Goal: Navigation & Orientation: Find specific page/section

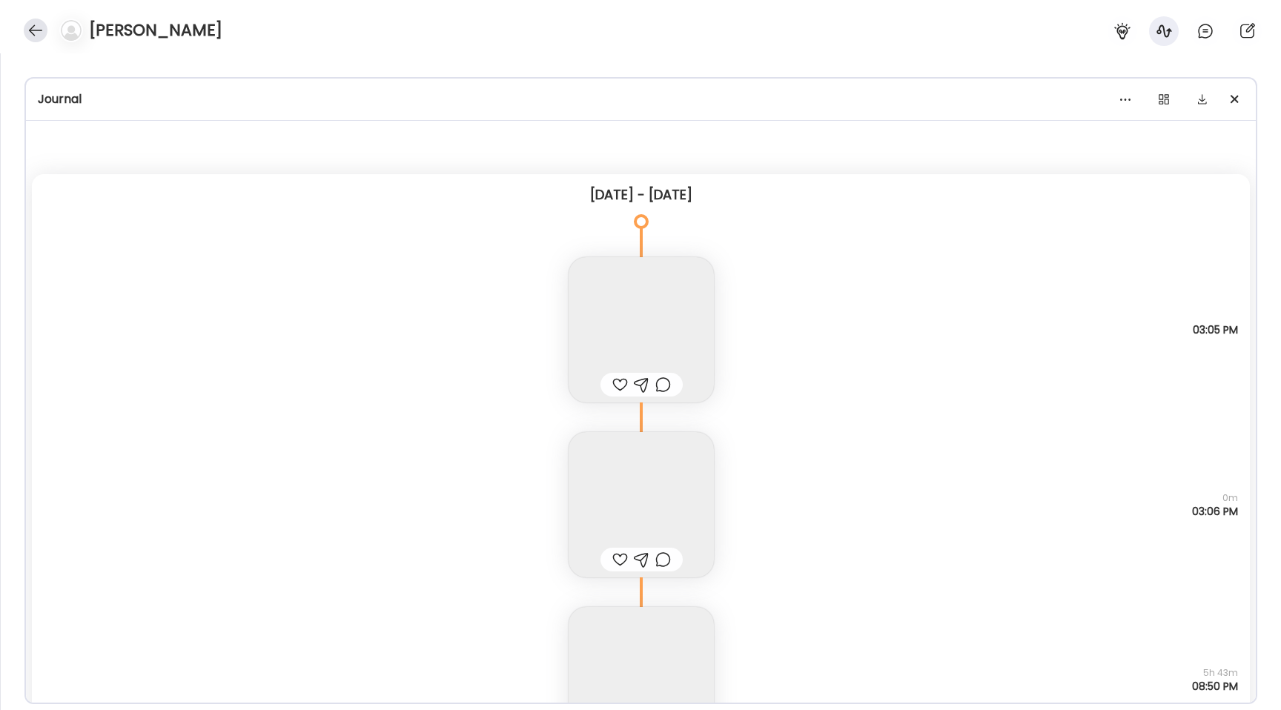
scroll to position [8158, 0]
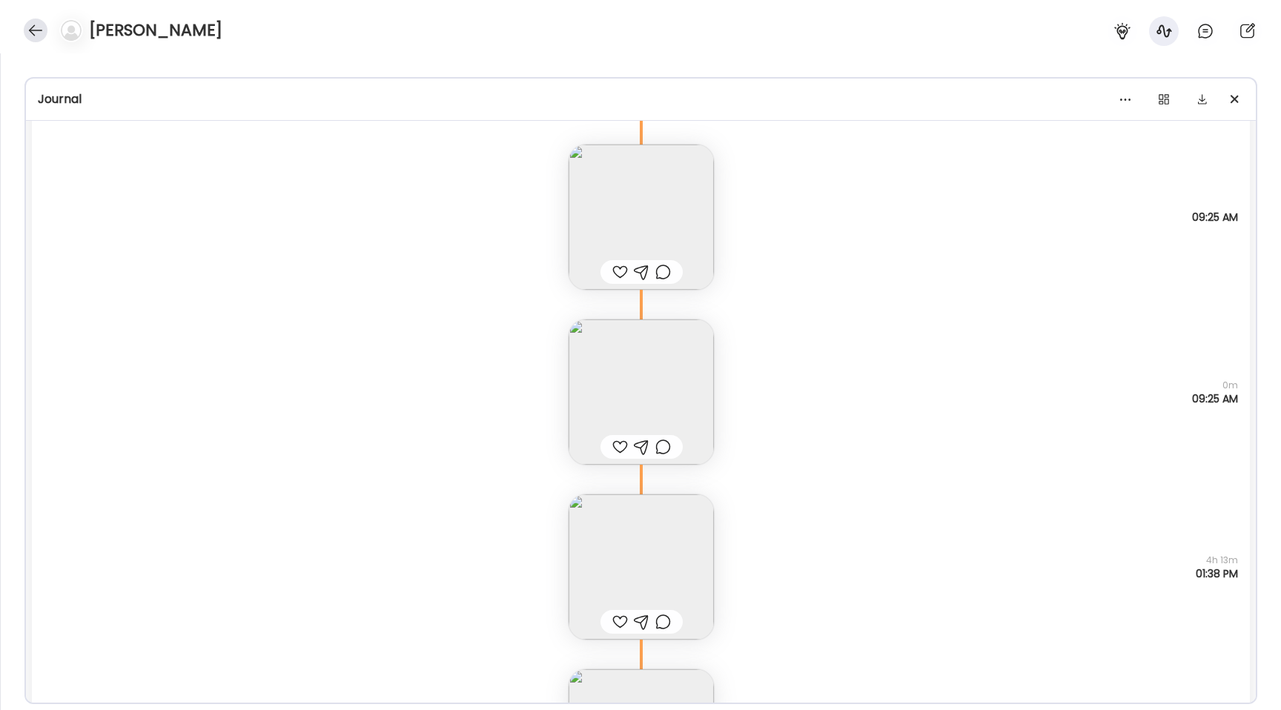
click at [26, 35] on div at bounding box center [36, 31] width 24 height 24
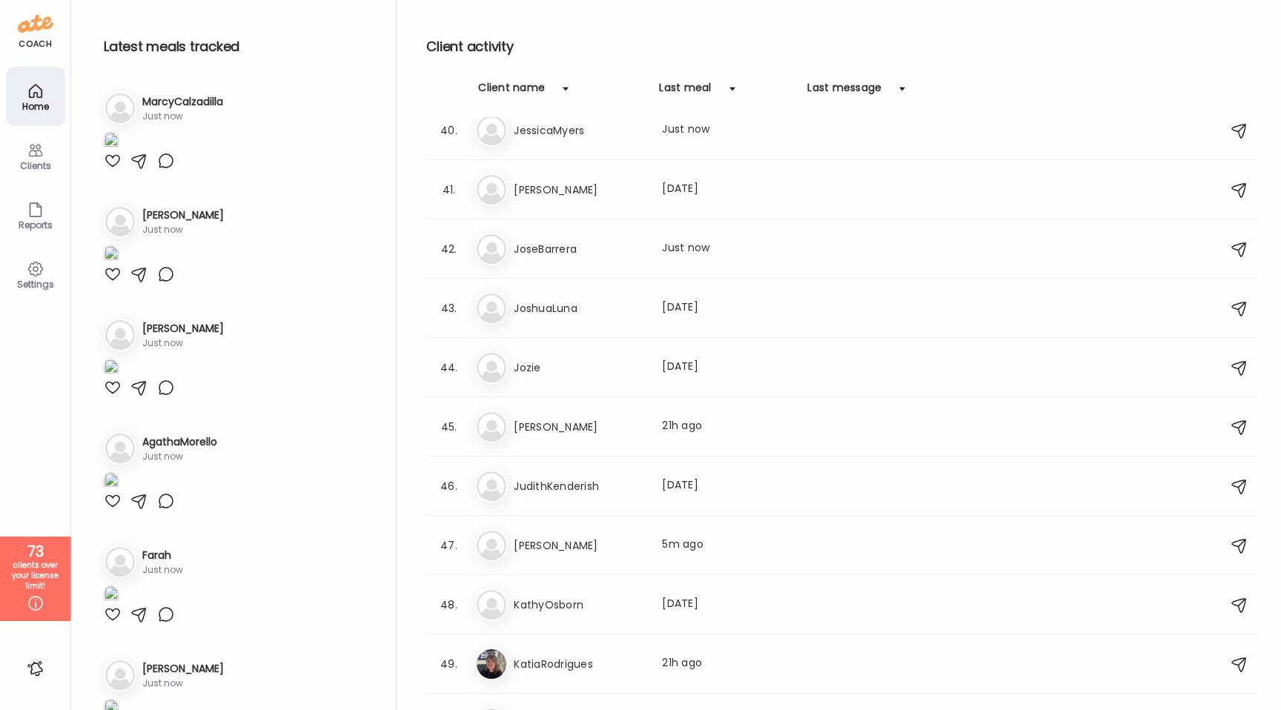
scroll to position [1836, 0]
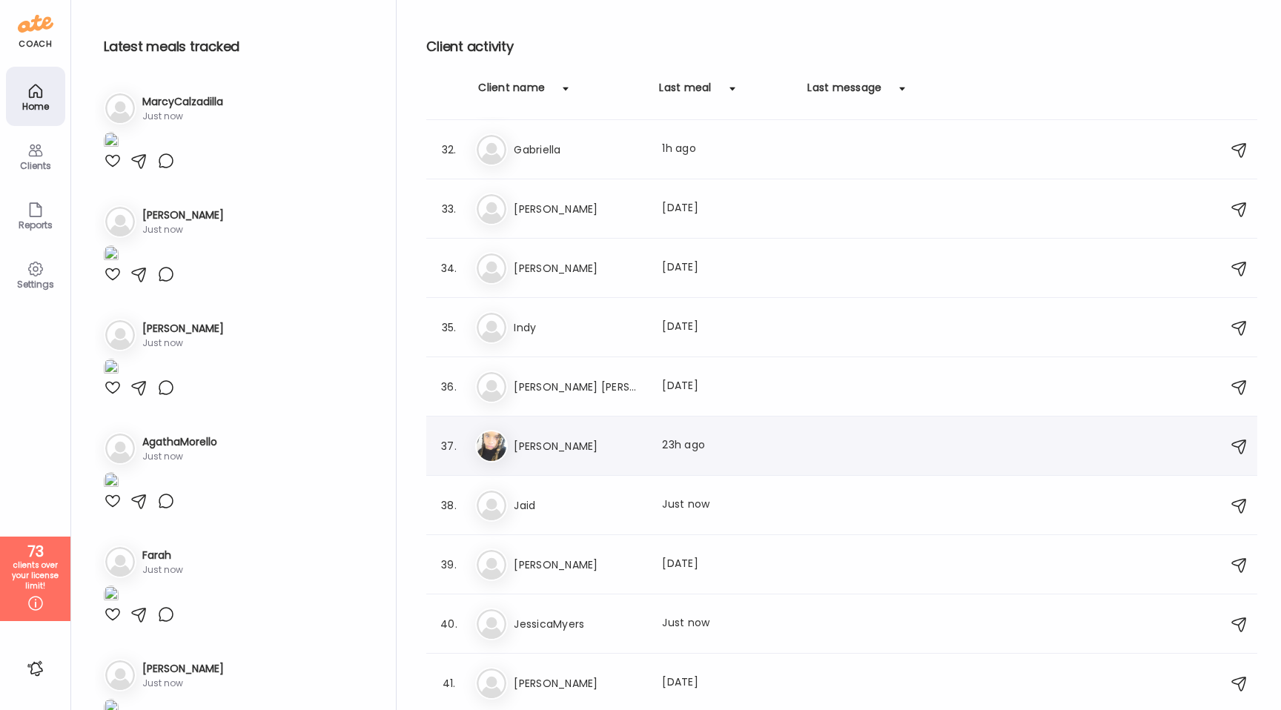
click at [596, 466] on div "37. Ja [PERSON_NAME] Last meal: 23h ago" at bounding box center [841, 446] width 831 height 59
click at [585, 449] on h3 "[PERSON_NAME]" at bounding box center [579, 446] width 130 height 18
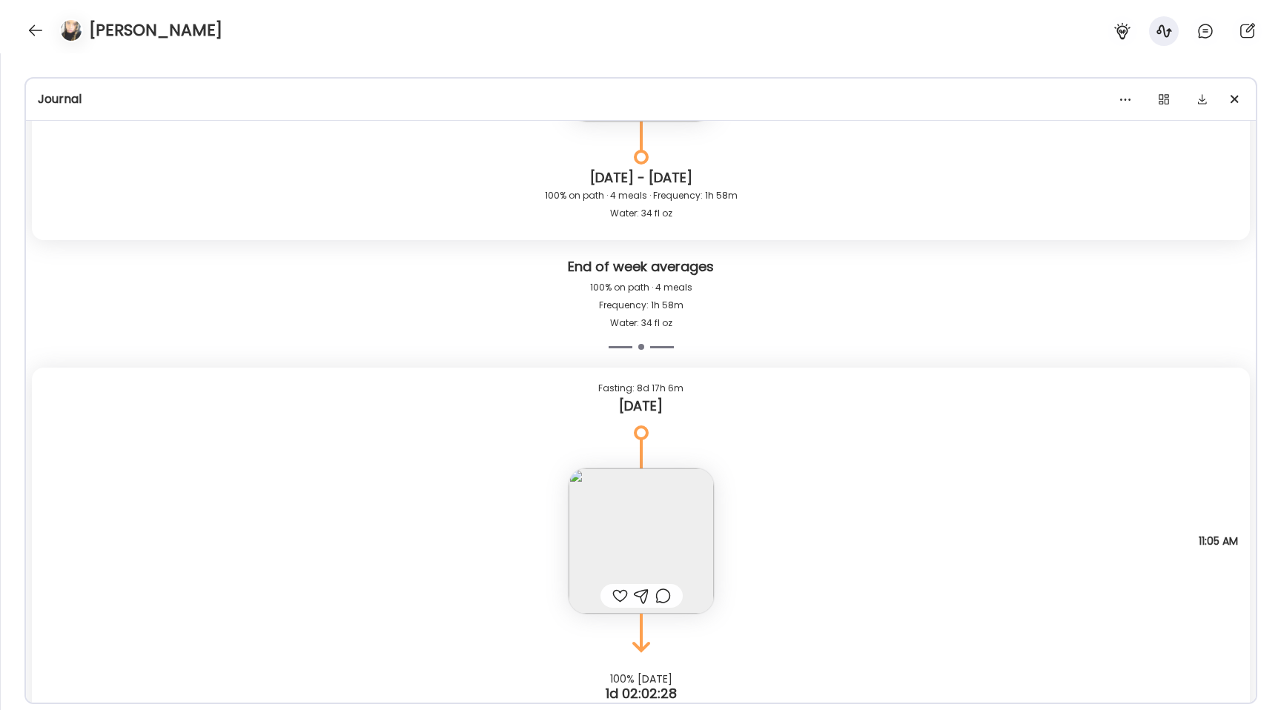
scroll to position [8219, 0]
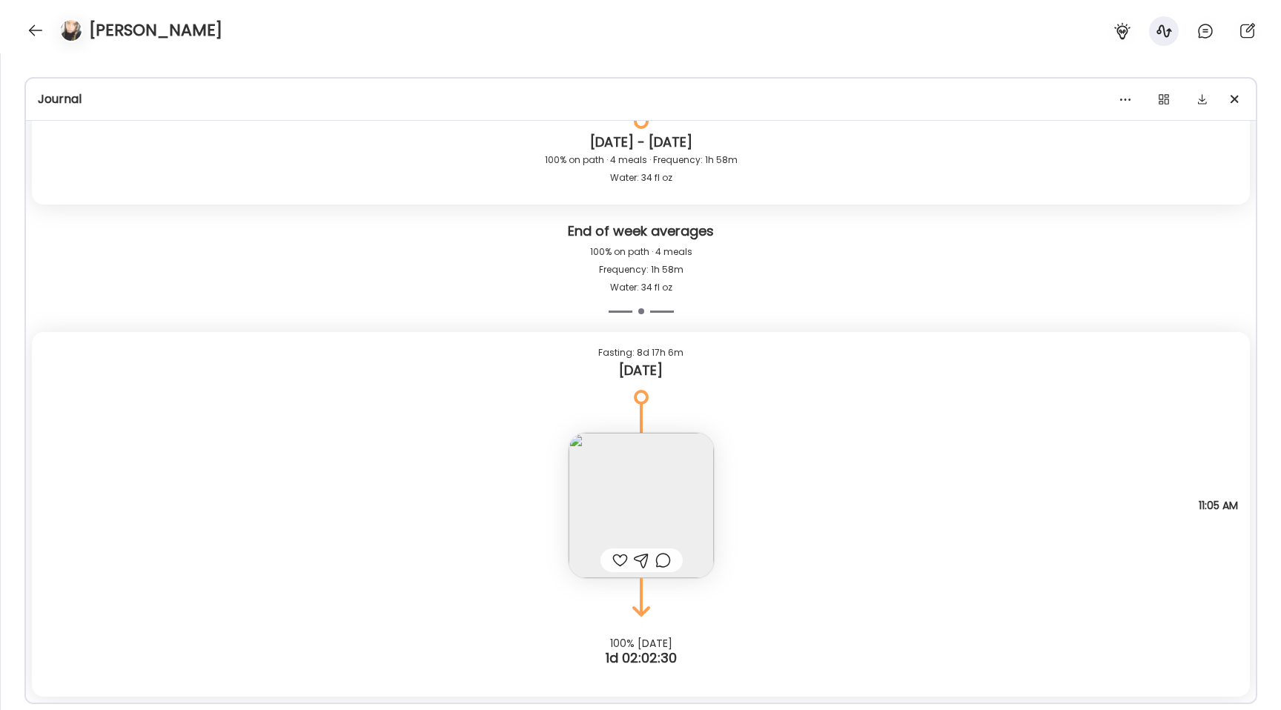
click at [635, 483] on img at bounding box center [641, 505] width 145 height 145
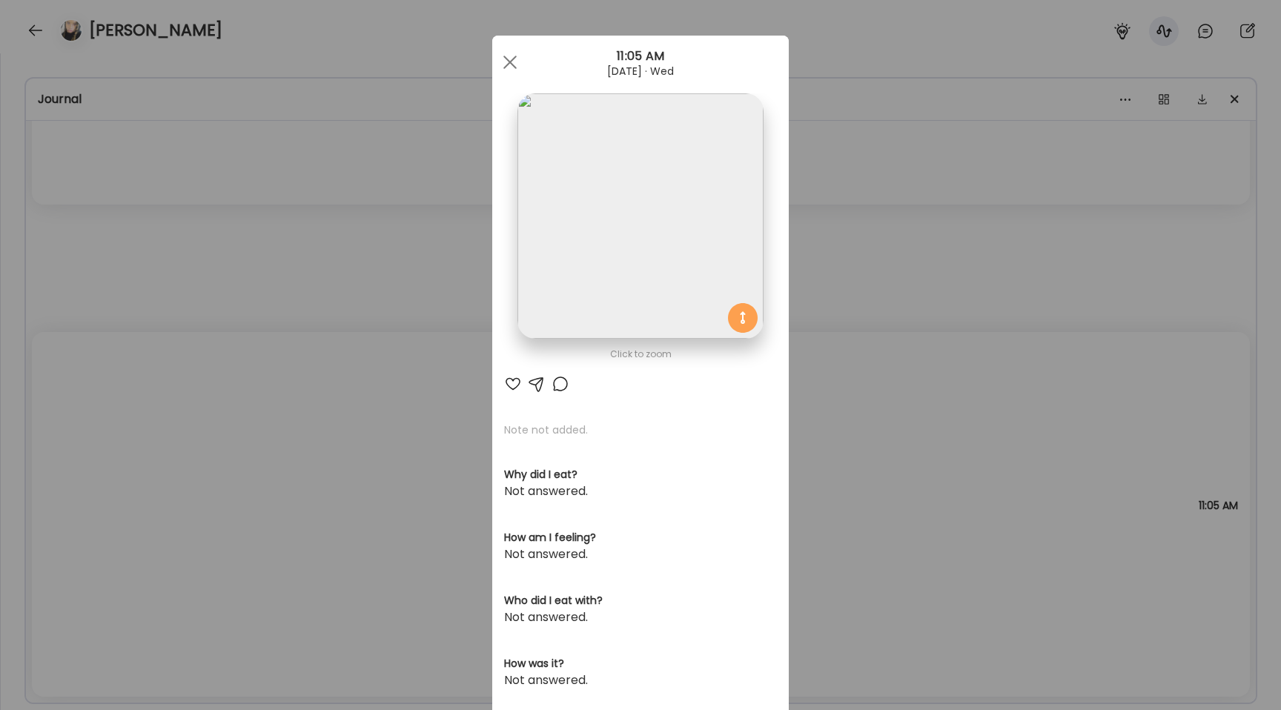
click at [536, 278] on img at bounding box center [639, 215] width 245 height 245
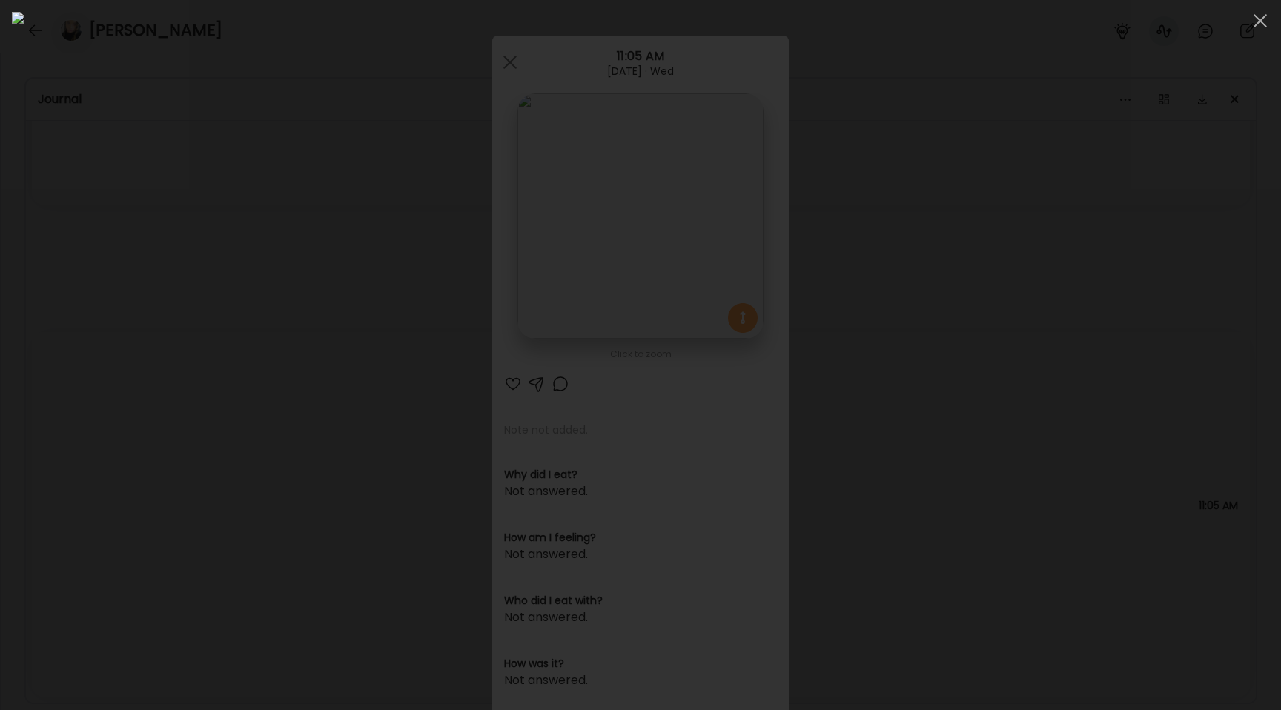
click at [147, 265] on div at bounding box center [640, 355] width 1257 height 686
click at [147, 265] on div "Ate Coach Dashboard Wahoo! It’s official Take a moment to set up your Coach Pro…" at bounding box center [640, 355] width 1281 height 710
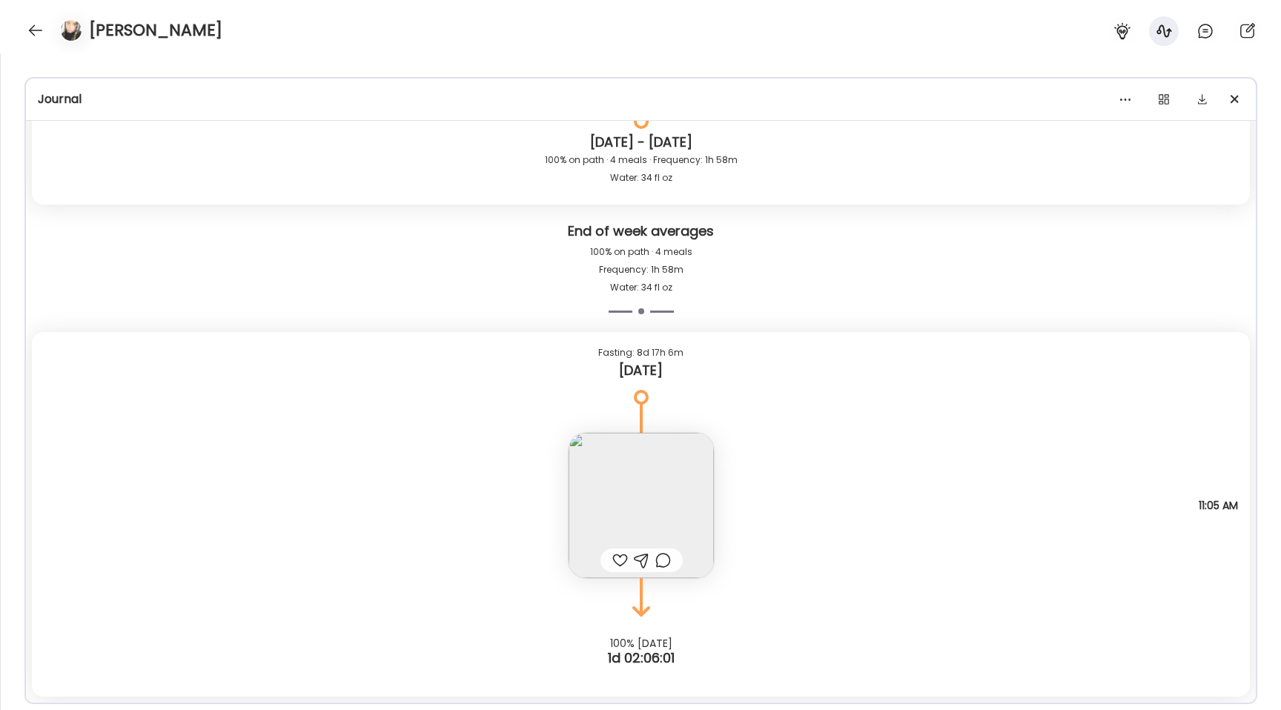
click at [631, 487] on img at bounding box center [641, 505] width 145 height 145
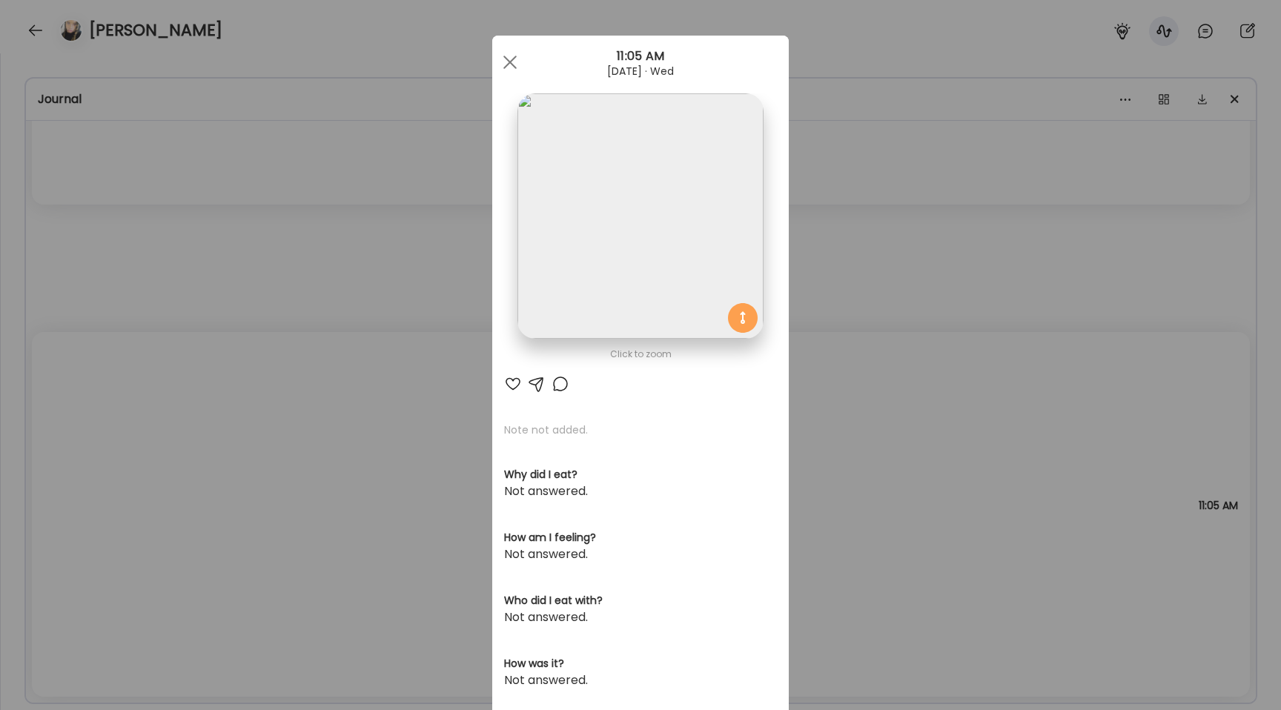
click at [580, 310] on img at bounding box center [639, 215] width 245 height 245
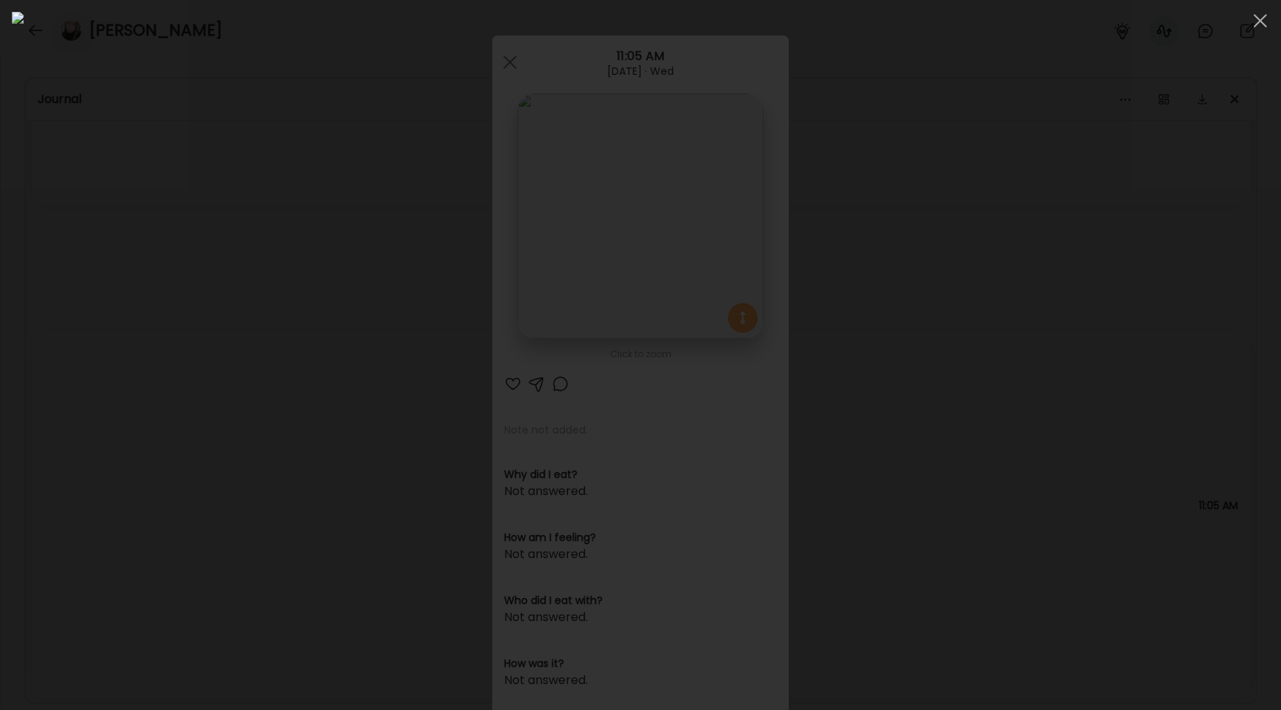
click at [136, 285] on div at bounding box center [640, 355] width 1257 height 686
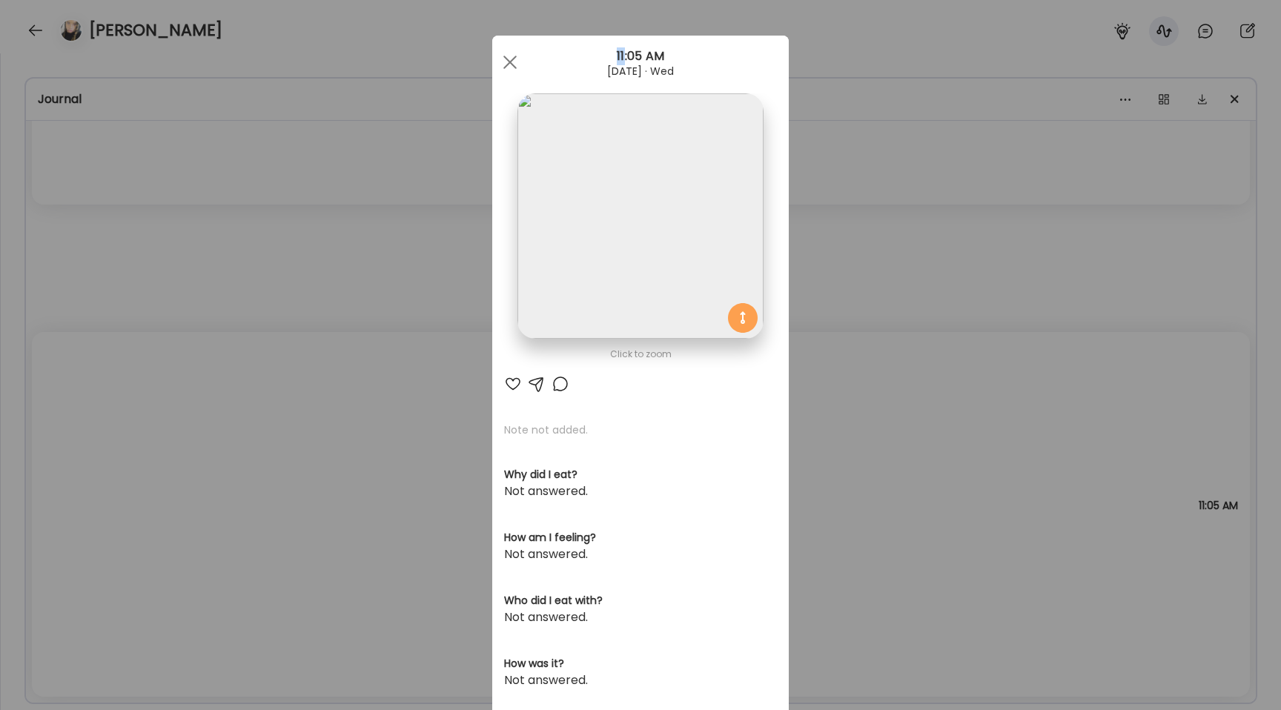
click at [136, 285] on div "Ate Coach Dashboard Wahoo! It’s official Take a moment to set up your Coach Pro…" at bounding box center [640, 355] width 1281 height 710
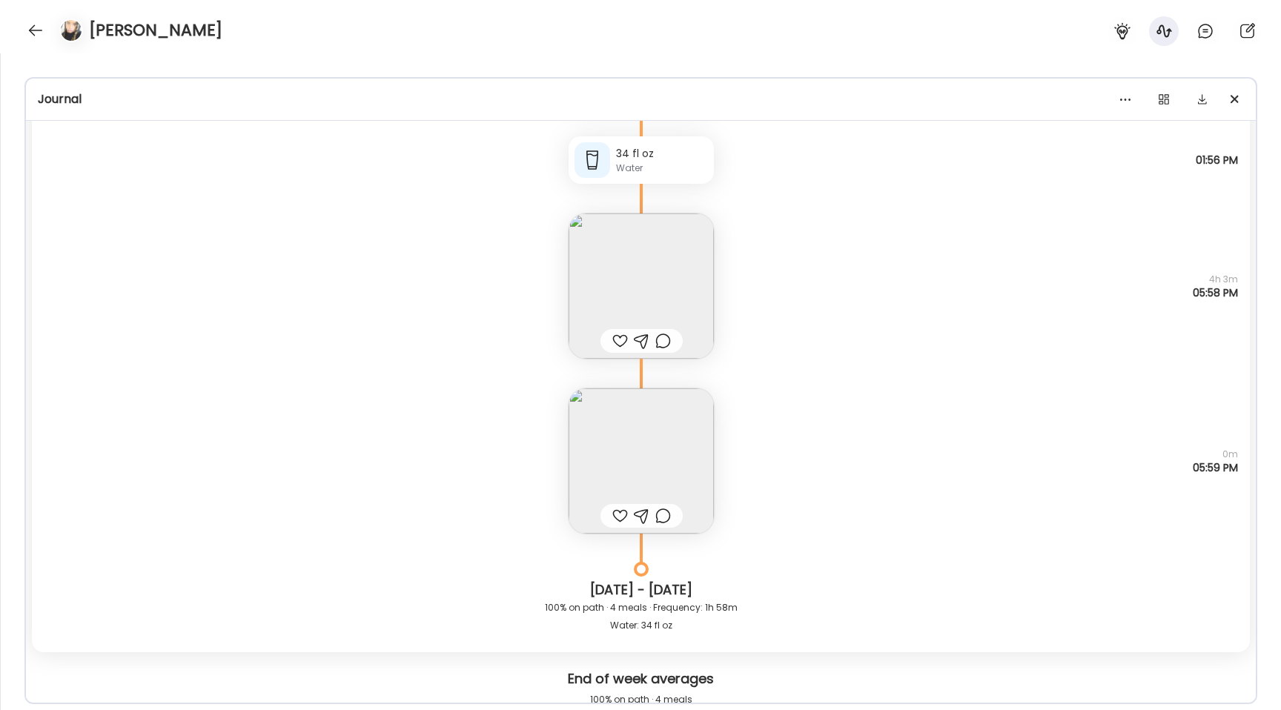
scroll to position [7730, 0]
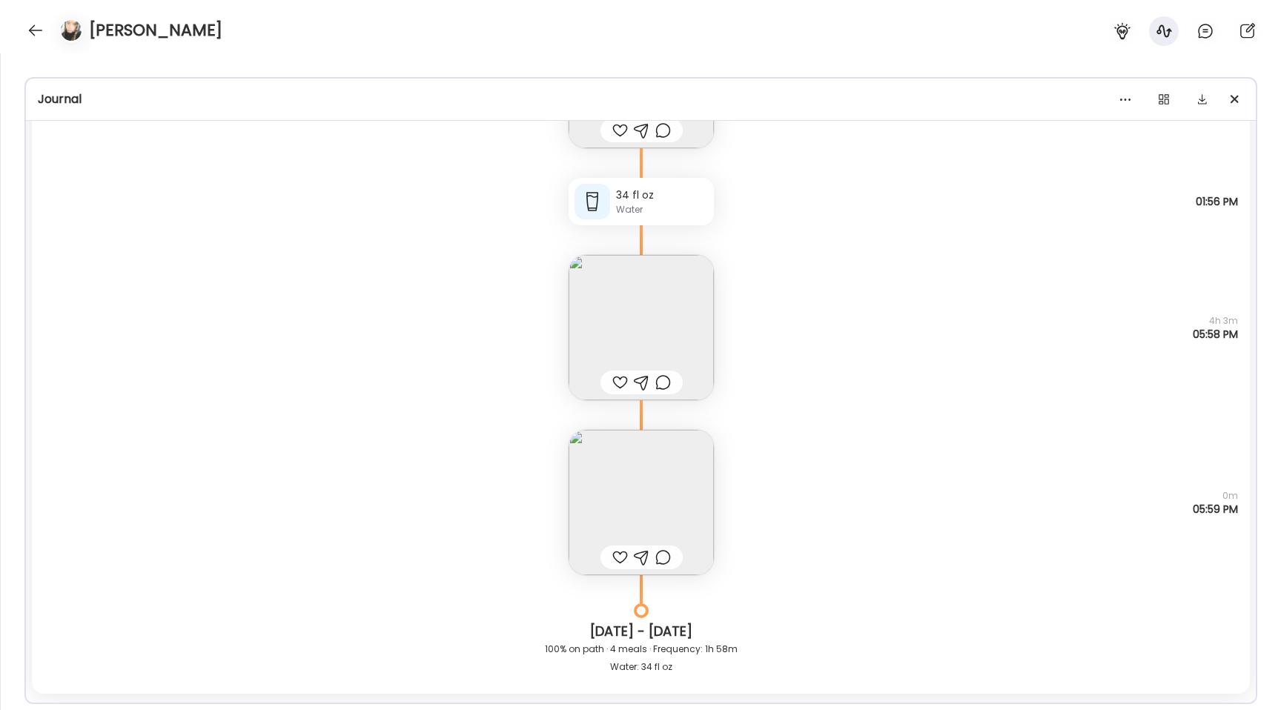
click at [604, 297] on img at bounding box center [641, 327] width 145 height 145
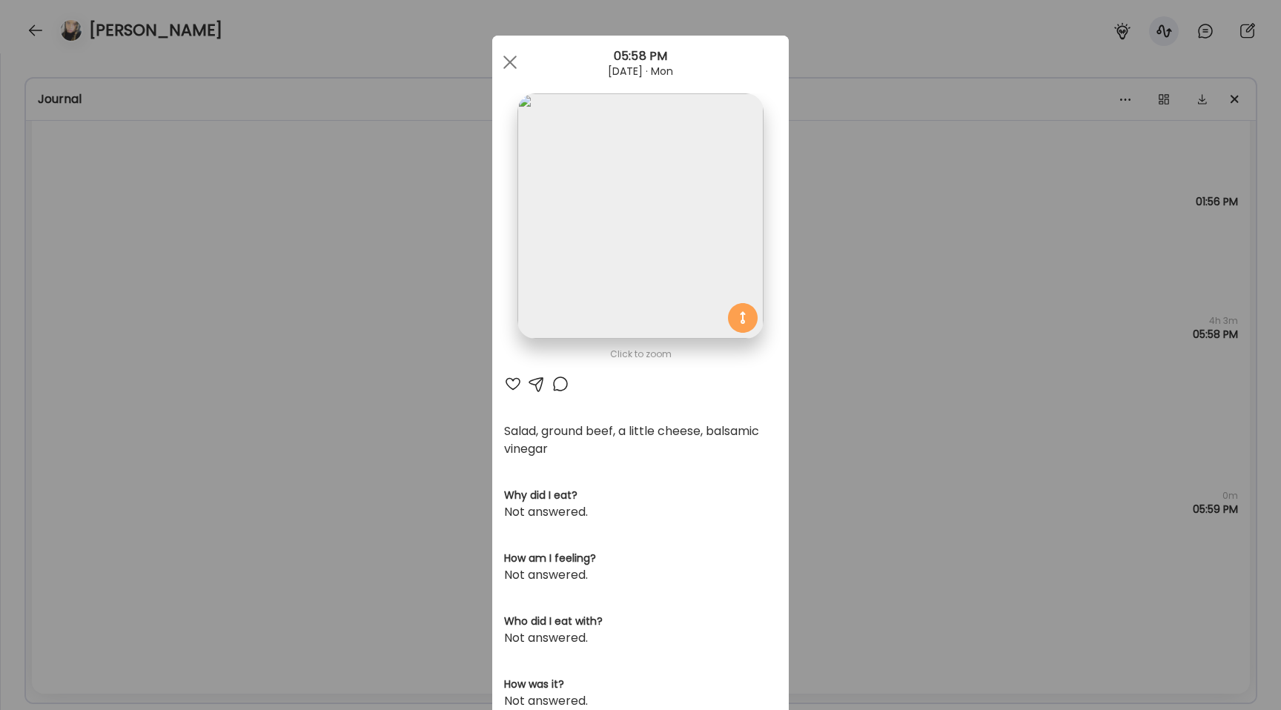
click at [379, 286] on div "Ate Coach Dashboard Wahoo! It’s official Take a moment to set up your Coach Pro…" at bounding box center [640, 355] width 1281 height 710
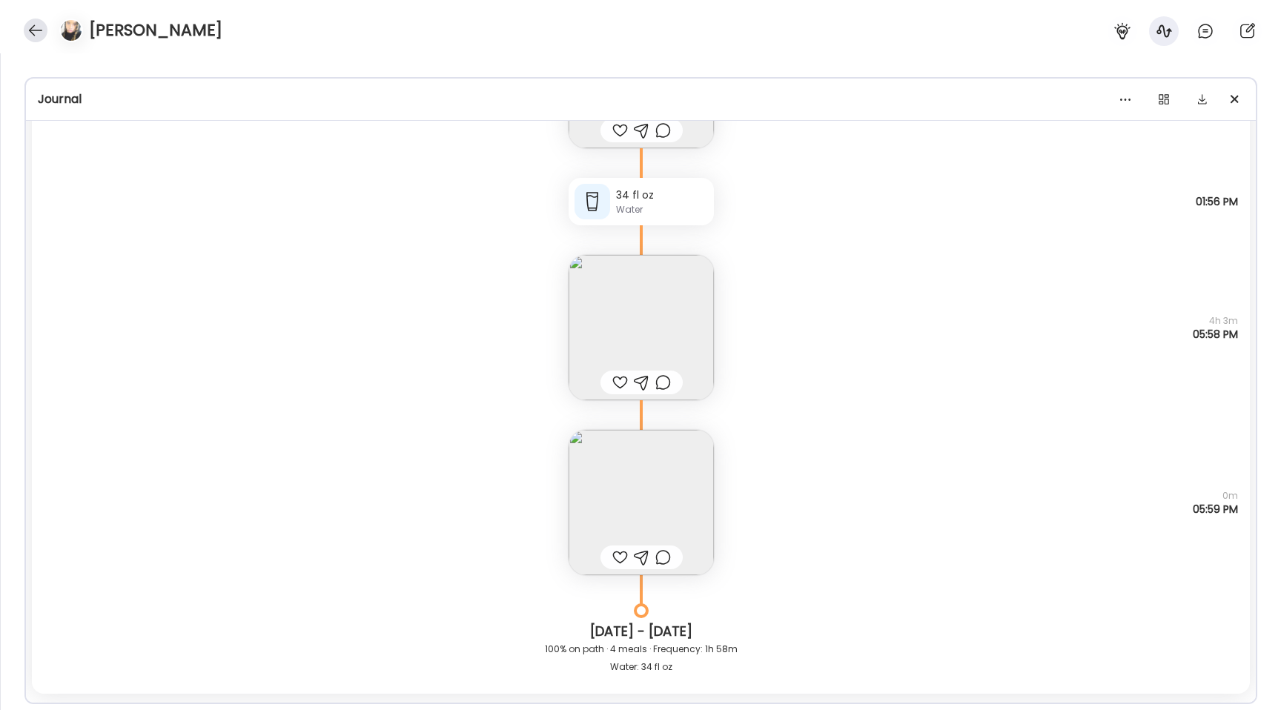
click at [40, 29] on div at bounding box center [36, 31] width 24 height 24
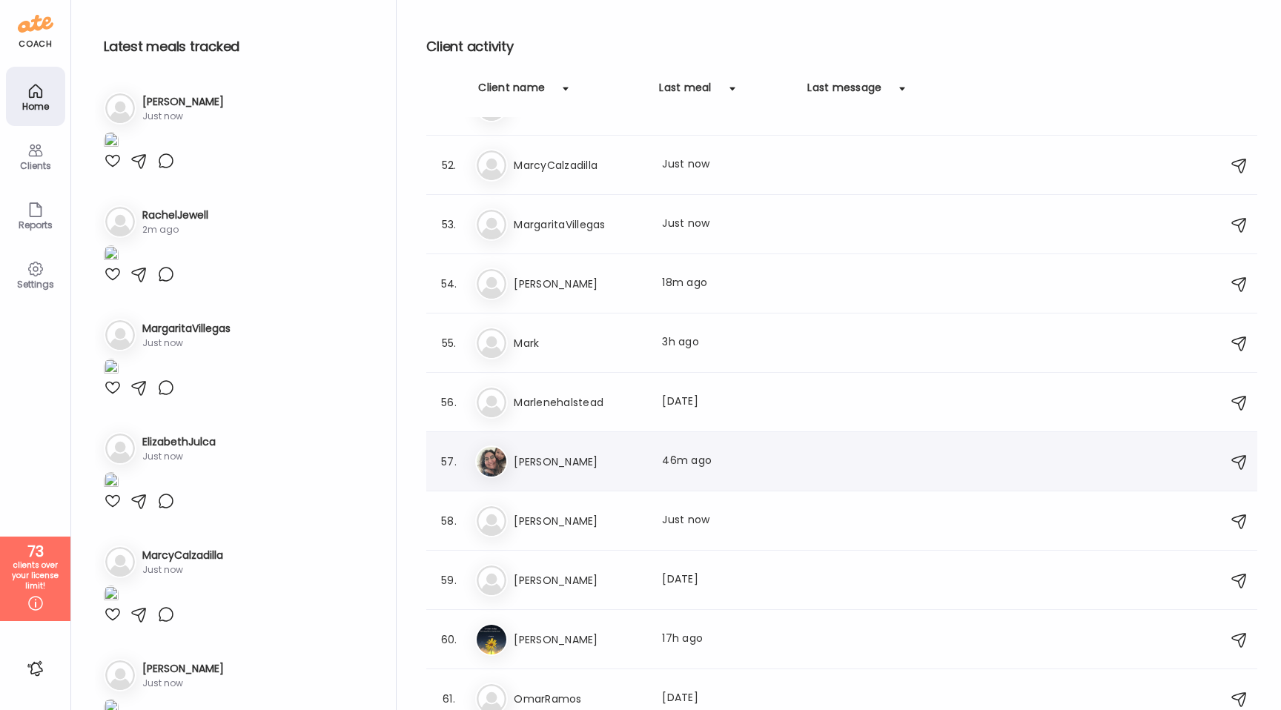
scroll to position [3025, 0]
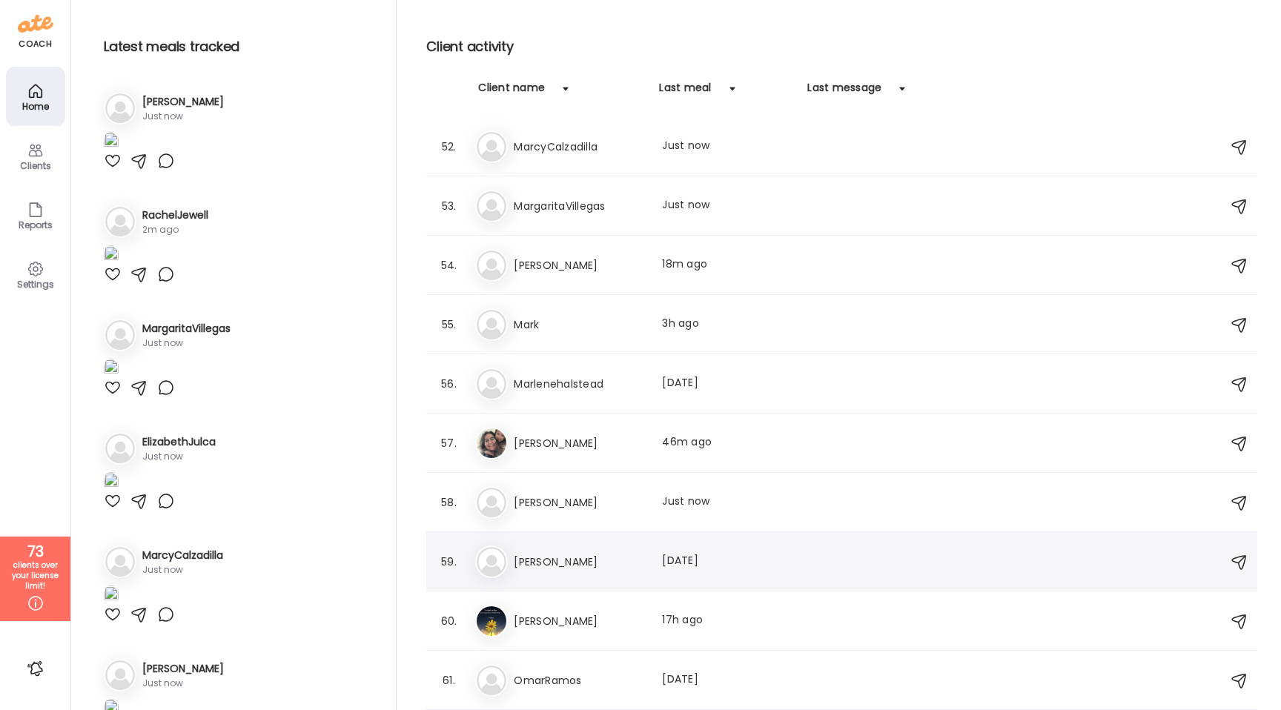
click at [558, 555] on h3 "[PERSON_NAME]" at bounding box center [579, 562] width 130 height 18
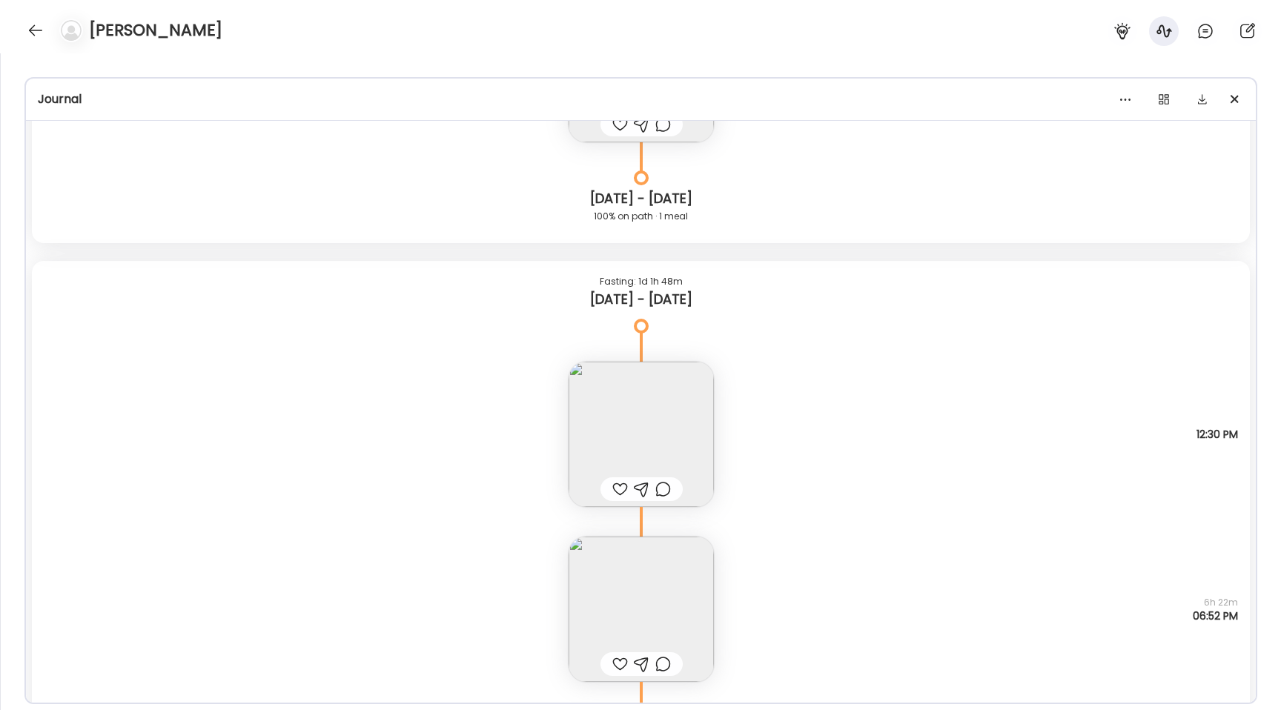
scroll to position [4198, 0]
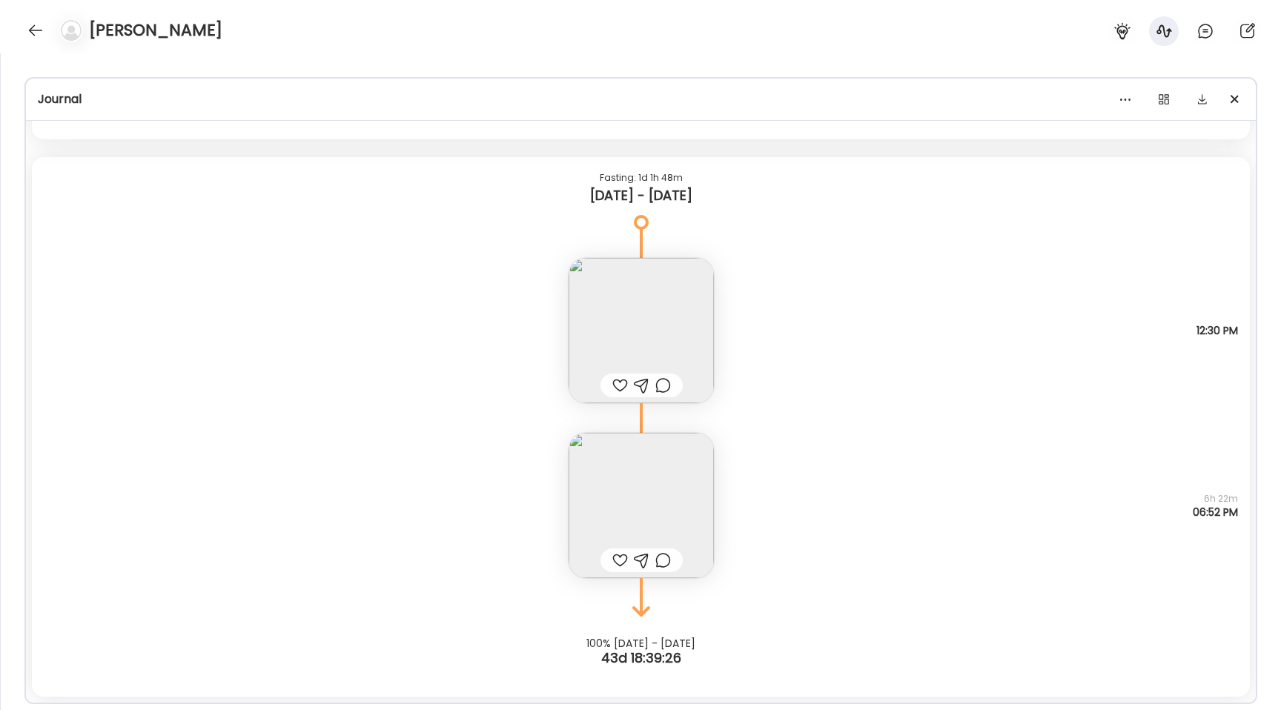
click at [53, 44] on div "[PERSON_NAME]" at bounding box center [640, 26] width 1281 height 53
click at [33, 36] on div at bounding box center [36, 31] width 24 height 24
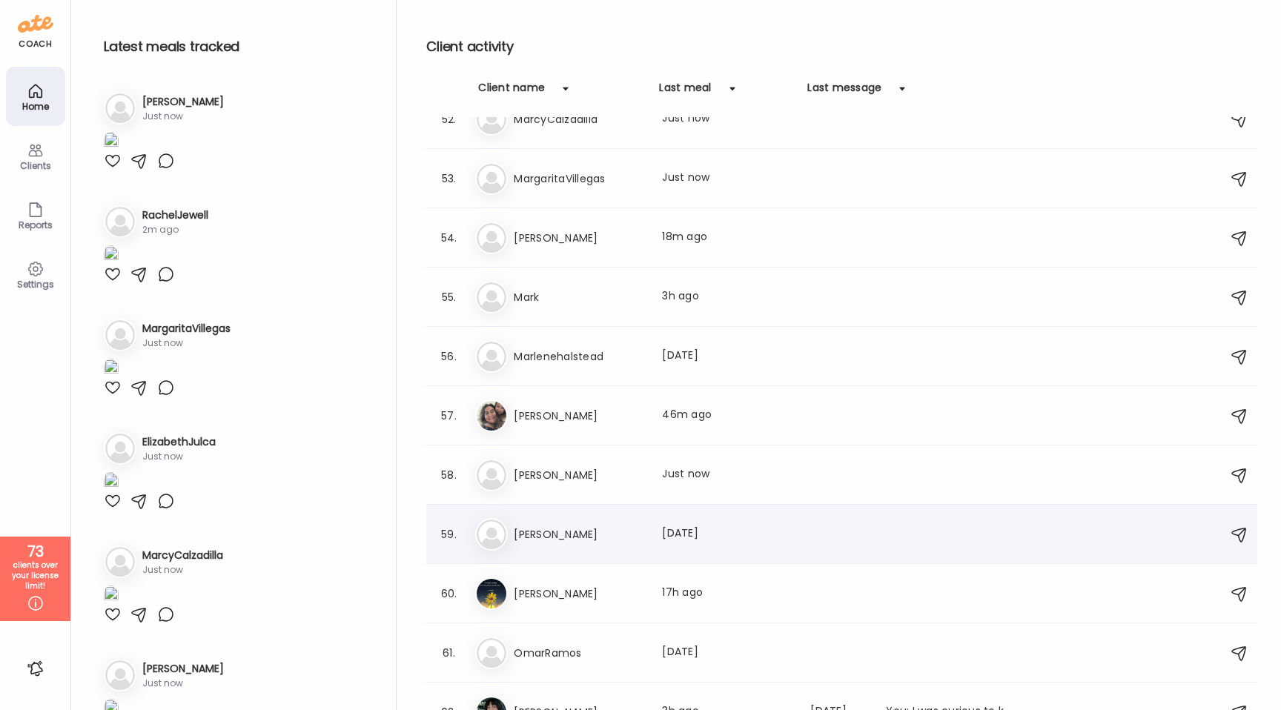
scroll to position [3055, 0]
click at [592, 520] on div "Mi [PERSON_NAME] Last meal: [DATE]" at bounding box center [844, 531] width 738 height 33
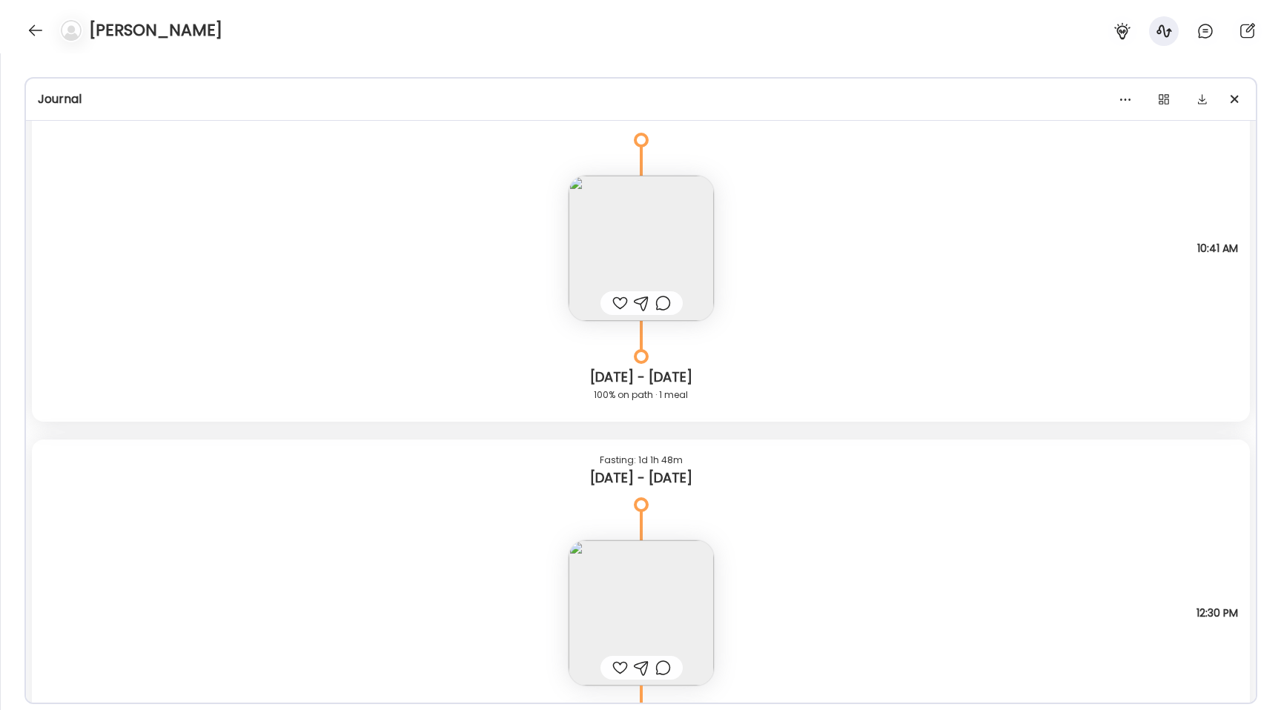
scroll to position [4198, 0]
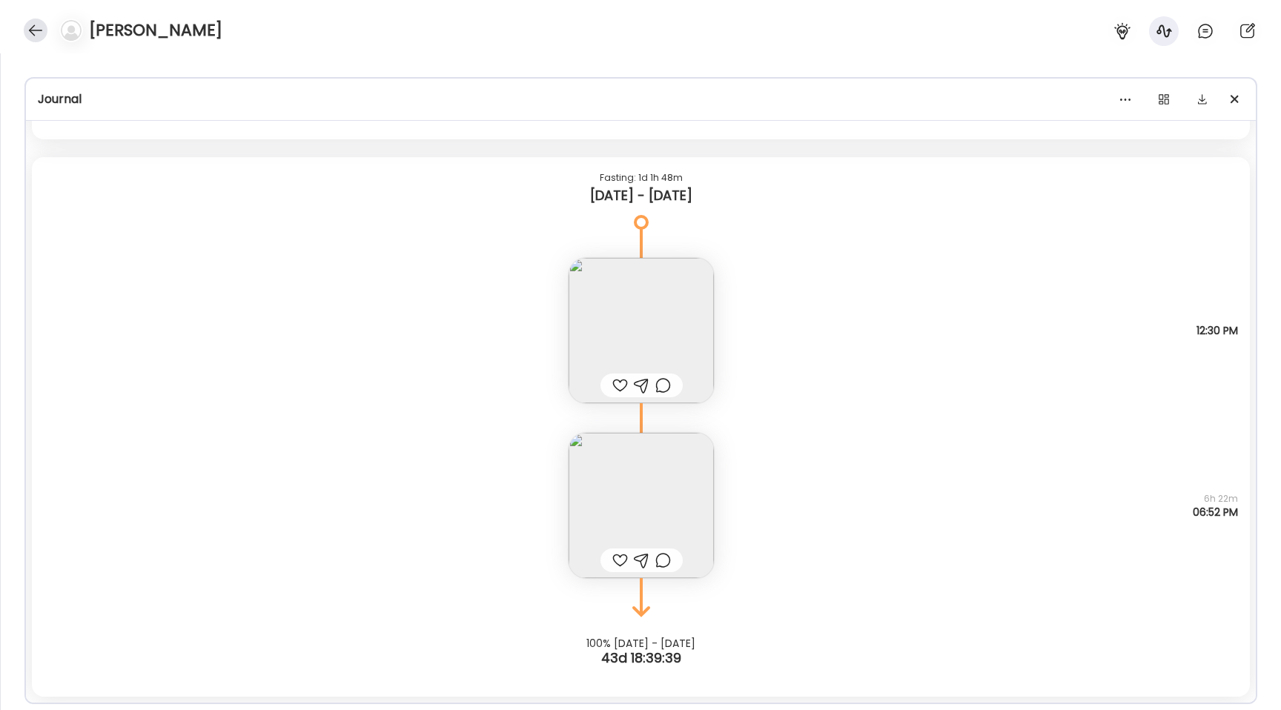
click at [24, 27] on div at bounding box center [36, 31] width 24 height 24
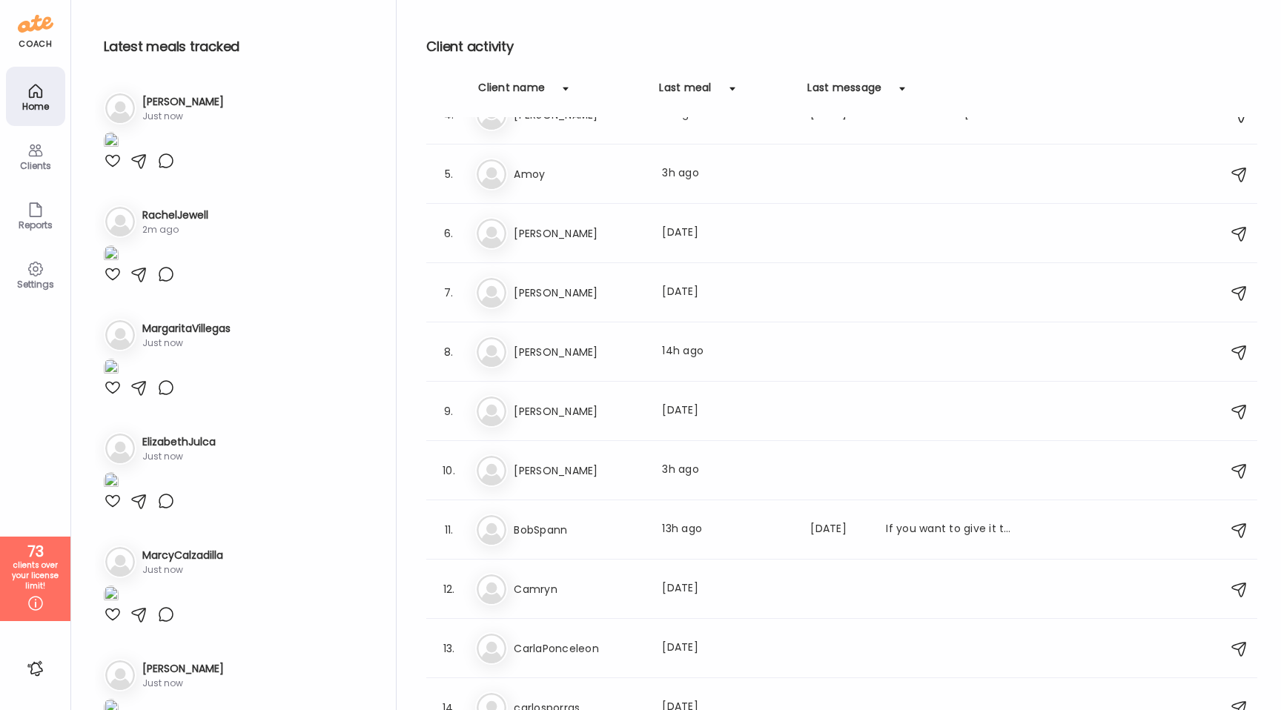
scroll to position [0, 0]
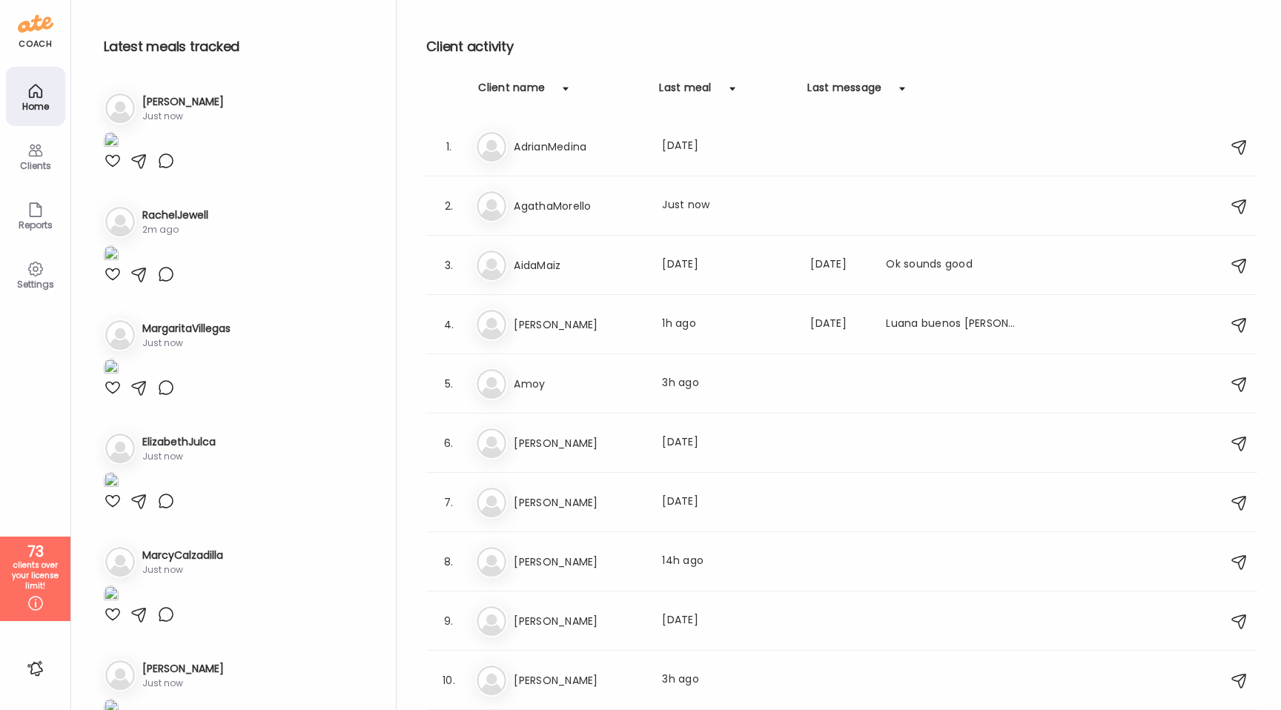
click at [119, 152] on img at bounding box center [111, 142] width 15 height 20
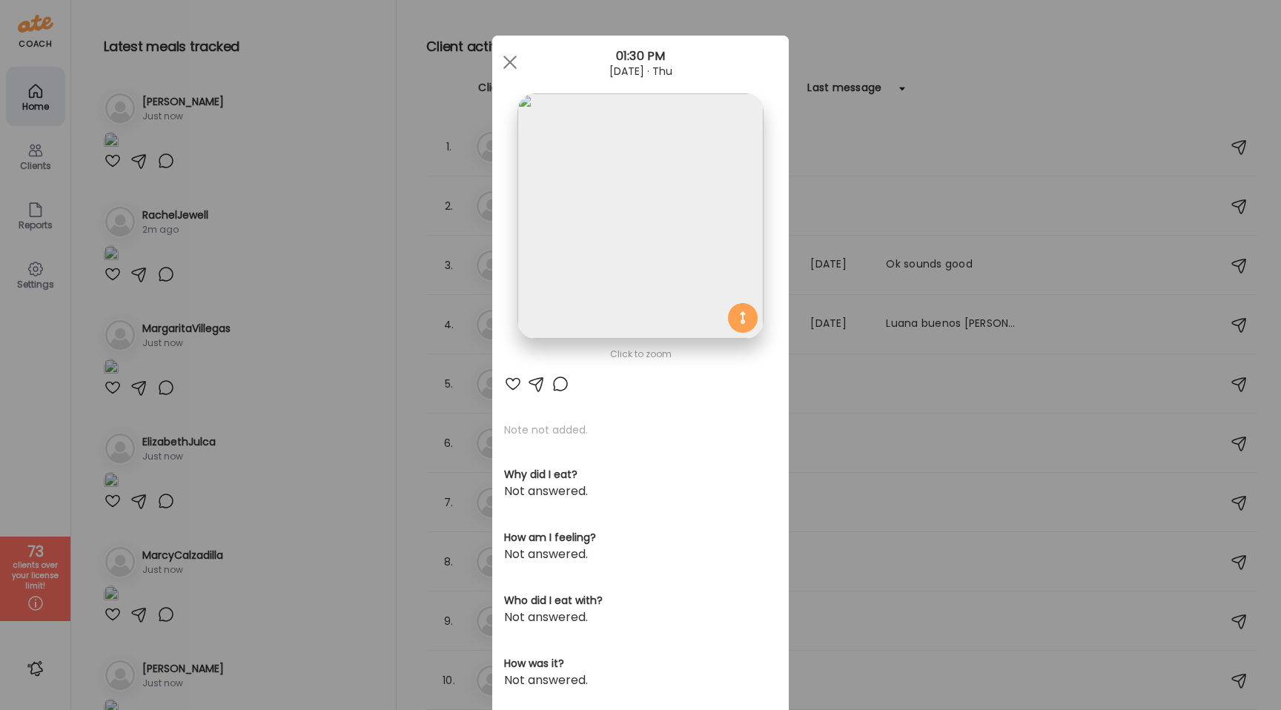
click at [497, 211] on section at bounding box center [640, 232] width 297 height 279
click at [592, 214] on img at bounding box center [639, 215] width 245 height 245
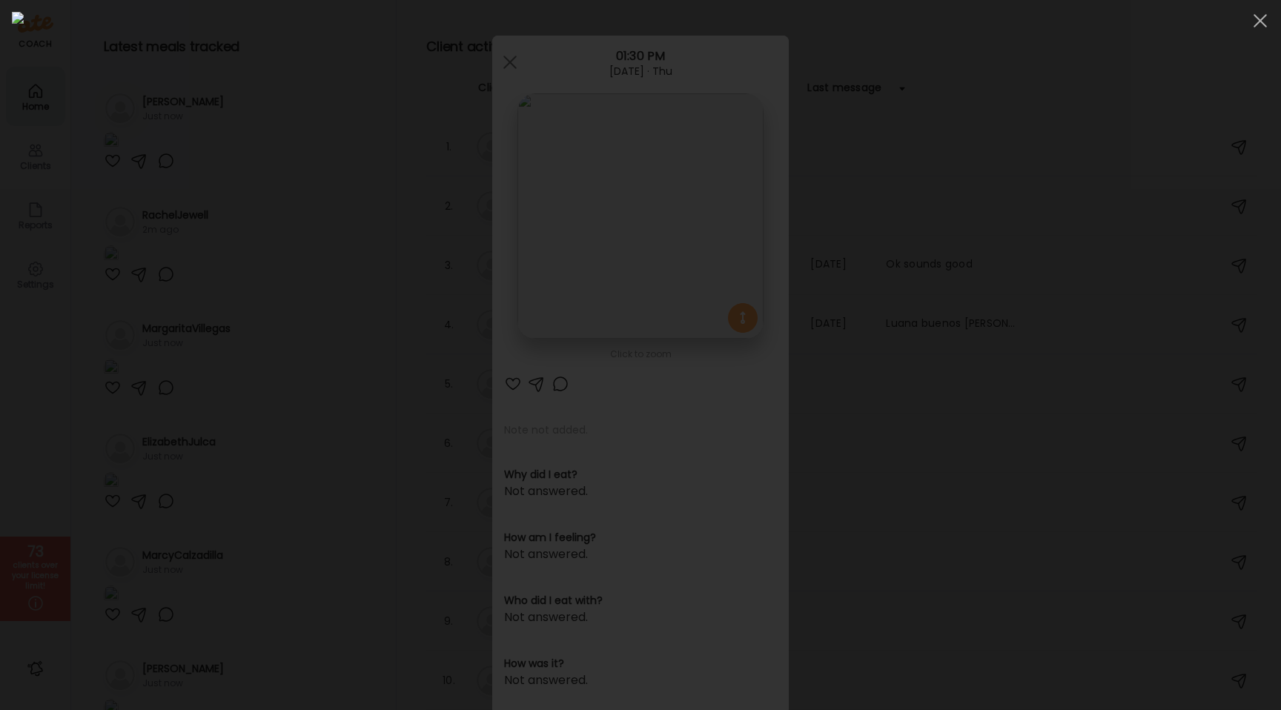
click at [169, 217] on div at bounding box center [640, 355] width 1257 height 686
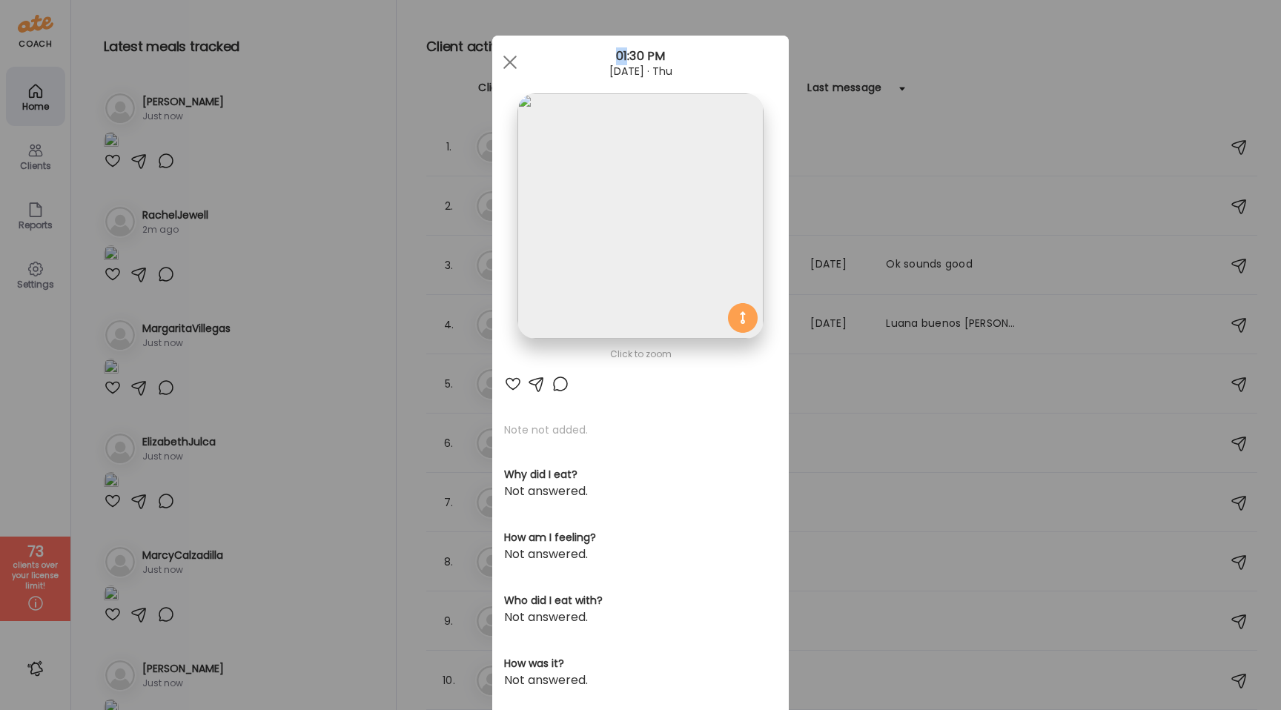
click at [169, 217] on div "Ate Coach Dashboard Wahoo! It’s official Take a moment to set up your Coach Pro…" at bounding box center [640, 355] width 1281 height 710
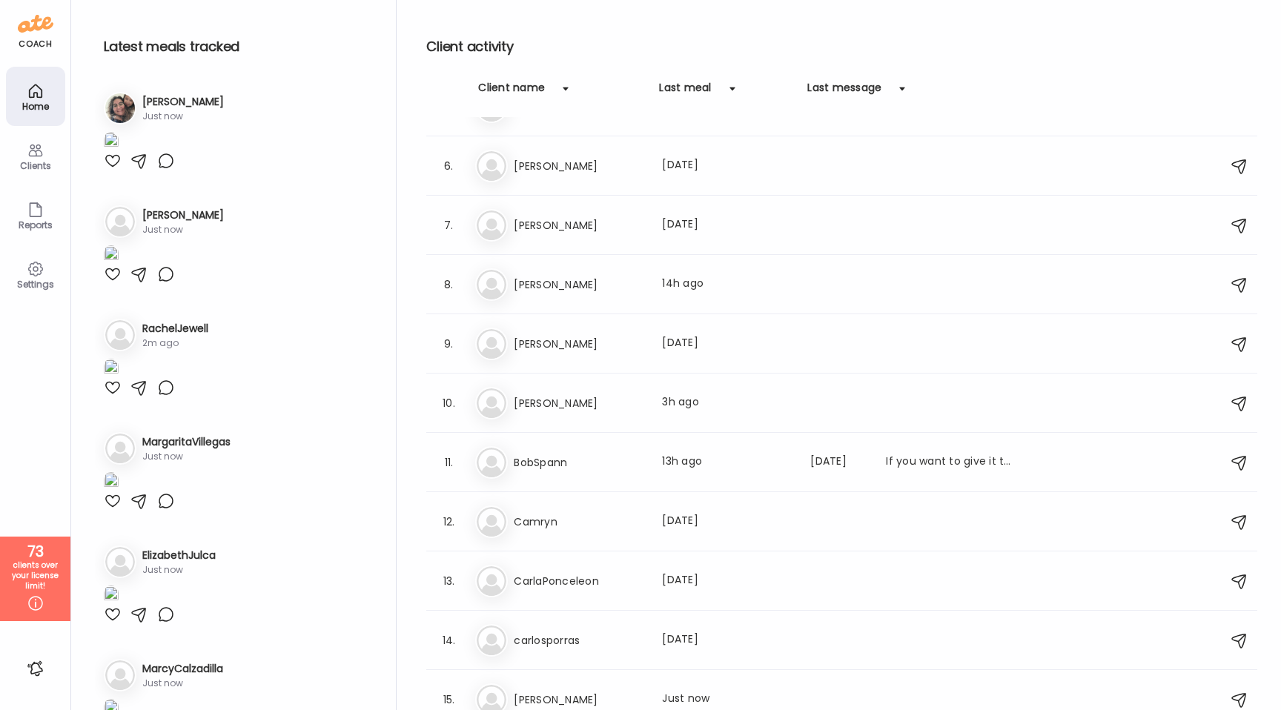
scroll to position [263, 0]
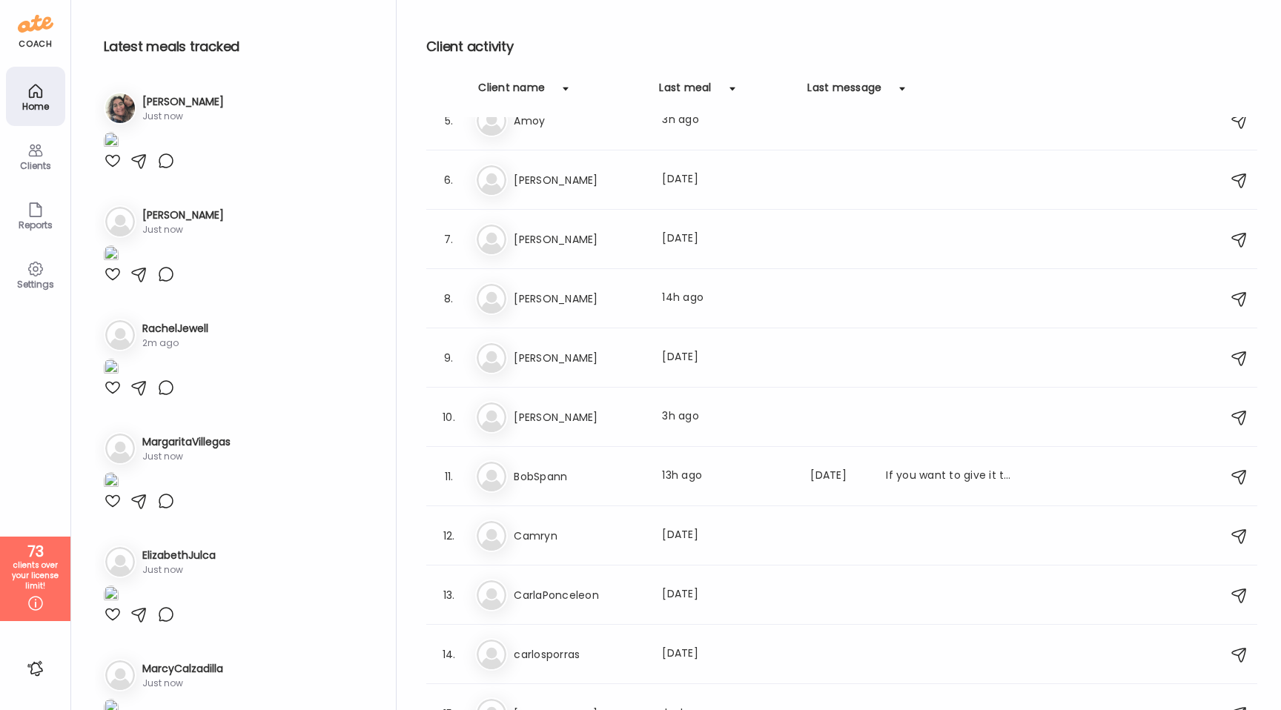
click at [539, 90] on div "Client name" at bounding box center [511, 92] width 67 height 24
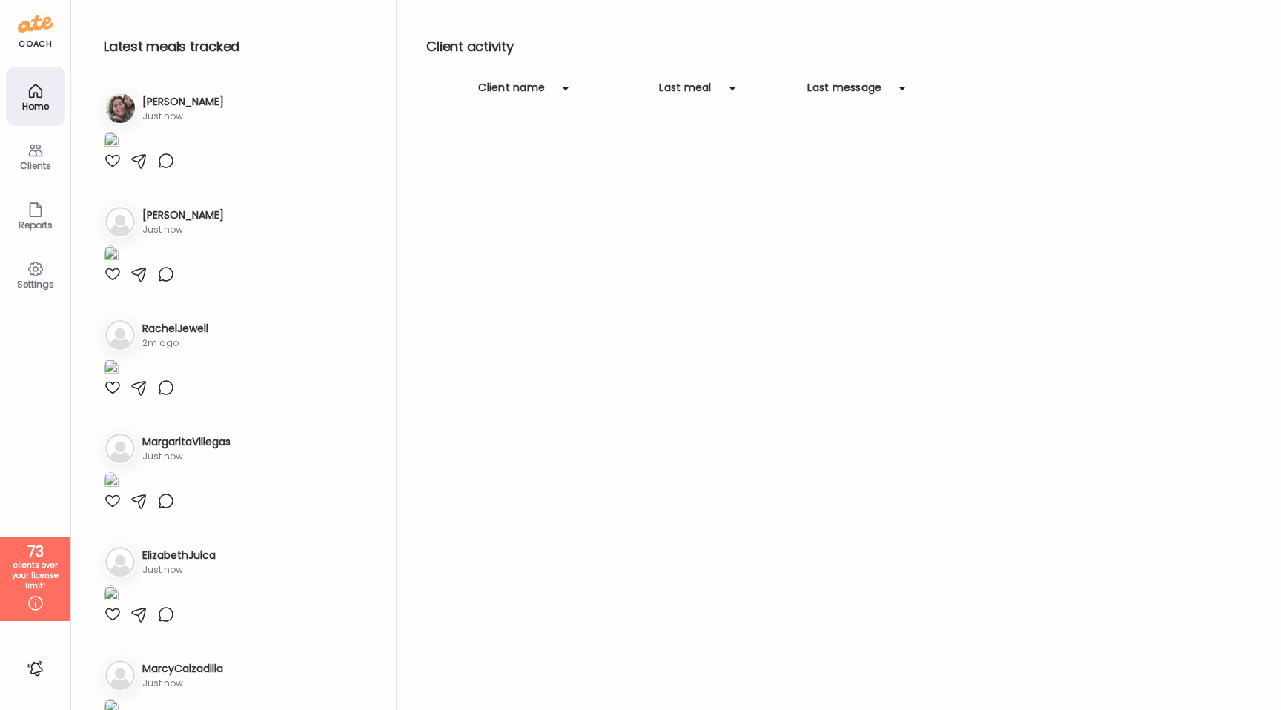
scroll to position [0, 0]
click at [560, 86] on div at bounding box center [566, 89] width 30 height 30
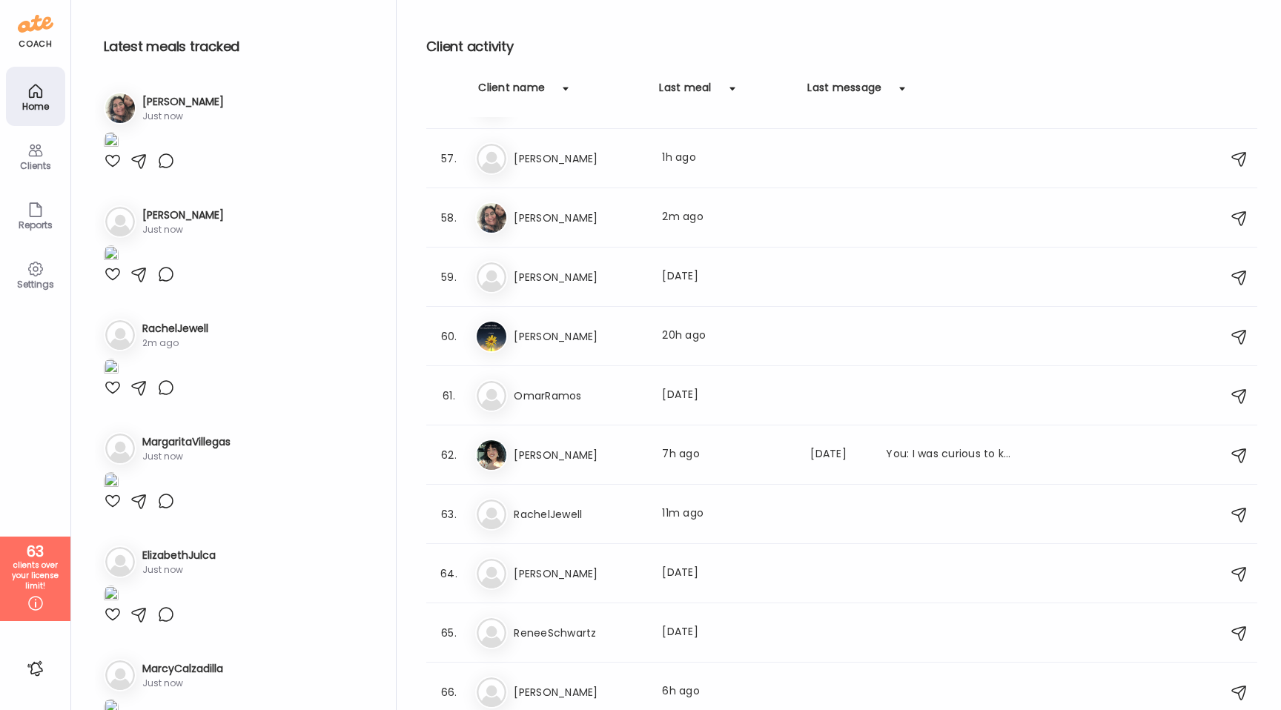
scroll to position [3288, 0]
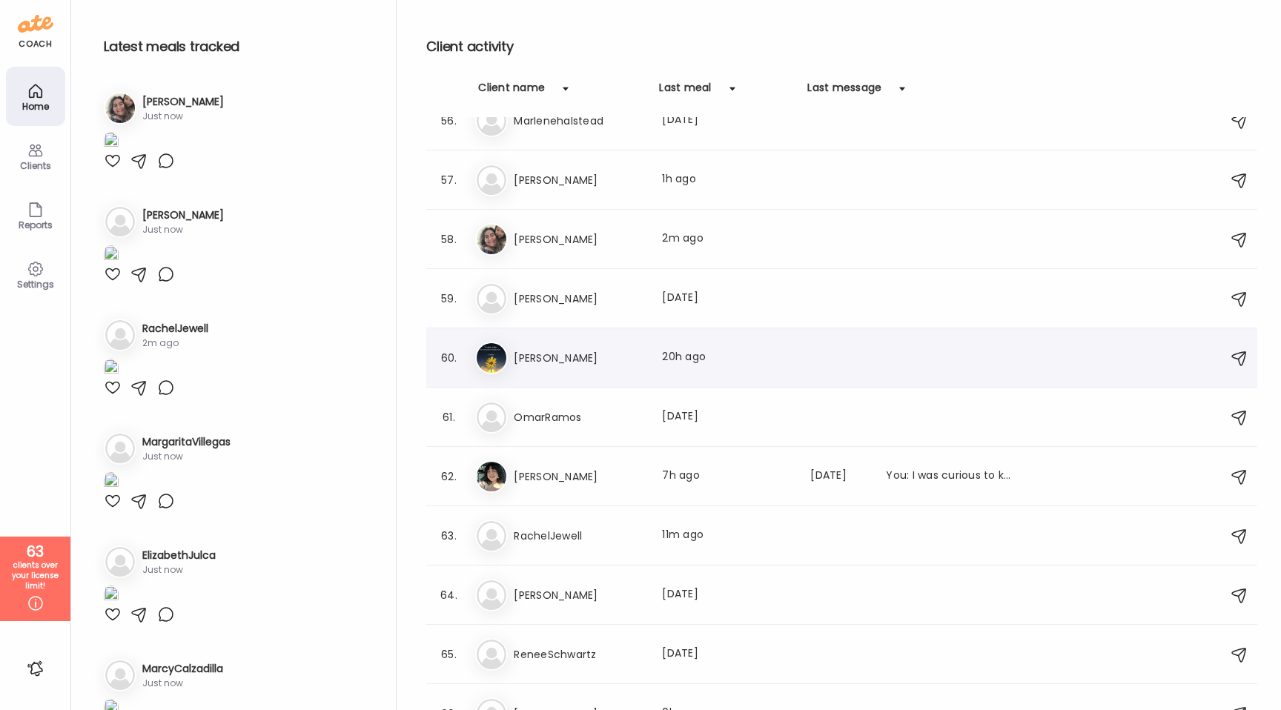
click at [581, 360] on h3 "[PERSON_NAME]" at bounding box center [579, 358] width 130 height 18
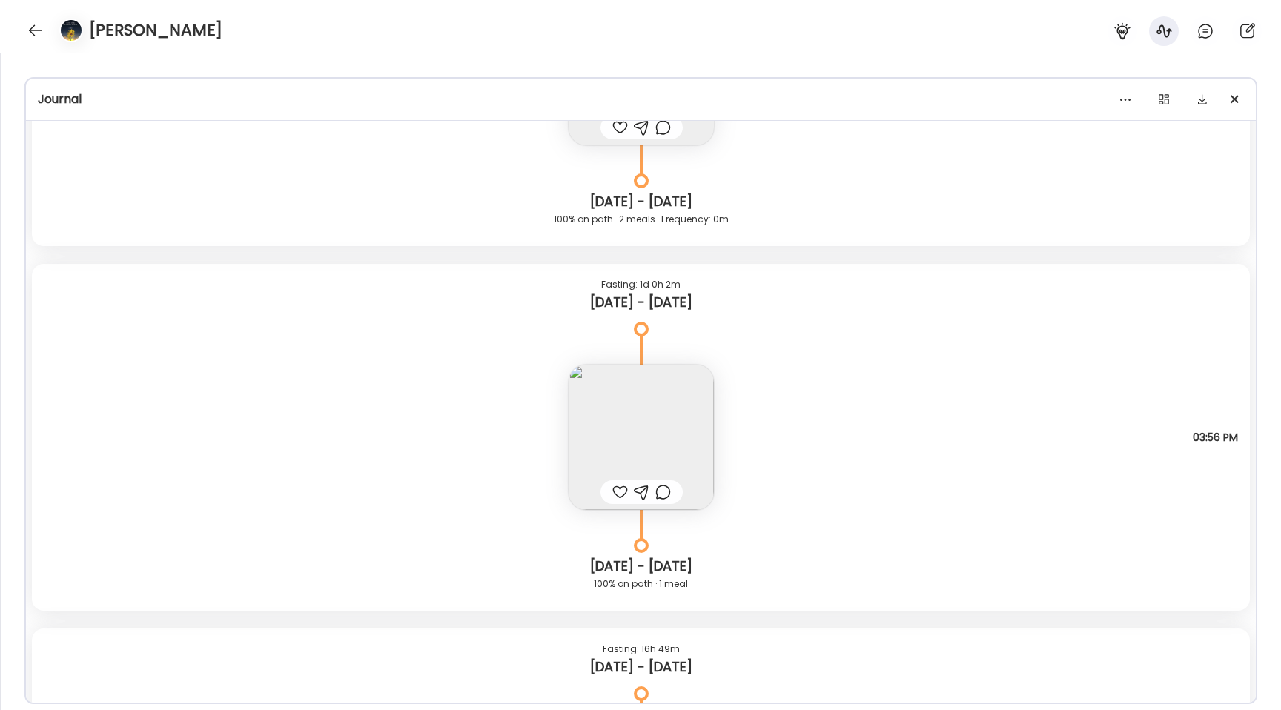
scroll to position [6173, 0]
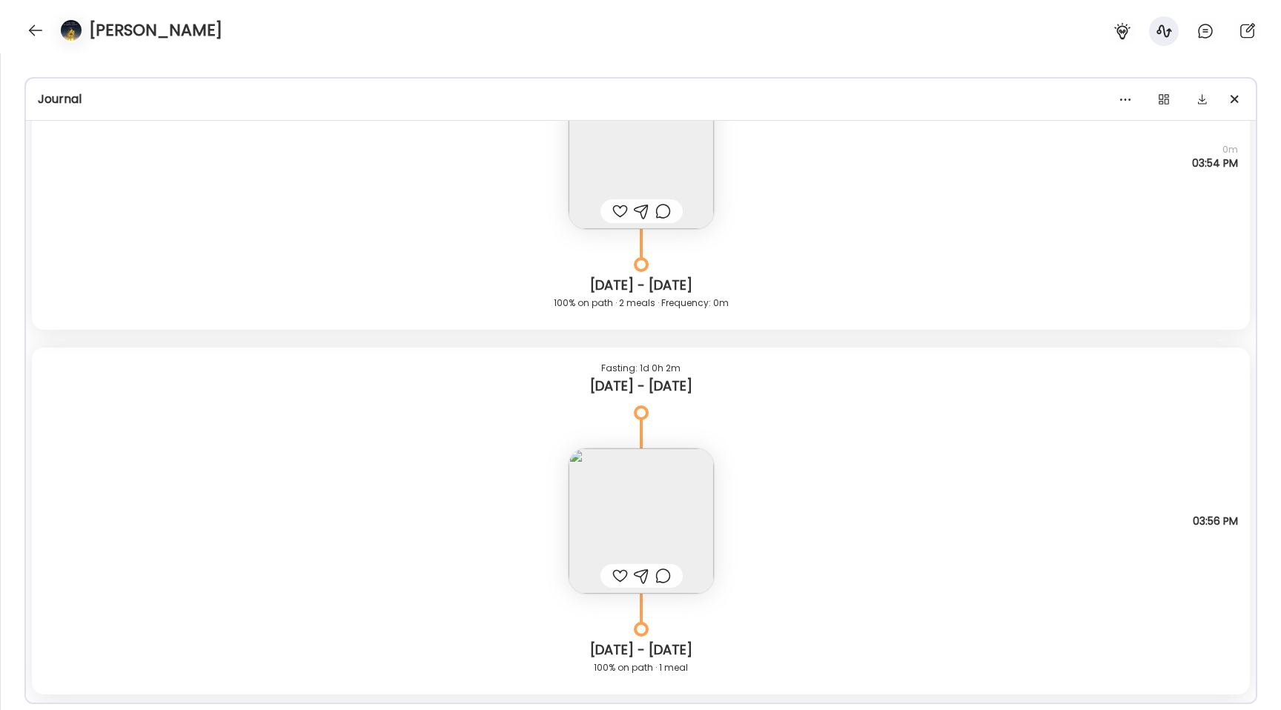
click at [609, 477] on img at bounding box center [641, 521] width 145 height 145
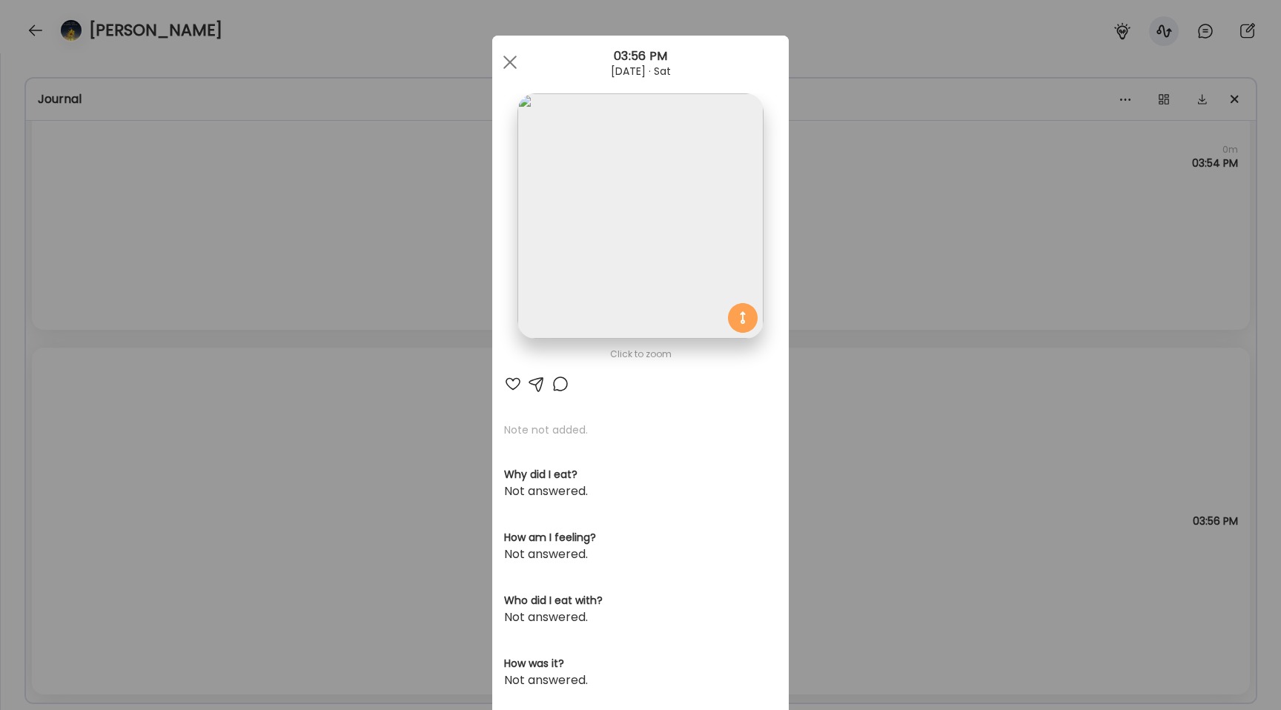
click at [554, 243] on img at bounding box center [639, 215] width 245 height 245
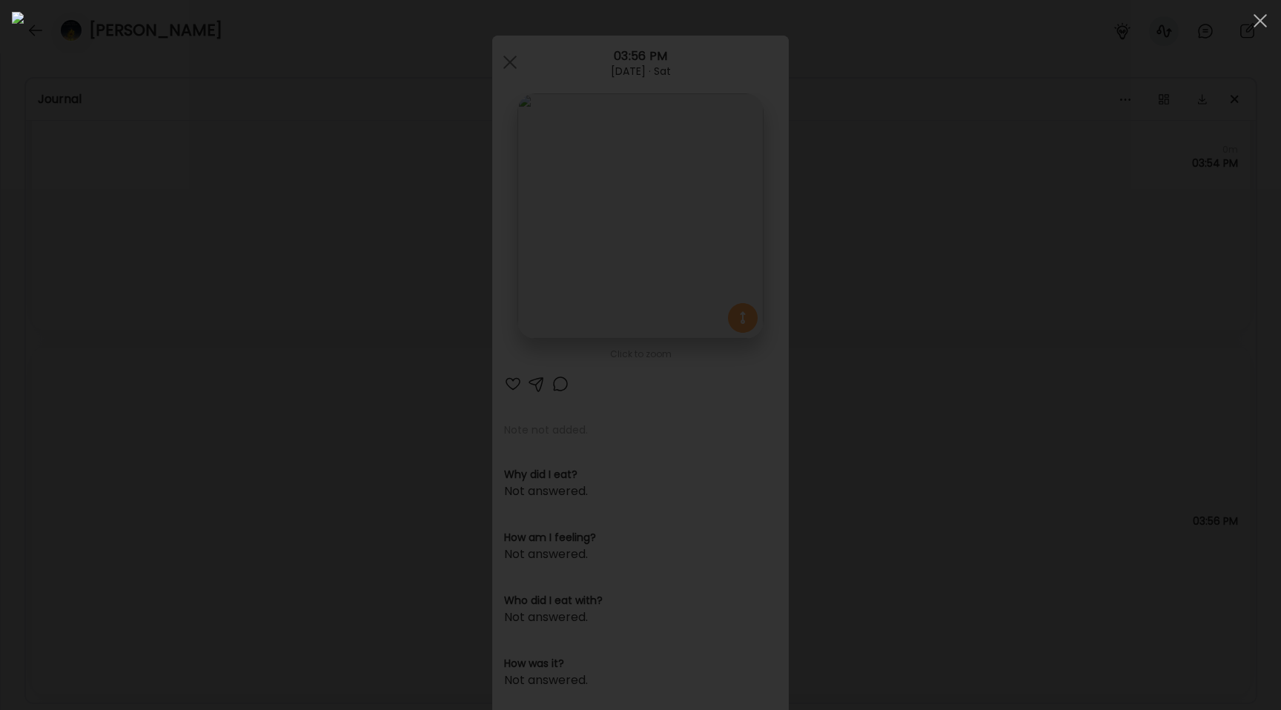
click at [138, 279] on div at bounding box center [640, 355] width 1257 height 686
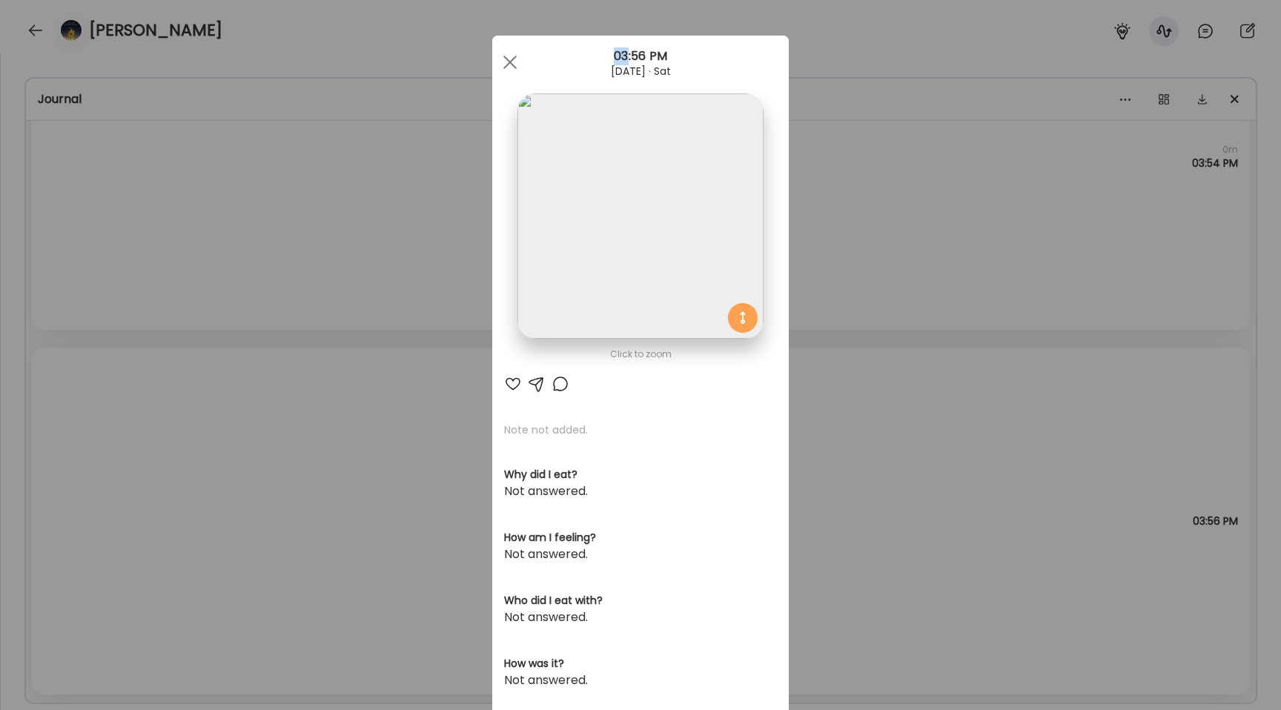
click at [138, 279] on div "Ate Coach Dashboard Wahoo! It’s official Take a moment to set up your Coach Pro…" at bounding box center [640, 355] width 1281 height 710
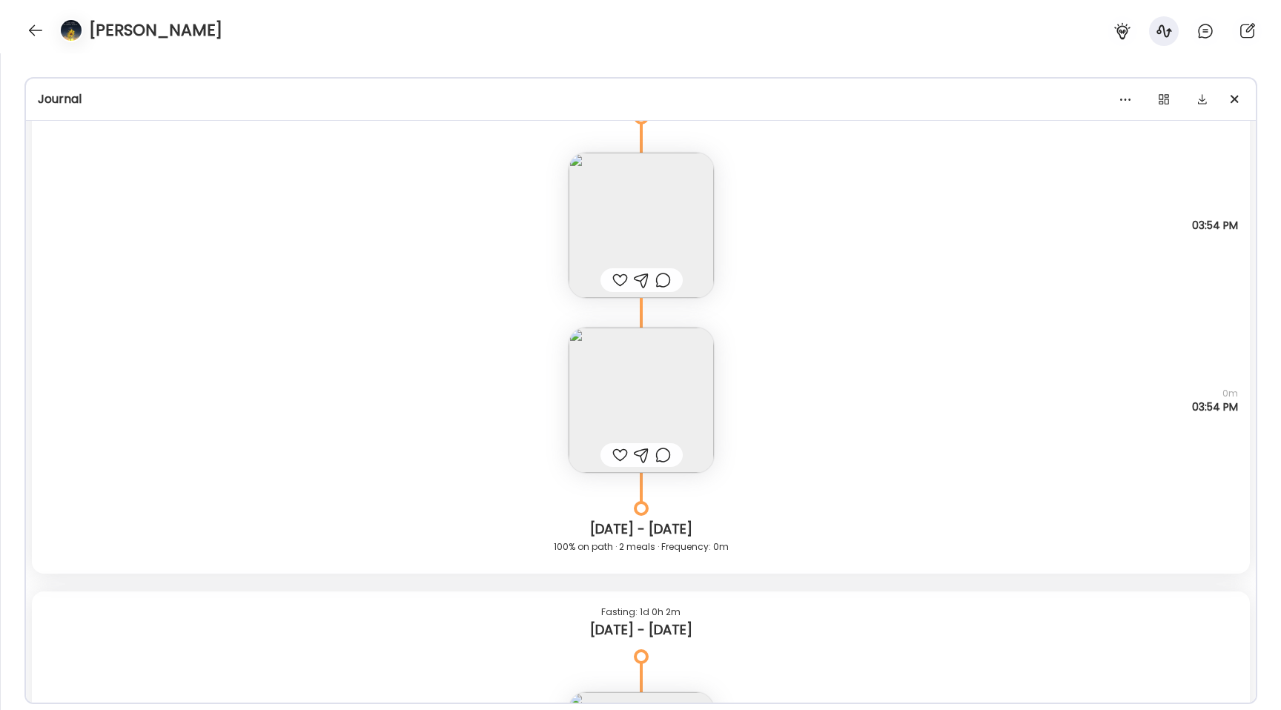
scroll to position [5829, 0]
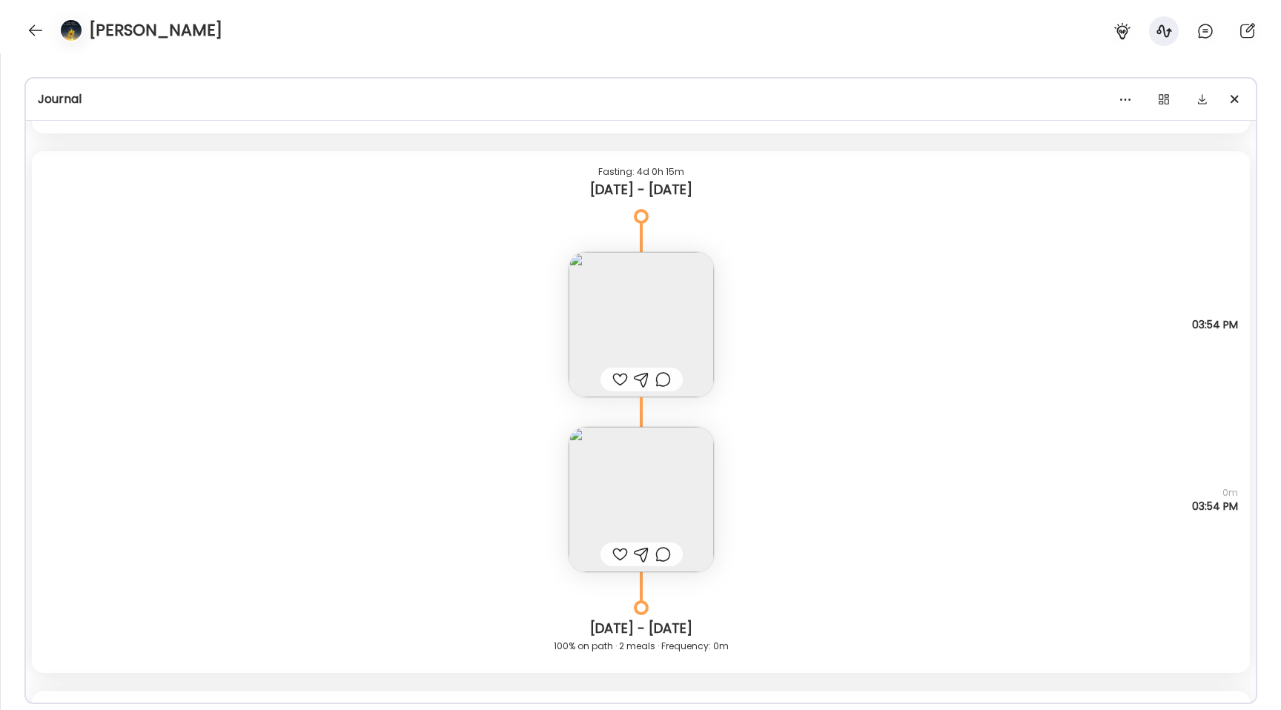
click at [637, 310] on img at bounding box center [641, 324] width 145 height 145
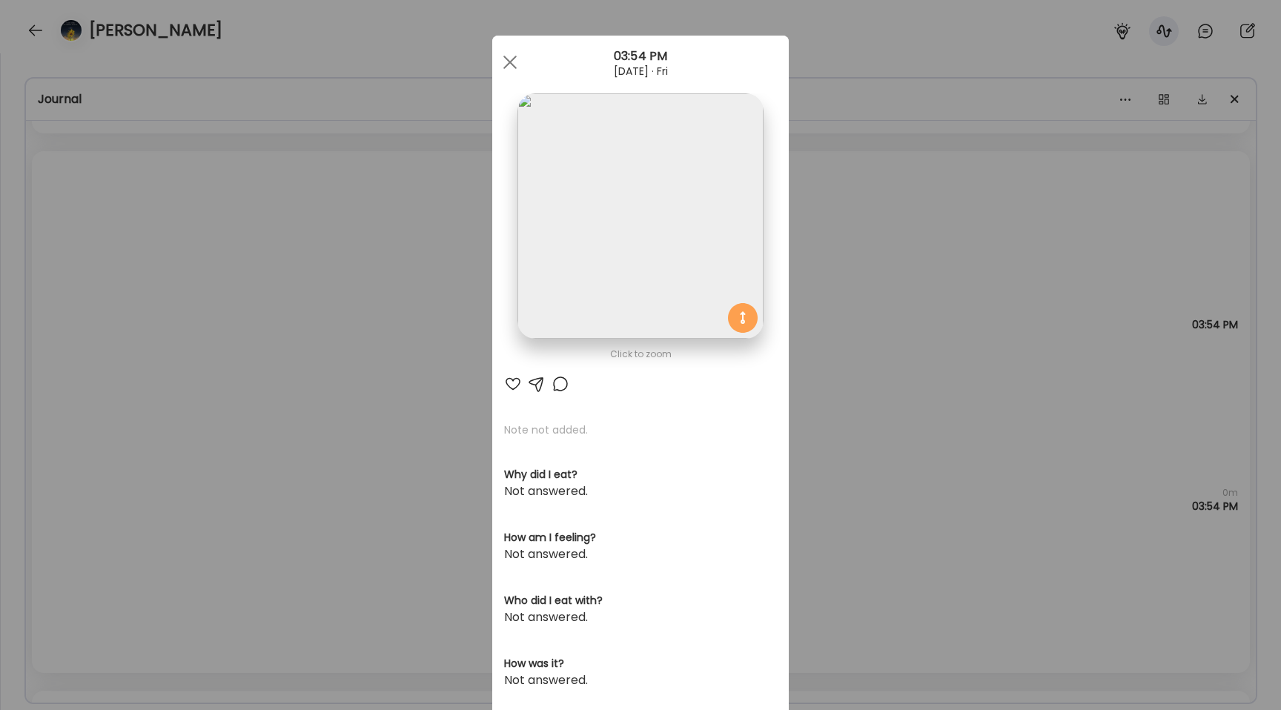
click at [597, 239] on img at bounding box center [639, 215] width 245 height 245
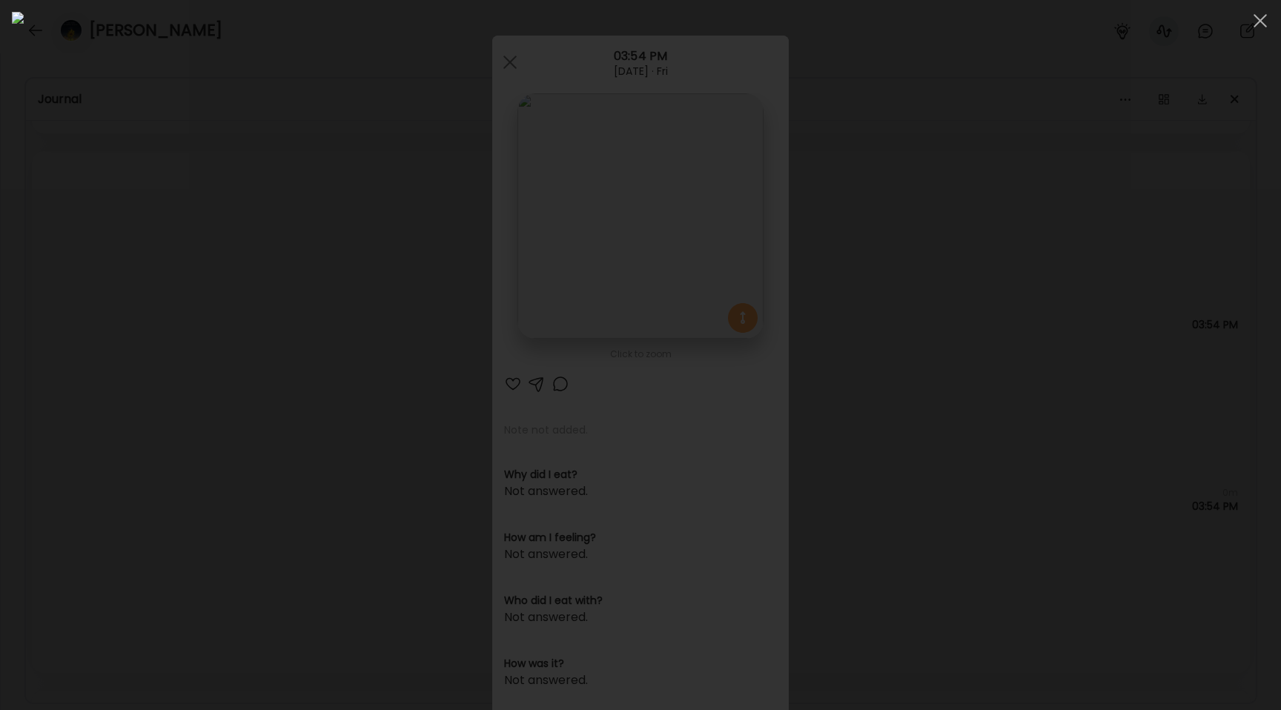
click at [113, 227] on div at bounding box center [640, 355] width 1257 height 686
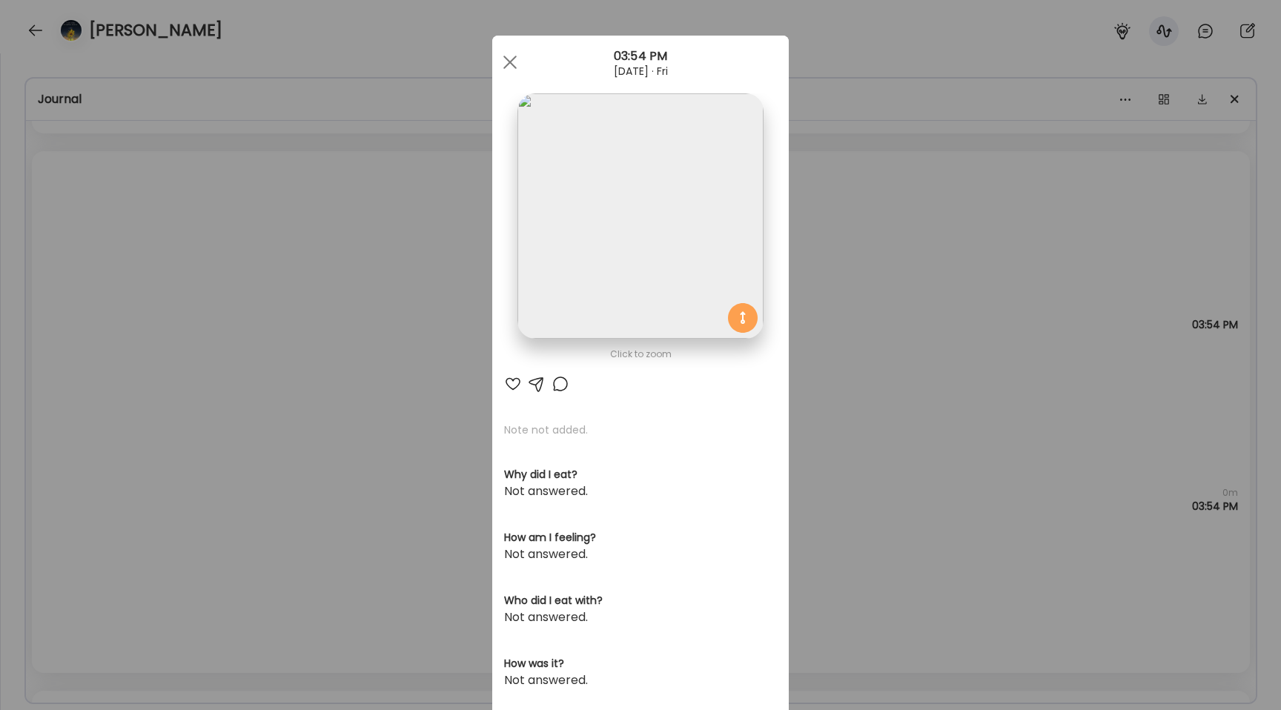
click at [155, 205] on div "Ate Coach Dashboard Wahoo! It’s official Take a moment to set up your Coach Pro…" at bounding box center [640, 355] width 1281 height 710
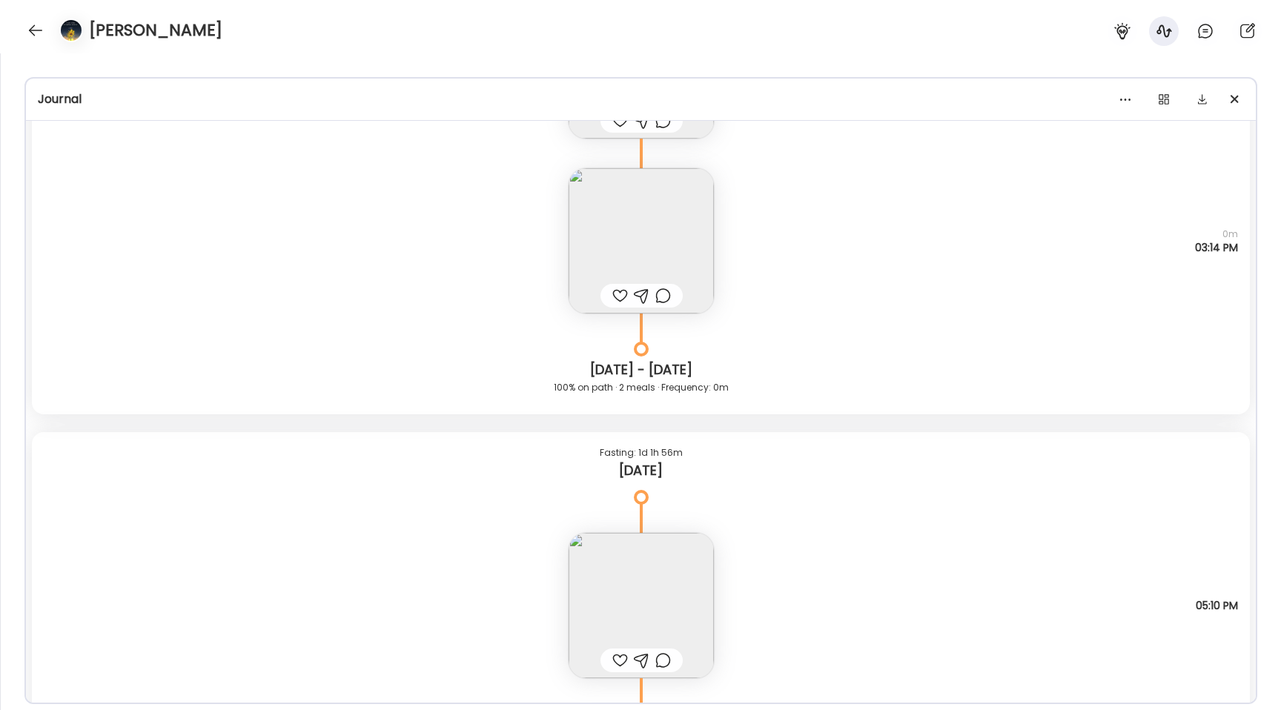
scroll to position [7549, 0]
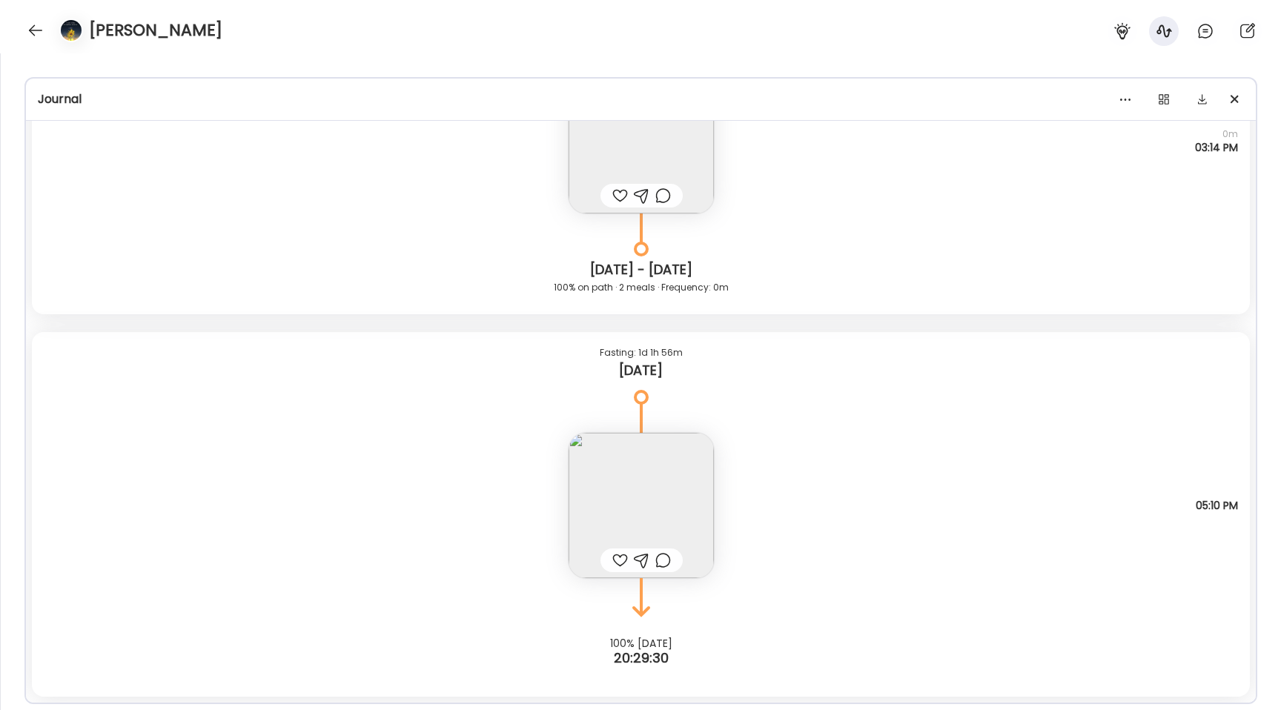
click at [618, 492] on img at bounding box center [641, 505] width 145 height 145
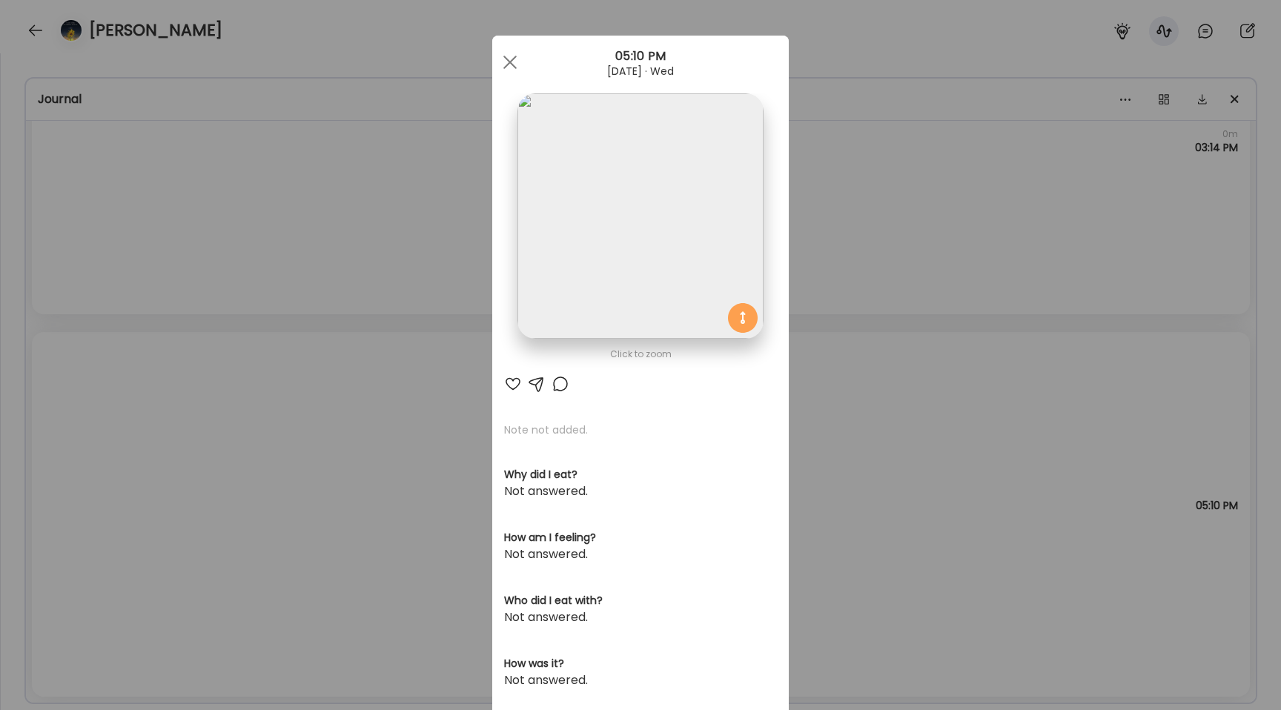
click at [589, 263] on img at bounding box center [639, 215] width 245 height 245
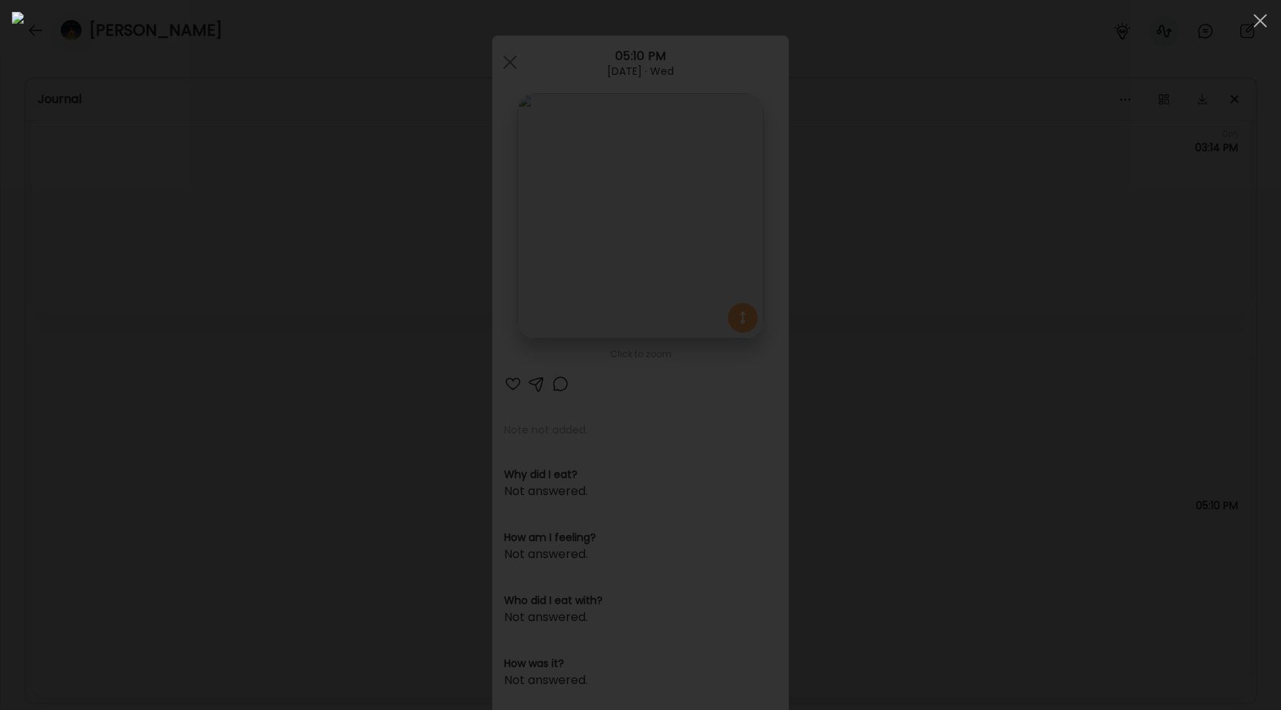
click at [128, 219] on div at bounding box center [640, 355] width 1257 height 686
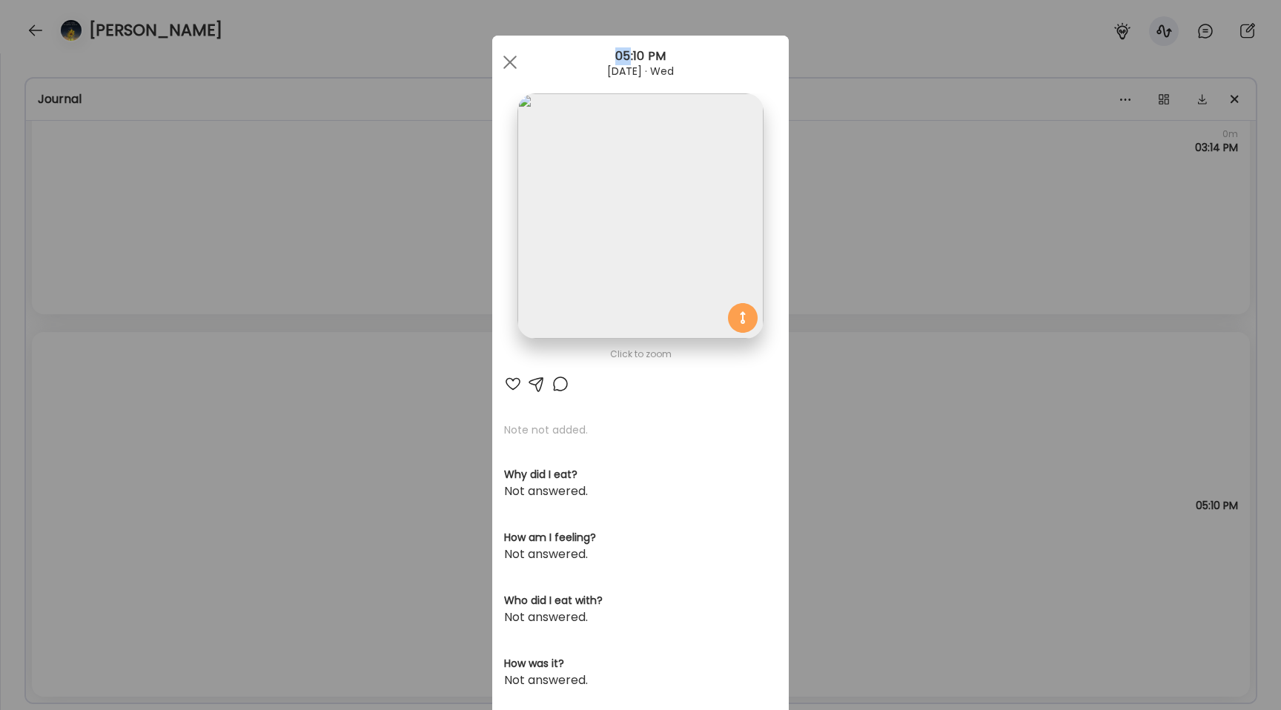
click at [128, 219] on div "Ate Coach Dashboard Wahoo! It’s official Take a moment to set up your Coach Pro…" at bounding box center [640, 355] width 1281 height 710
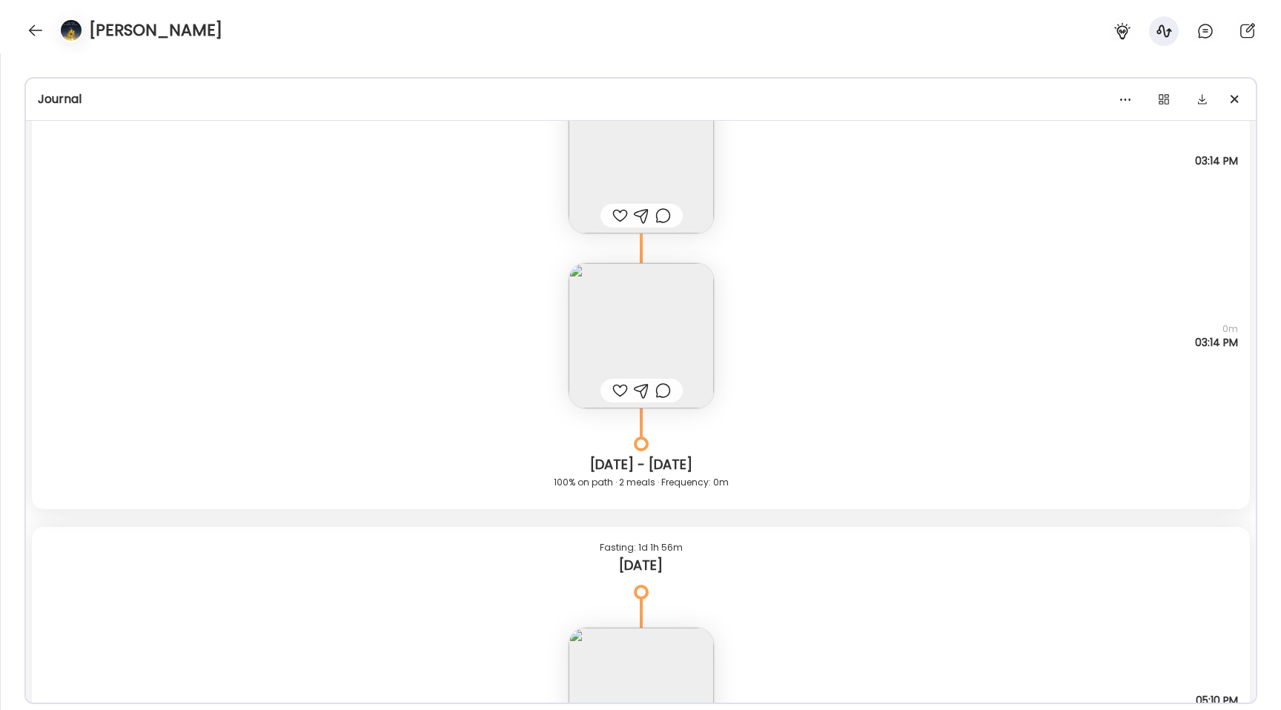
scroll to position [7308, 0]
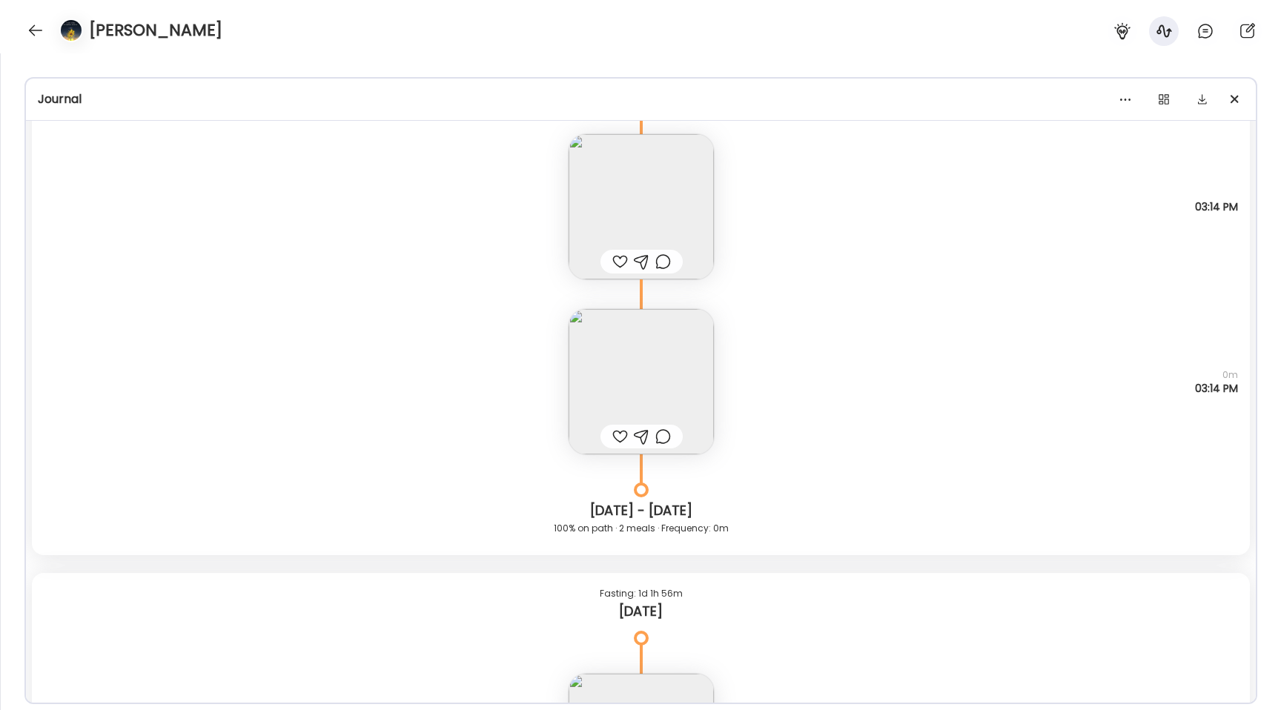
click at [601, 377] on img at bounding box center [641, 381] width 145 height 145
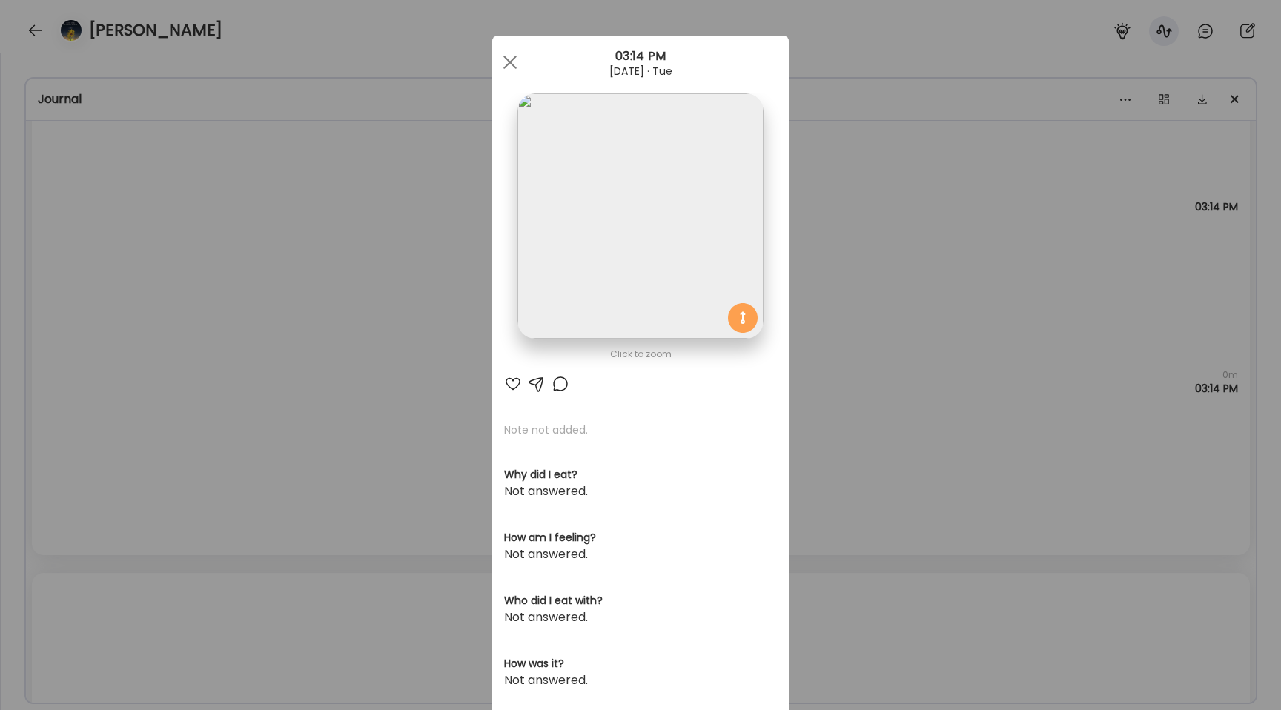
click at [587, 290] on img at bounding box center [639, 215] width 245 height 245
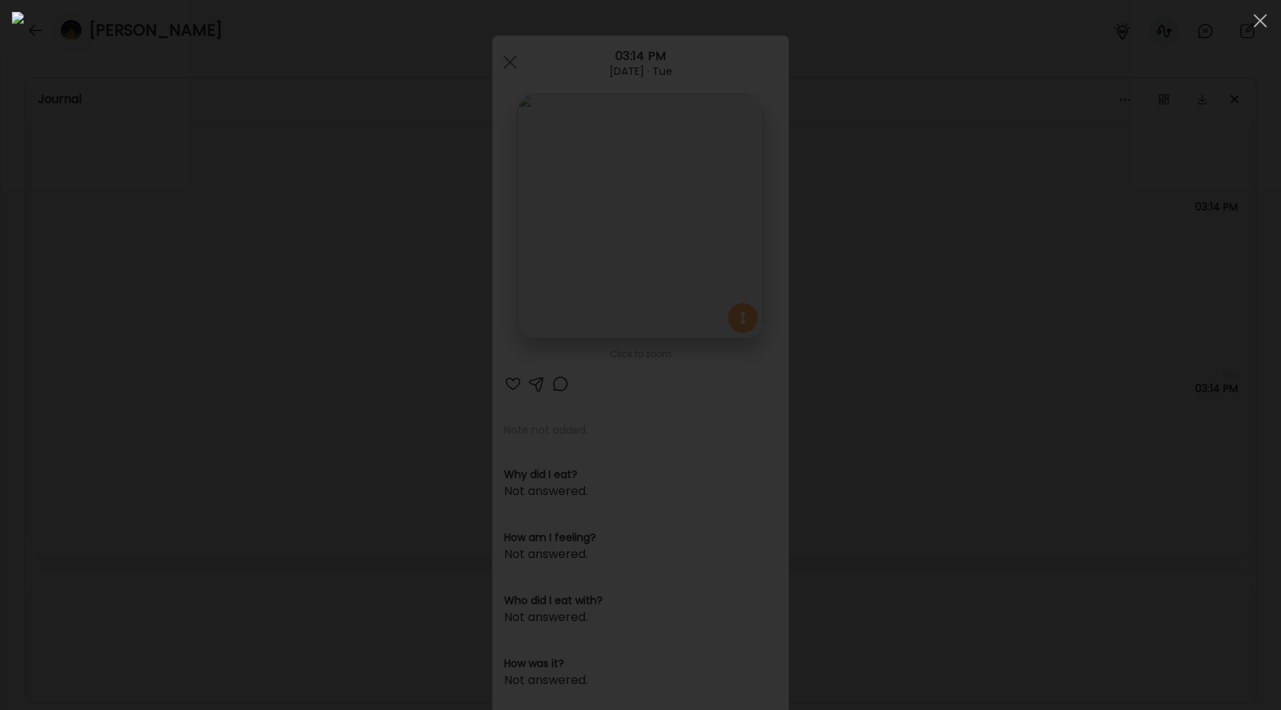
click at [214, 342] on div at bounding box center [640, 355] width 1257 height 686
click at [214, 342] on div "Ate Coach Dashboard Wahoo! It’s official Take a moment to set up your Coach Pro…" at bounding box center [640, 355] width 1281 height 710
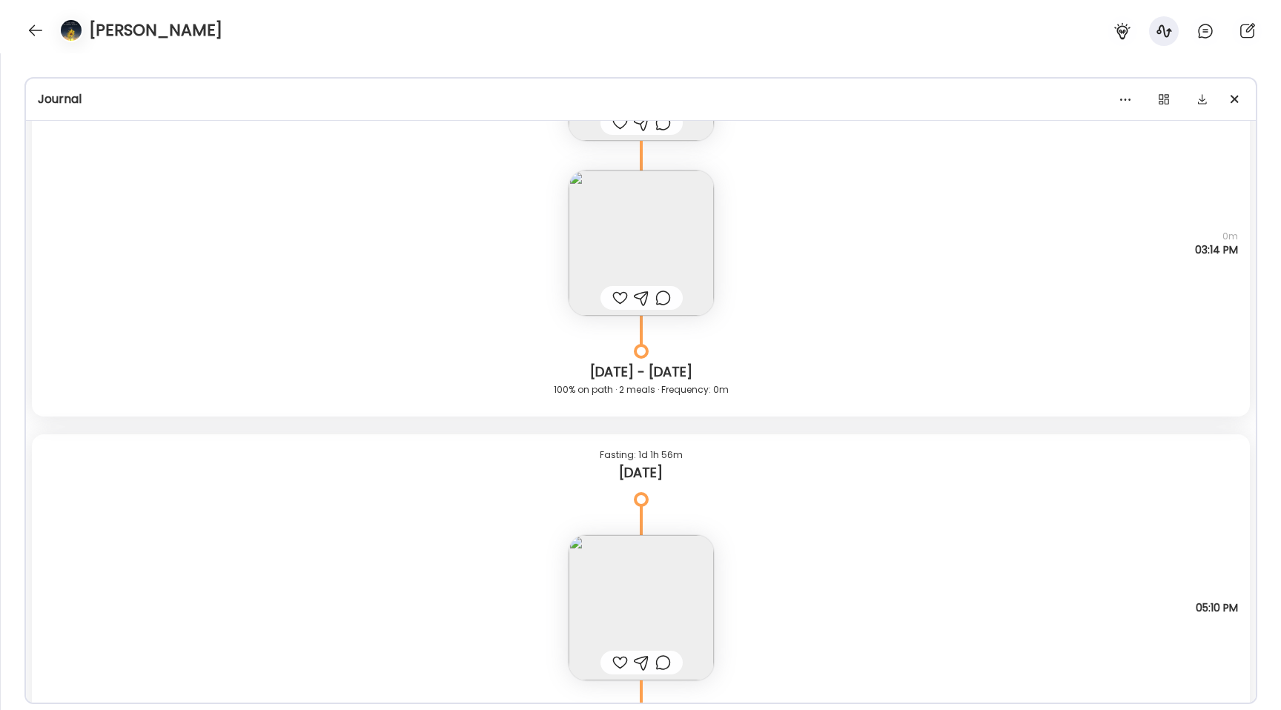
scroll to position [7431, 0]
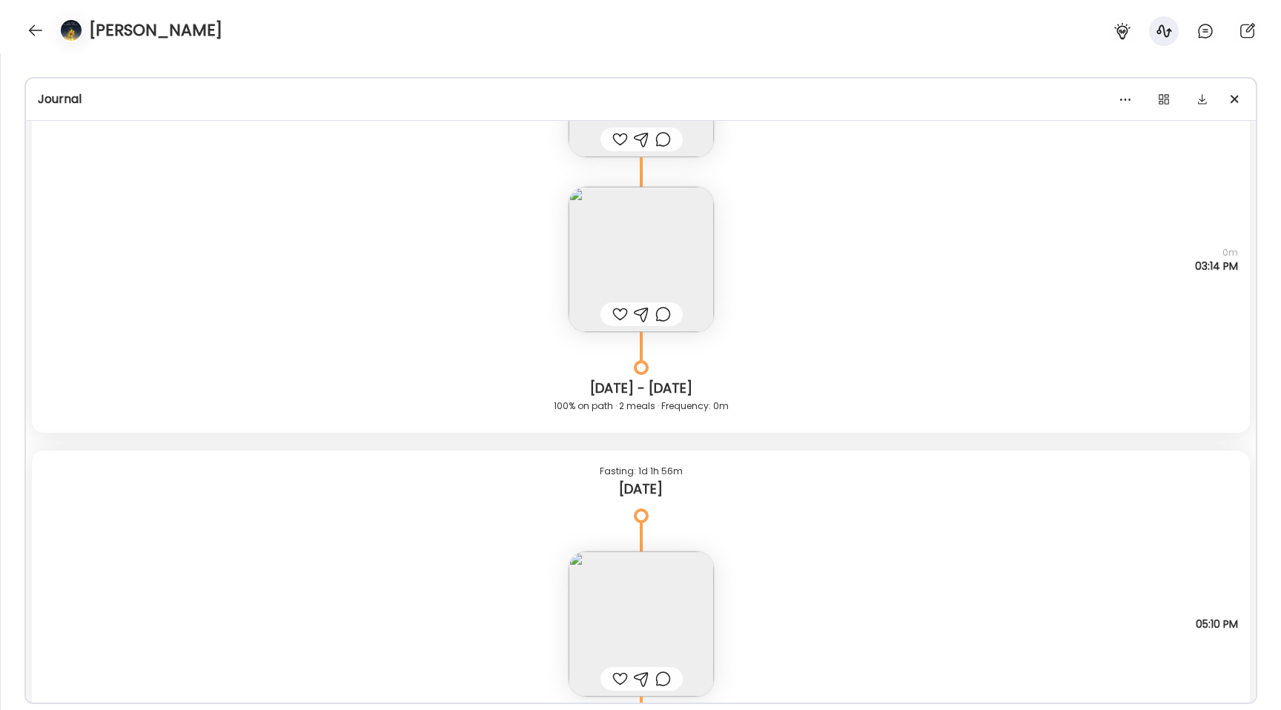
click at [611, 254] on img at bounding box center [641, 259] width 145 height 145
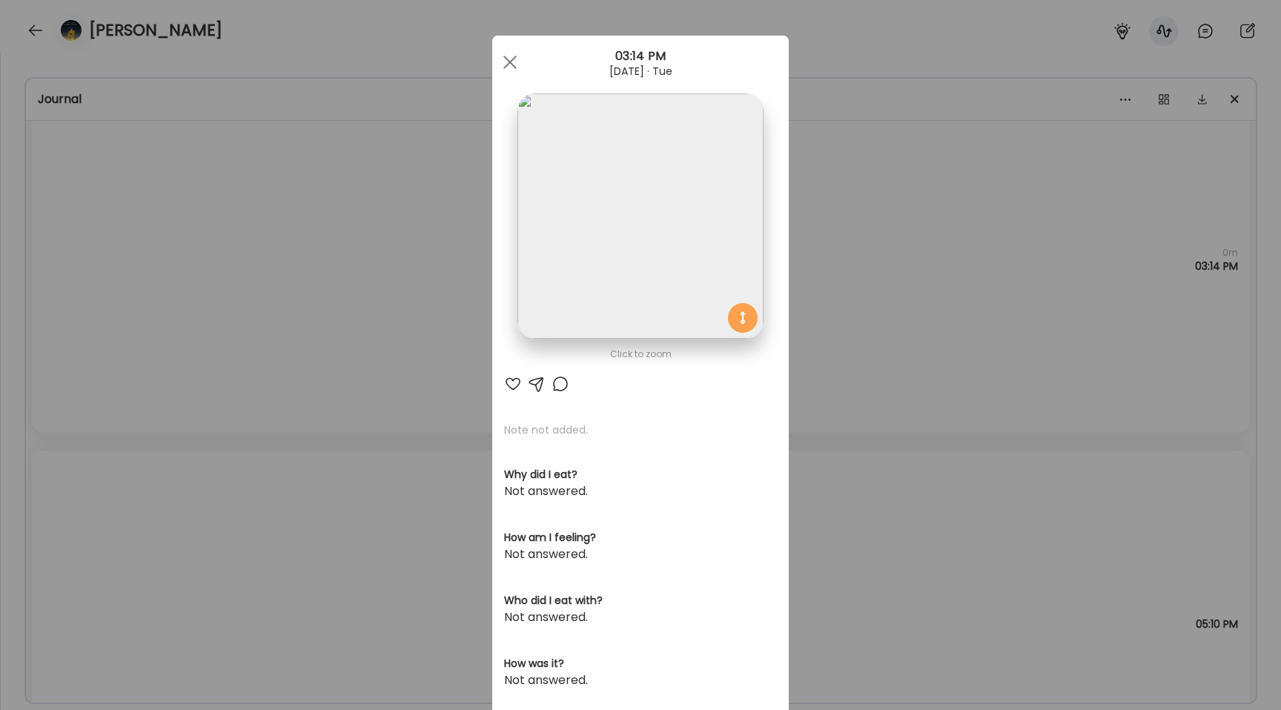
click at [586, 205] on img at bounding box center [639, 215] width 245 height 245
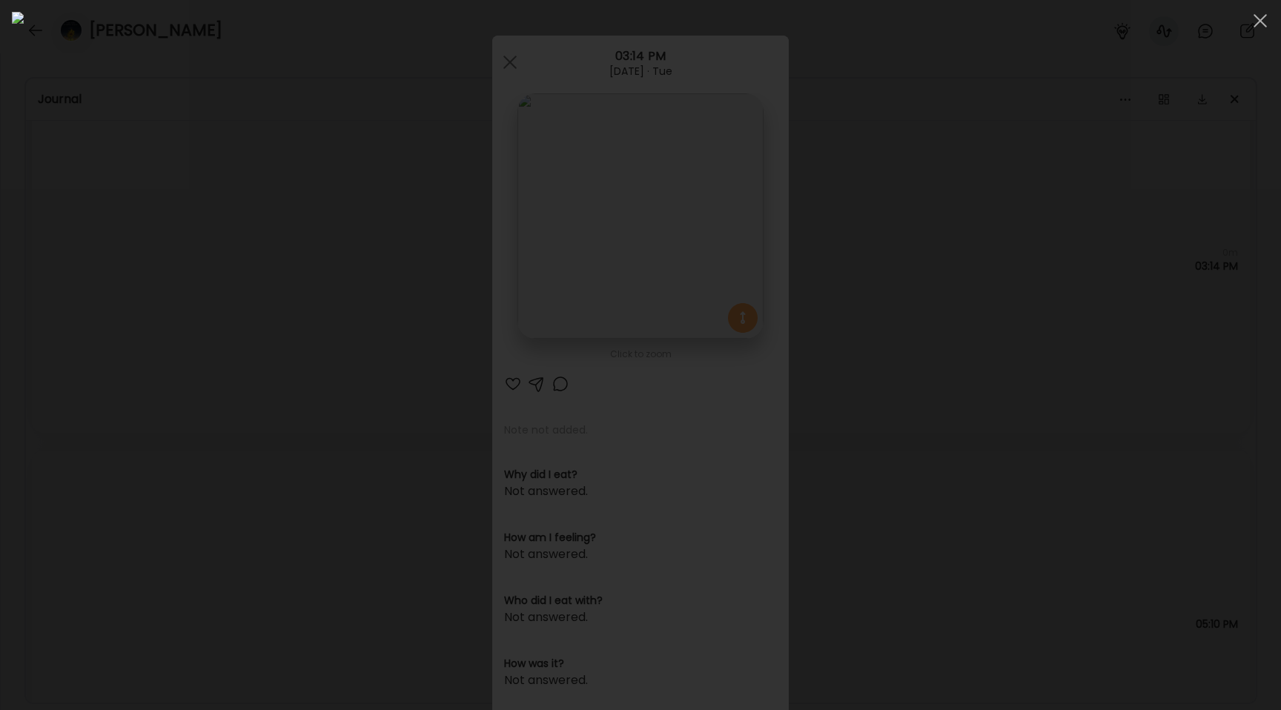
click at [231, 278] on div at bounding box center [640, 355] width 1257 height 686
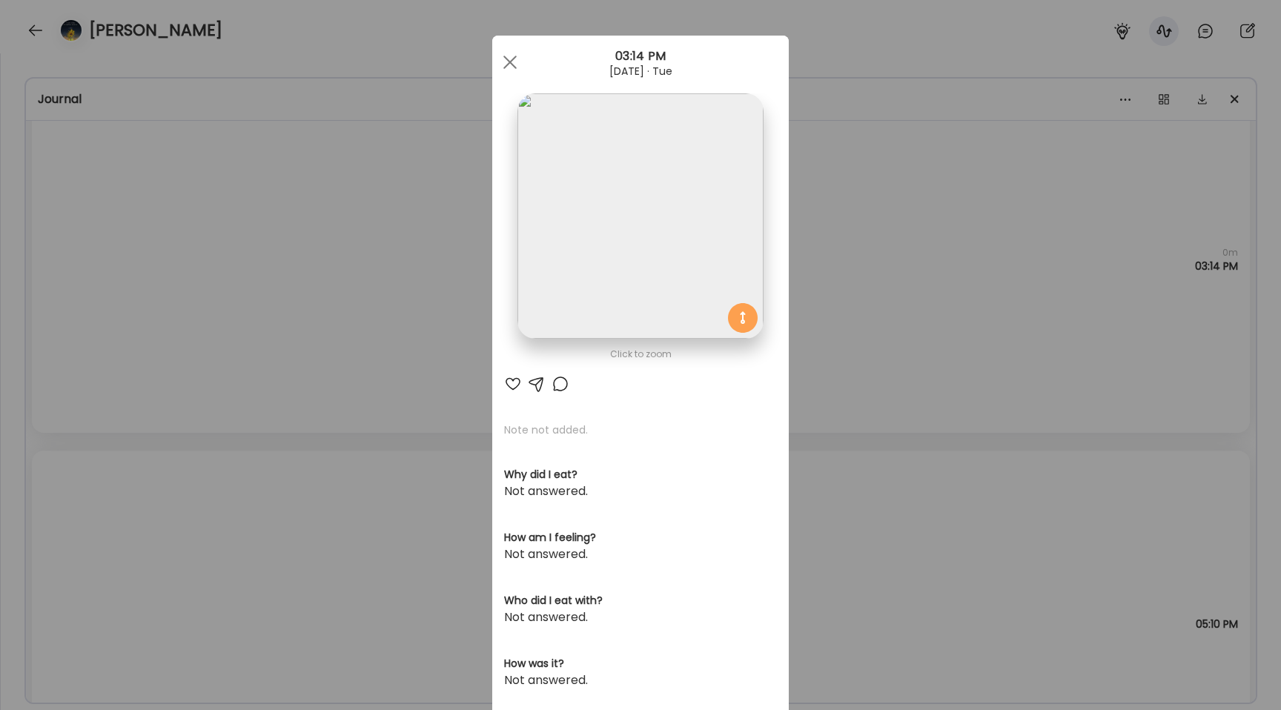
click at [231, 278] on div "Ate Coach Dashboard Wahoo! It’s official Take a moment to set up your Coach Pro…" at bounding box center [640, 355] width 1281 height 710
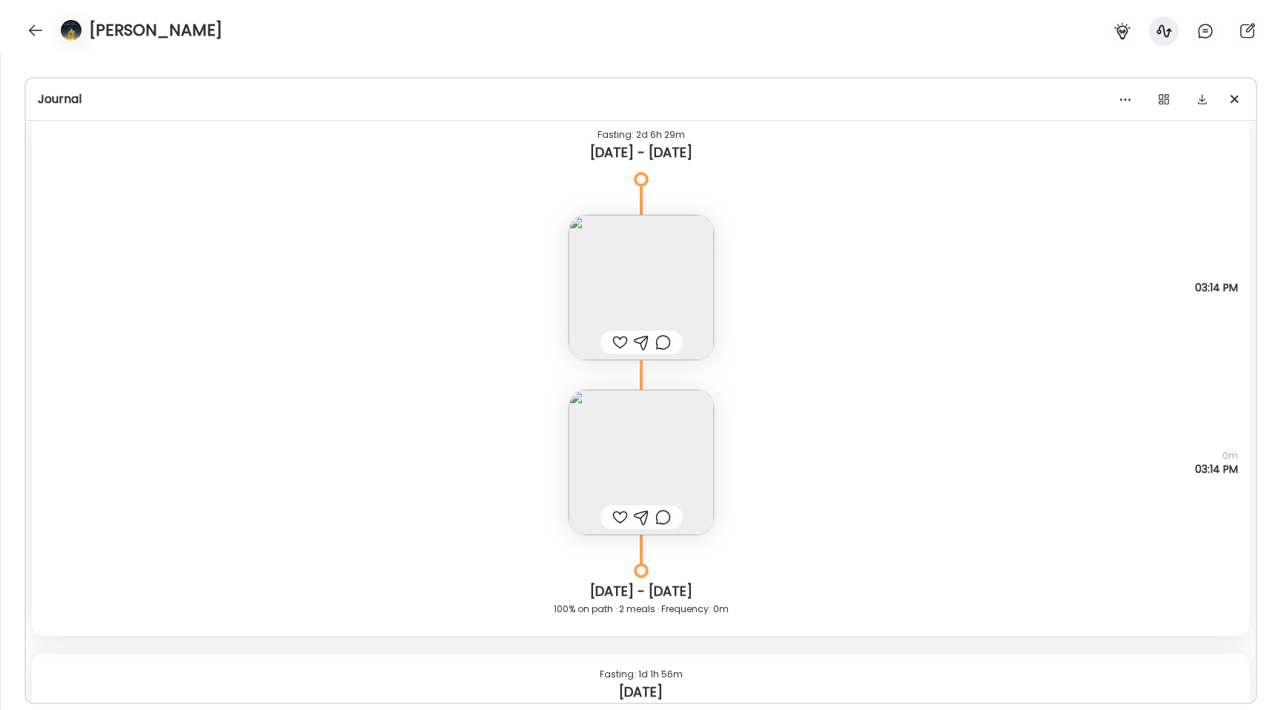
scroll to position [7150, 0]
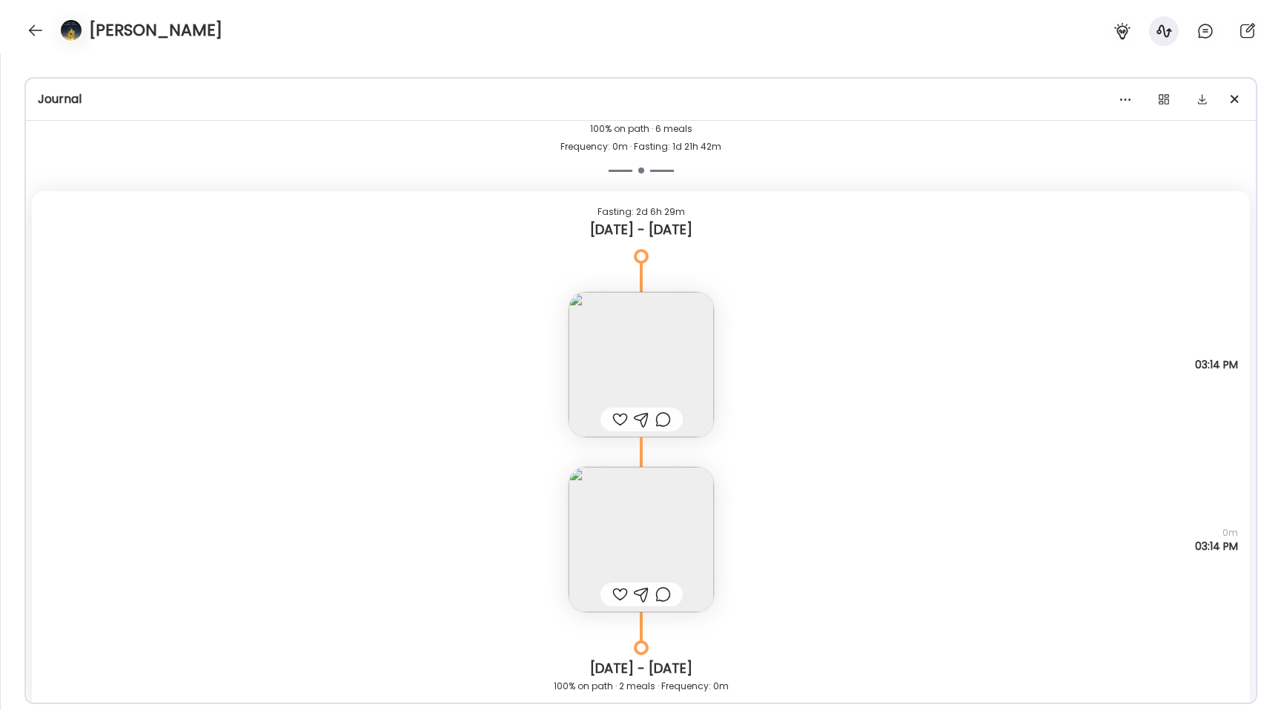
click at [633, 349] on img at bounding box center [641, 364] width 145 height 145
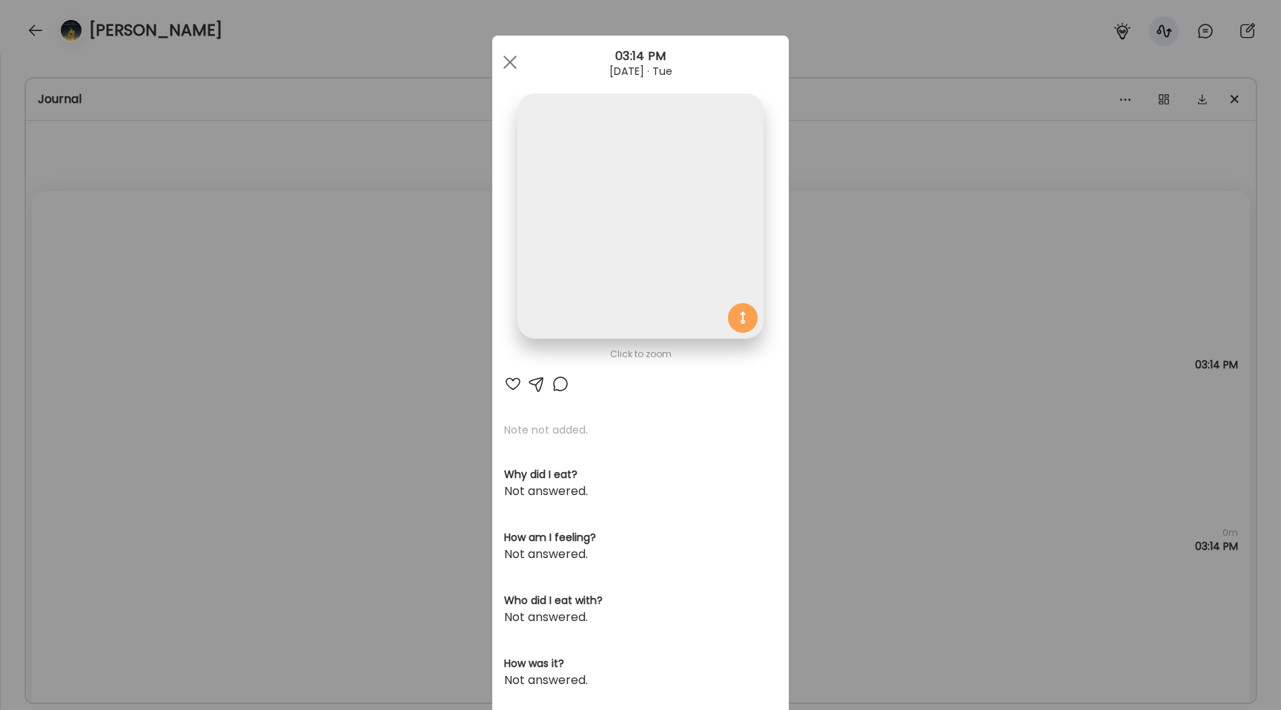
click at [598, 242] on img at bounding box center [639, 215] width 245 height 245
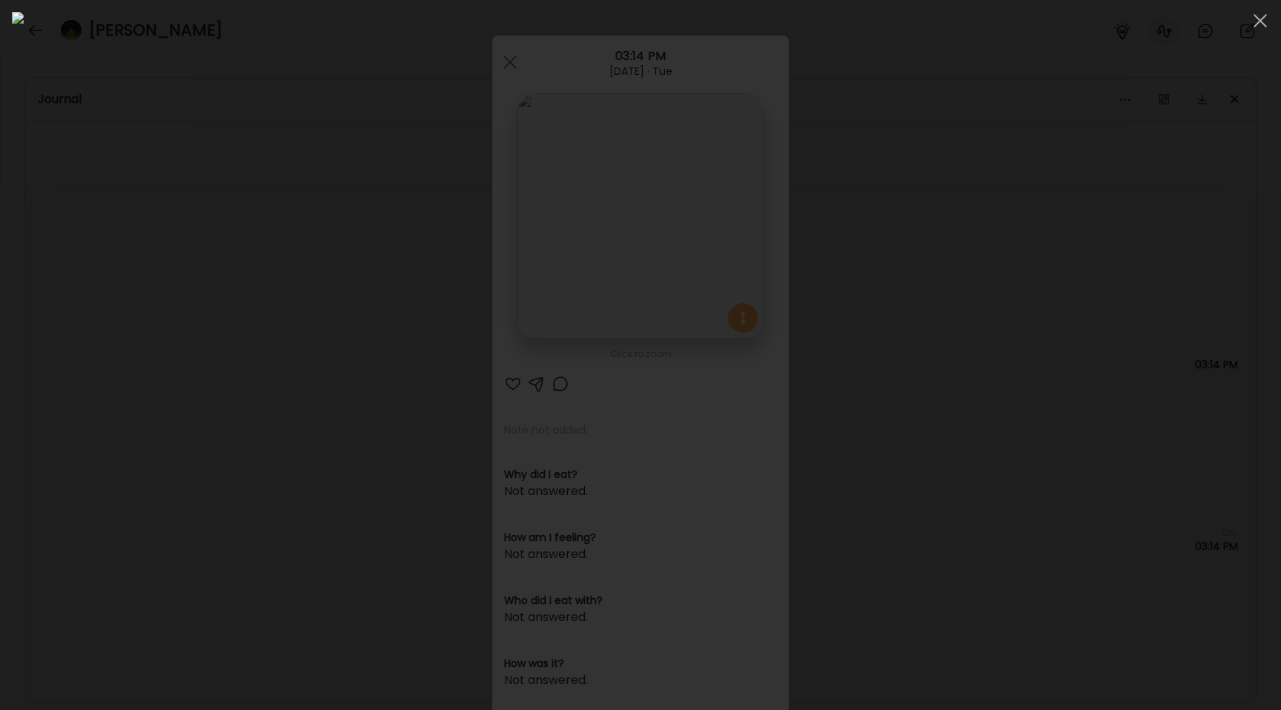
click at [254, 316] on div at bounding box center [640, 355] width 1257 height 686
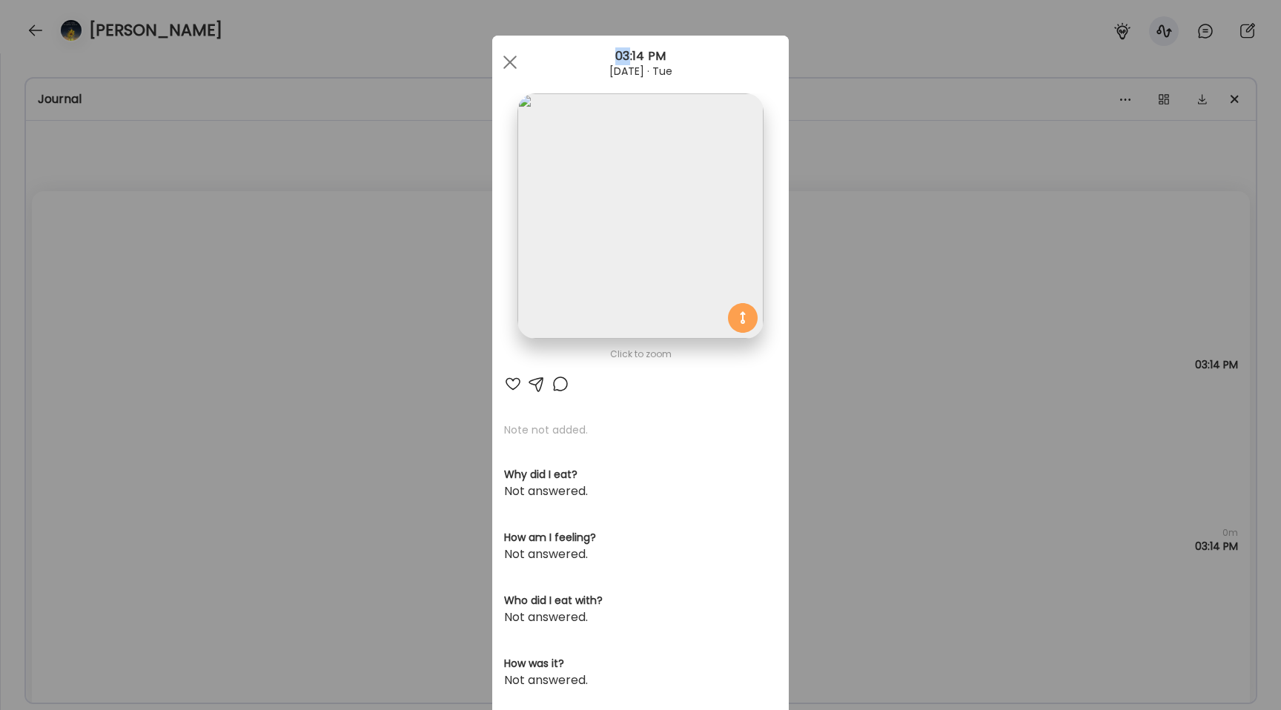
click at [254, 316] on div "Ate Coach Dashboard Wahoo! It’s official Take a moment to set up your Coach Pro…" at bounding box center [640, 355] width 1281 height 710
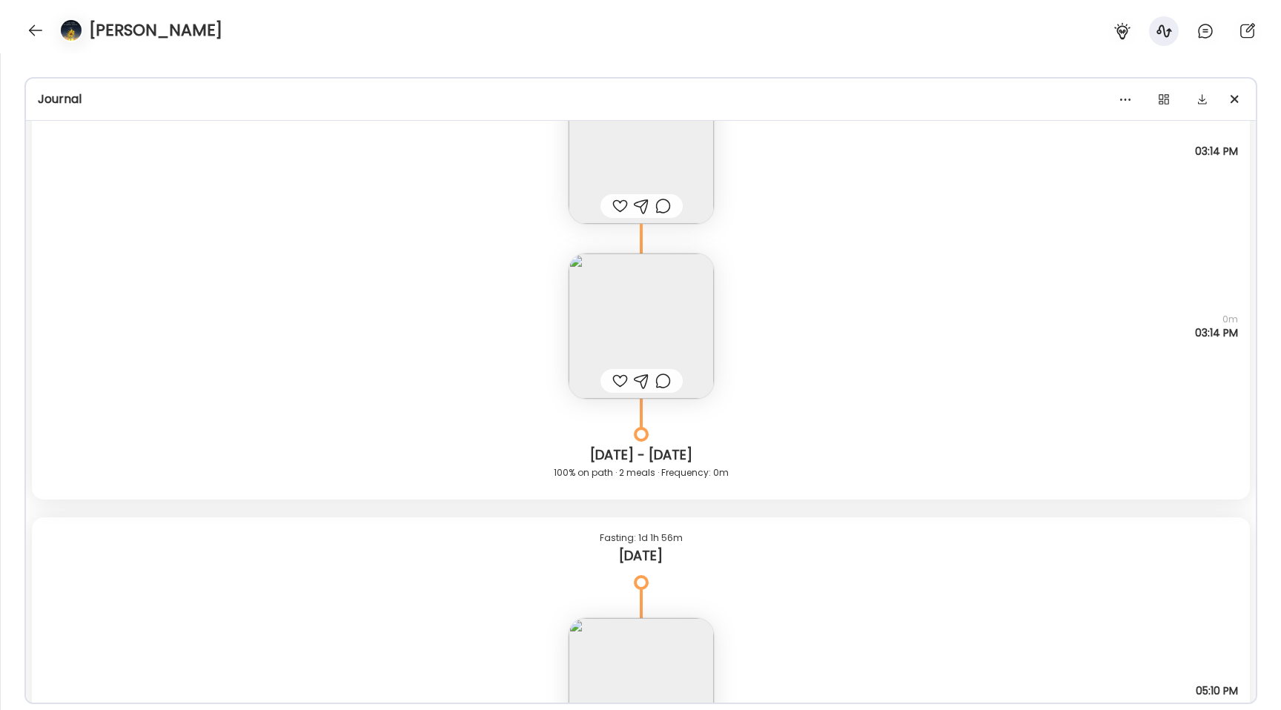
scroll to position [7549, 0]
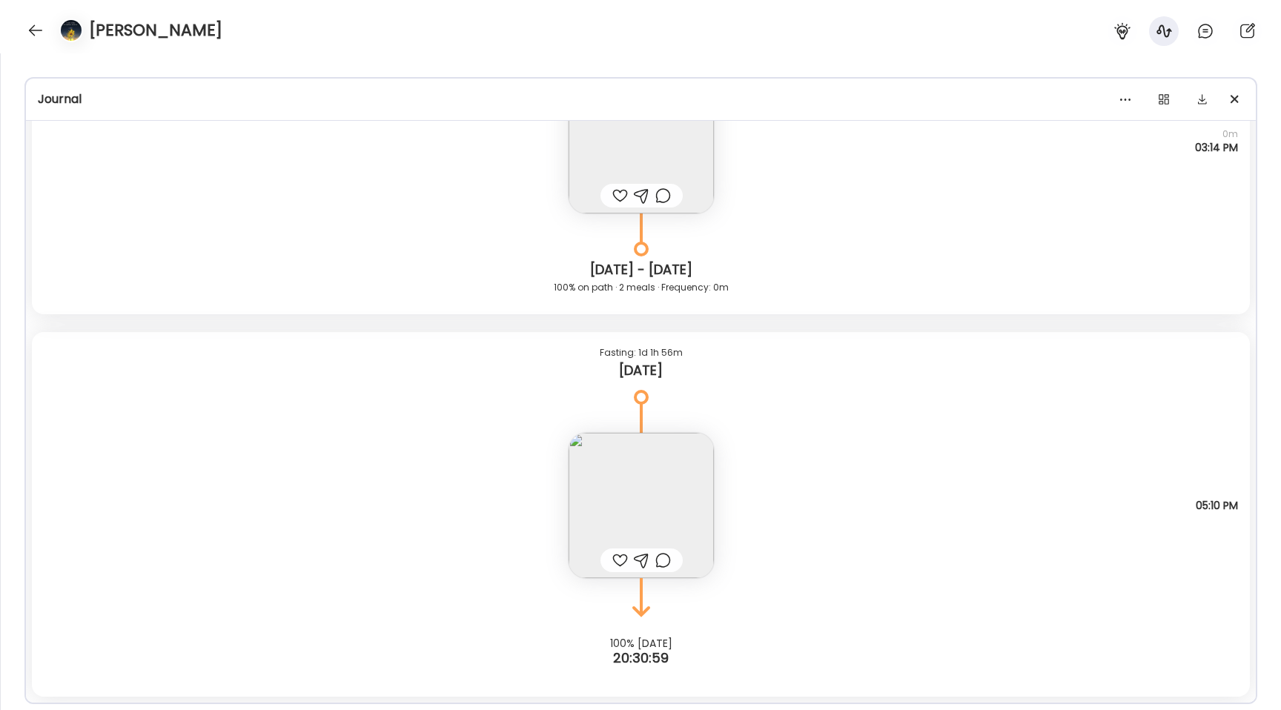
click at [628, 474] on img at bounding box center [641, 505] width 145 height 145
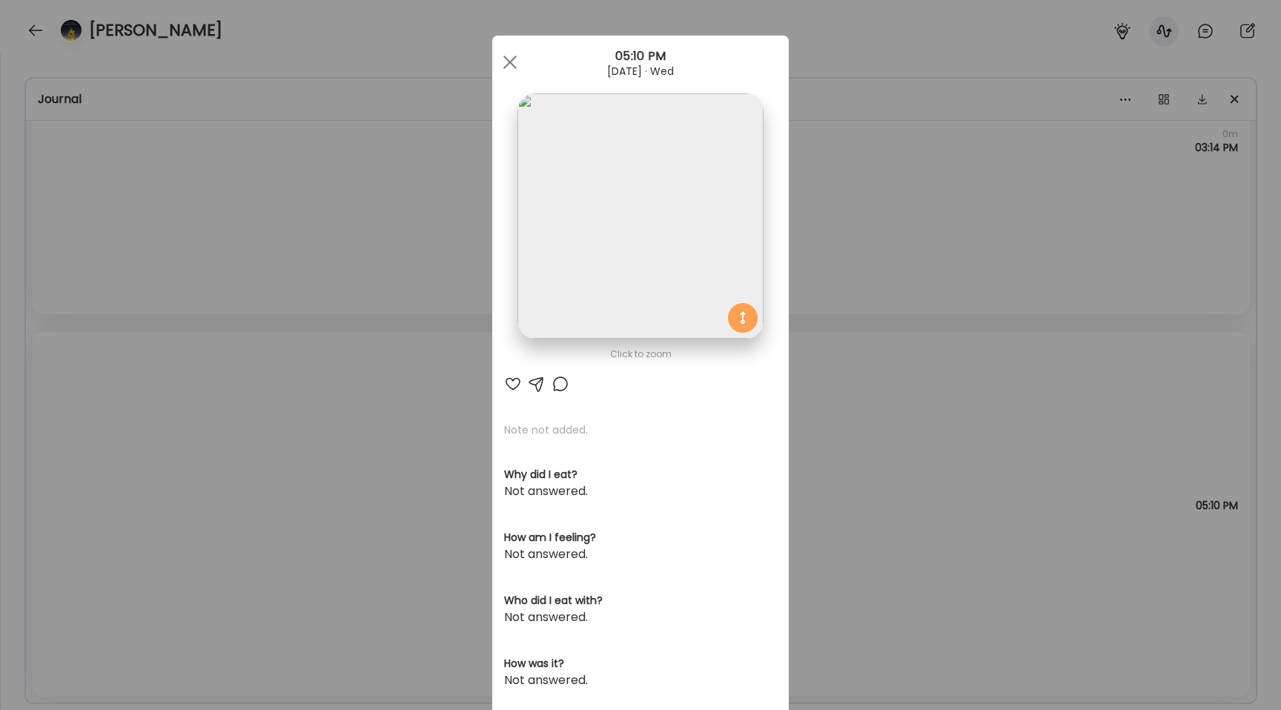
click at [578, 228] on img at bounding box center [639, 215] width 245 height 245
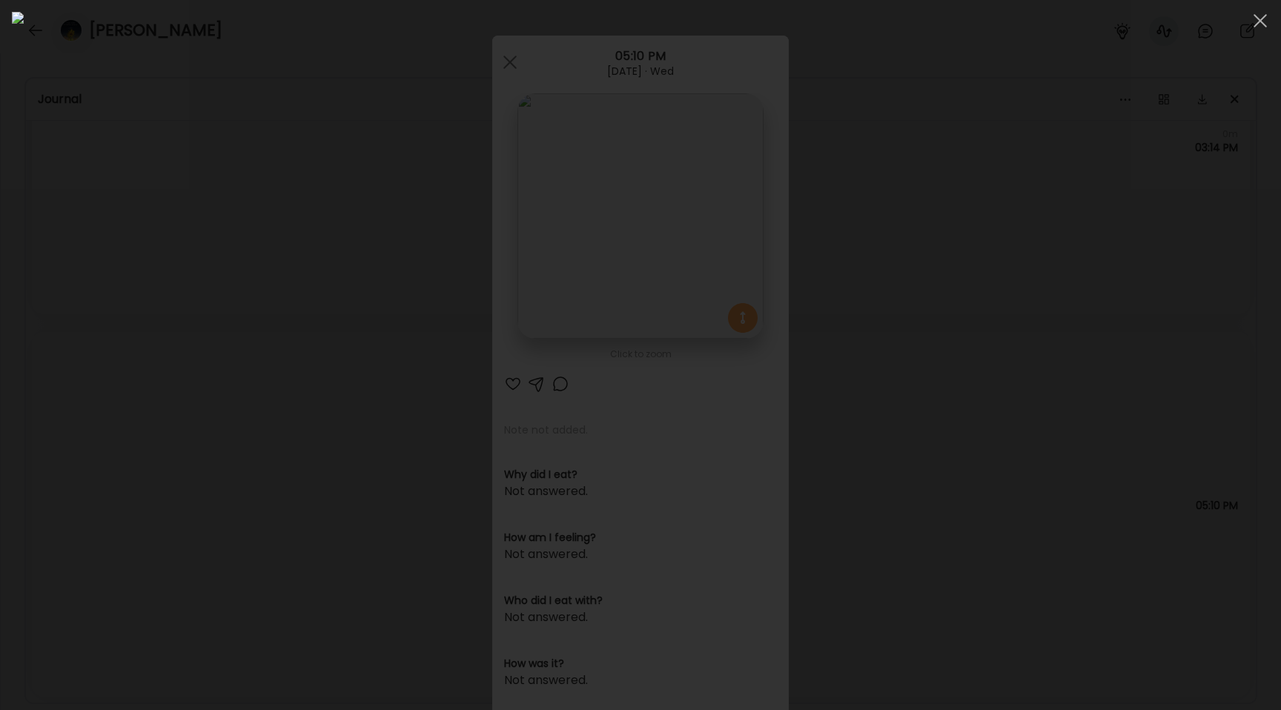
click at [213, 268] on div at bounding box center [640, 355] width 1257 height 686
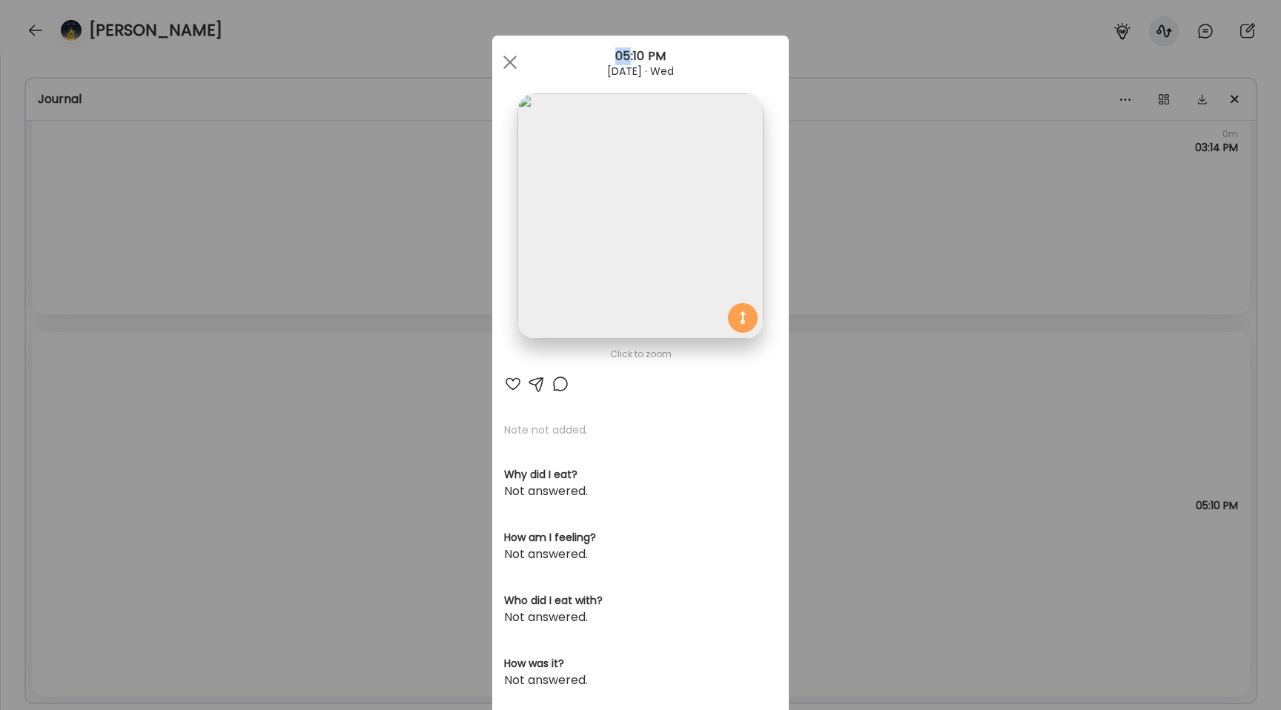
click at [213, 268] on div "Ate Coach Dashboard Wahoo! It’s official Take a moment to set up your Coach Pro…" at bounding box center [640, 355] width 1281 height 710
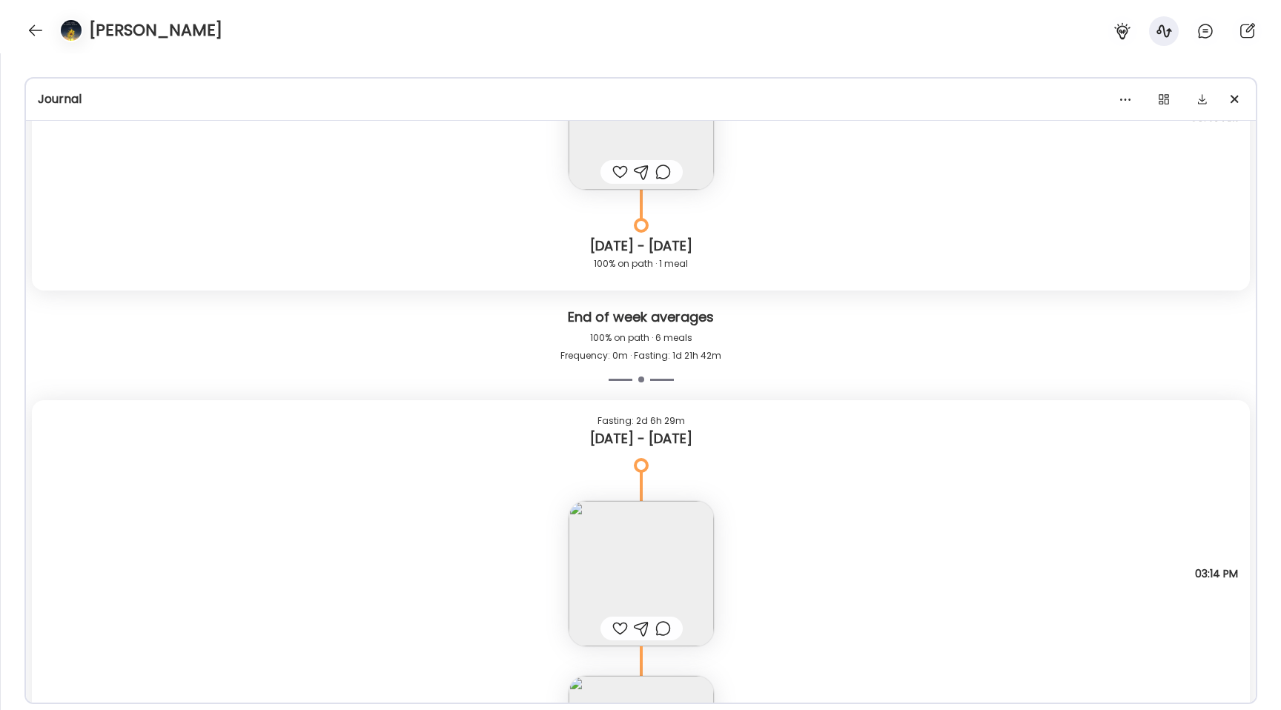
scroll to position [7199, 0]
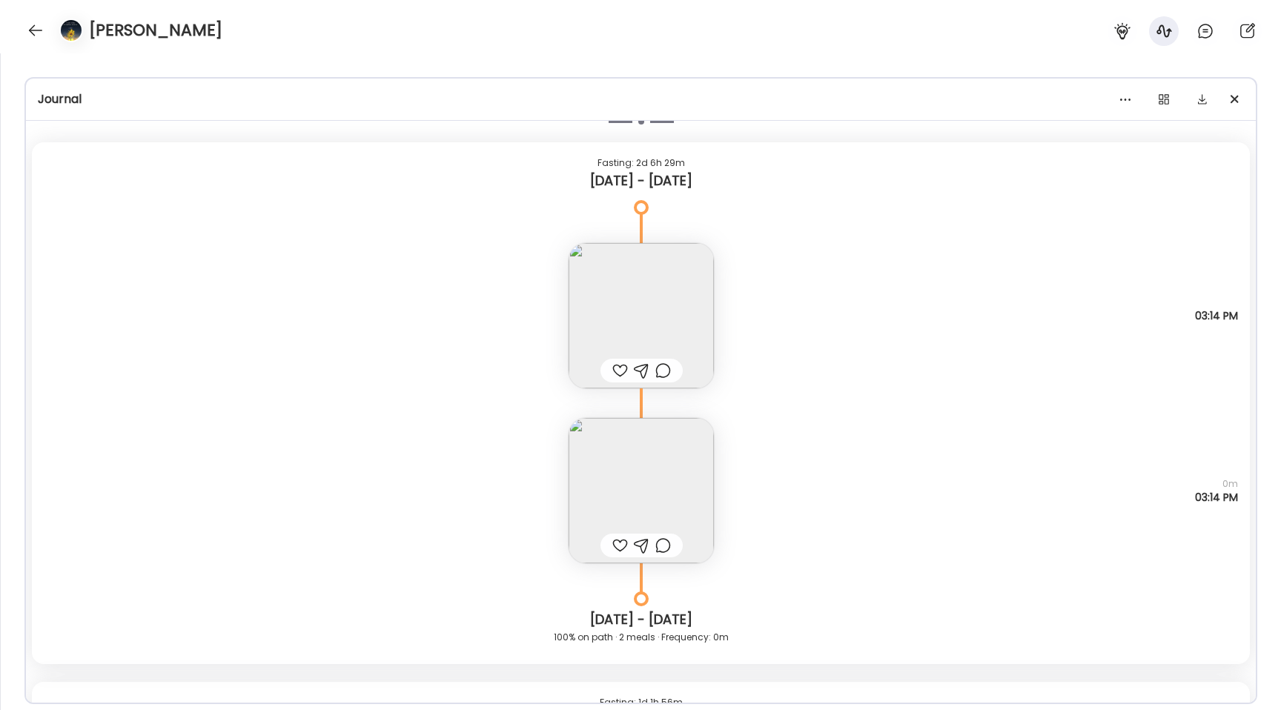
click at [603, 318] on img at bounding box center [641, 315] width 145 height 145
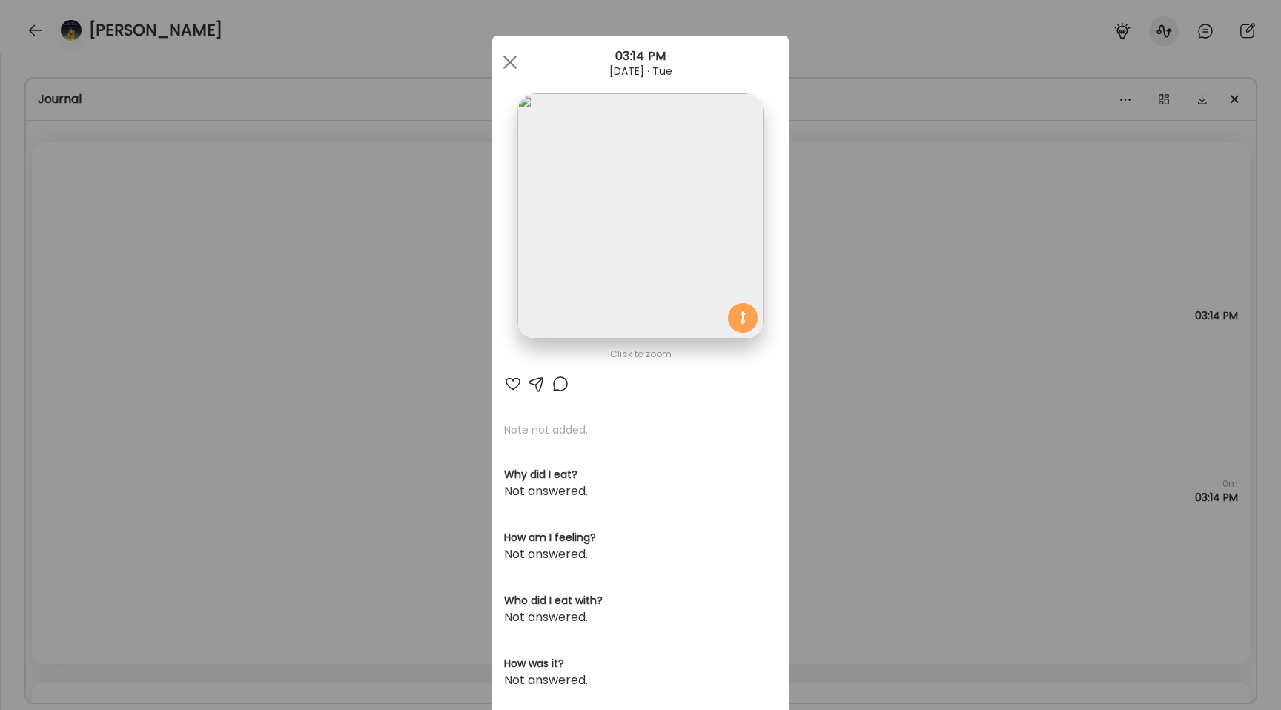
click at [579, 217] on img at bounding box center [639, 215] width 245 height 245
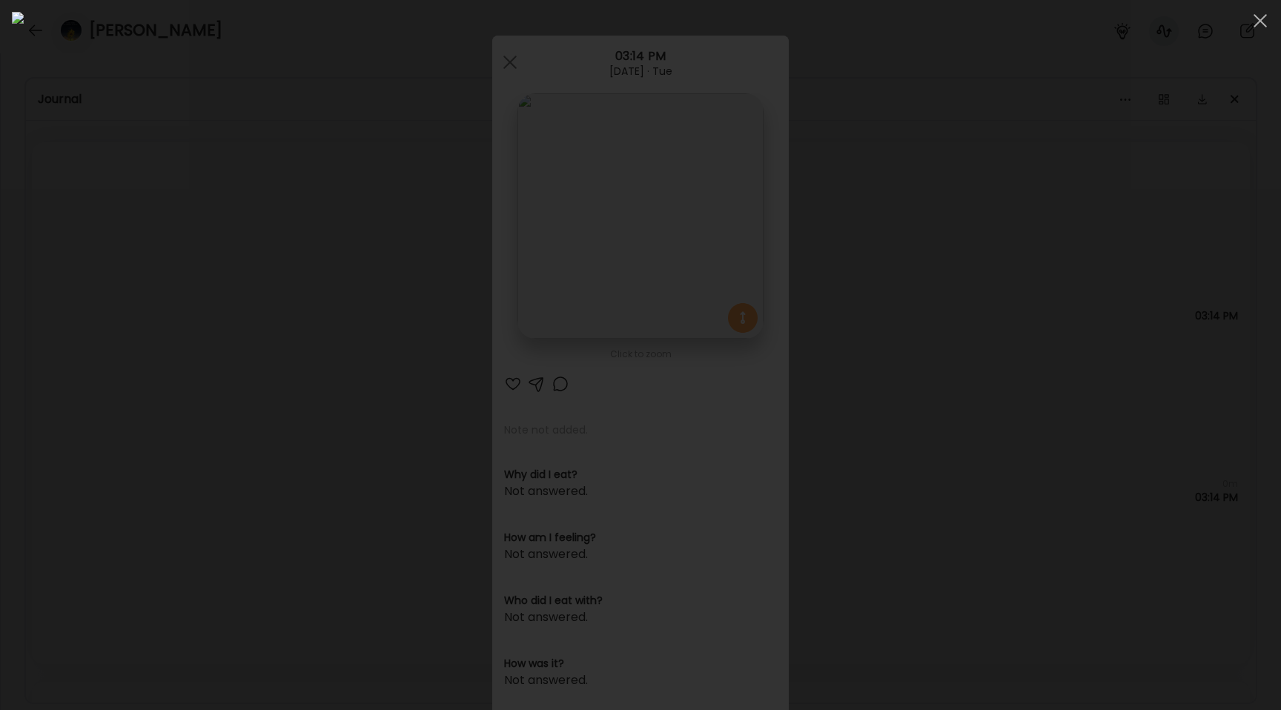
click at [251, 267] on div at bounding box center [640, 355] width 1257 height 686
click at [251, 267] on div "Ate Coach Dashboard Wahoo! It’s official Take a moment to set up your Coach Pro…" at bounding box center [640, 355] width 1281 height 710
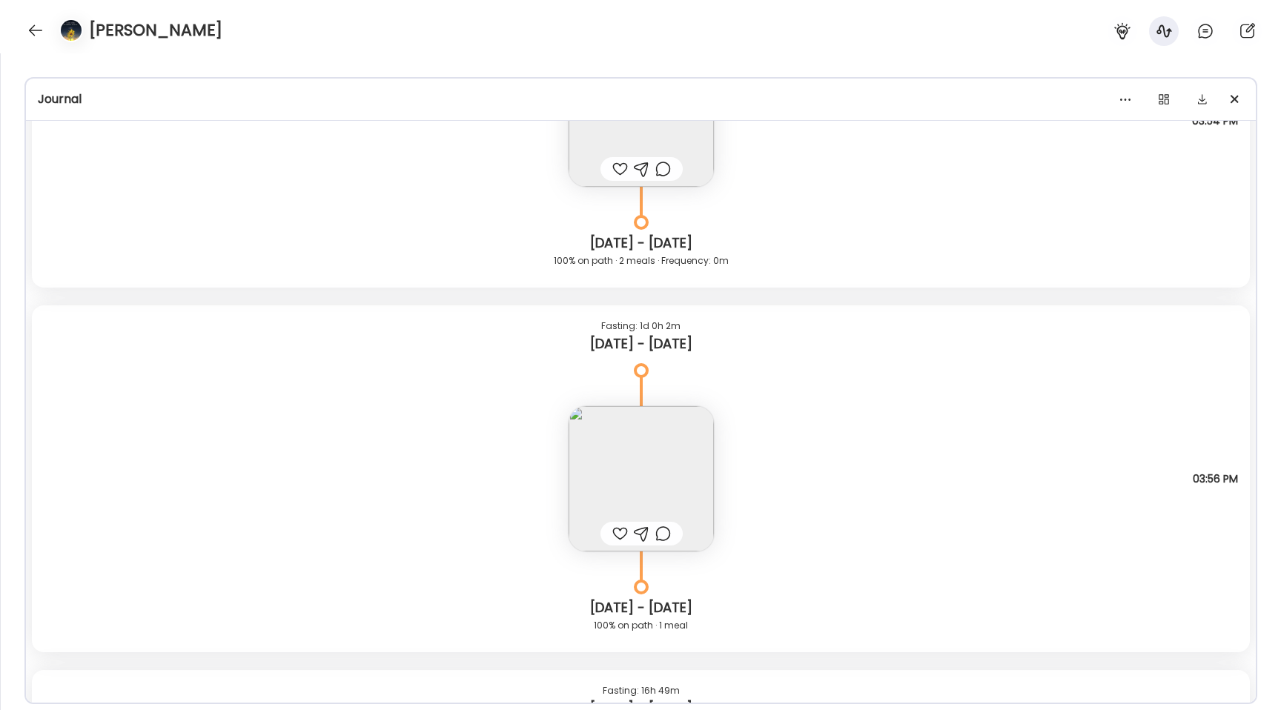
scroll to position [6216, 0]
click at [586, 469] on img at bounding box center [641, 477] width 145 height 145
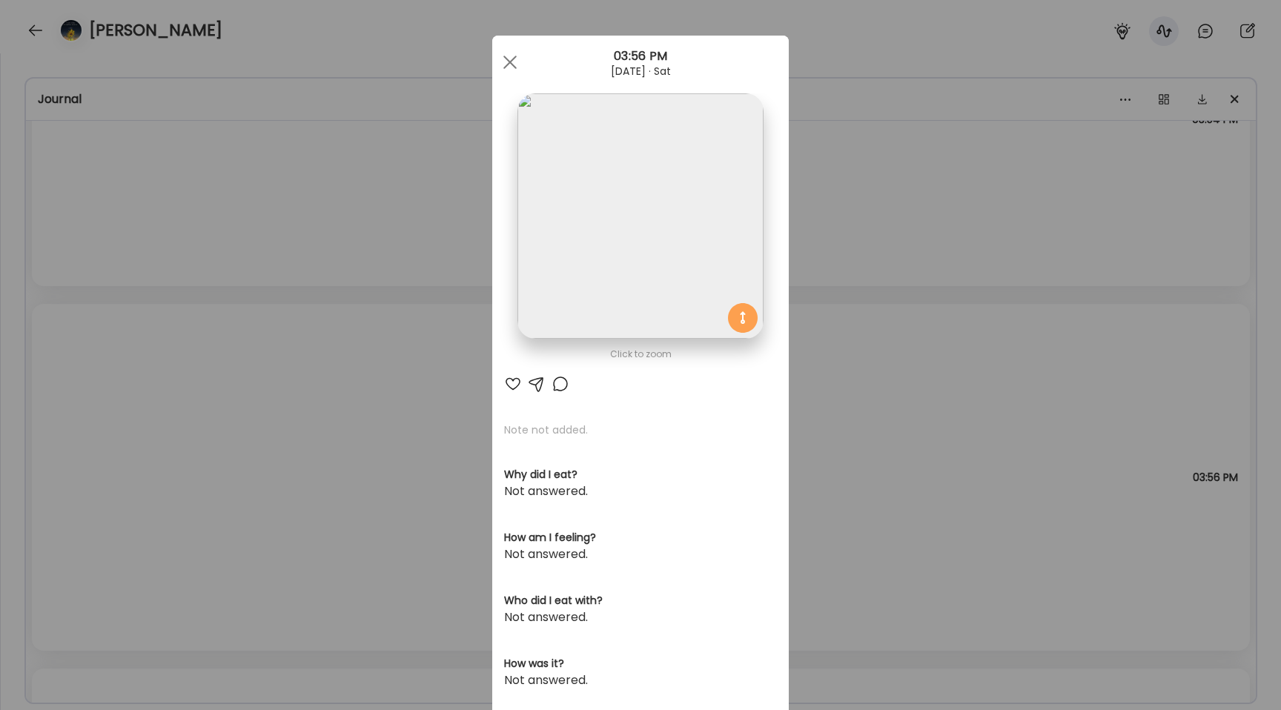
click at [587, 284] on img at bounding box center [639, 215] width 245 height 245
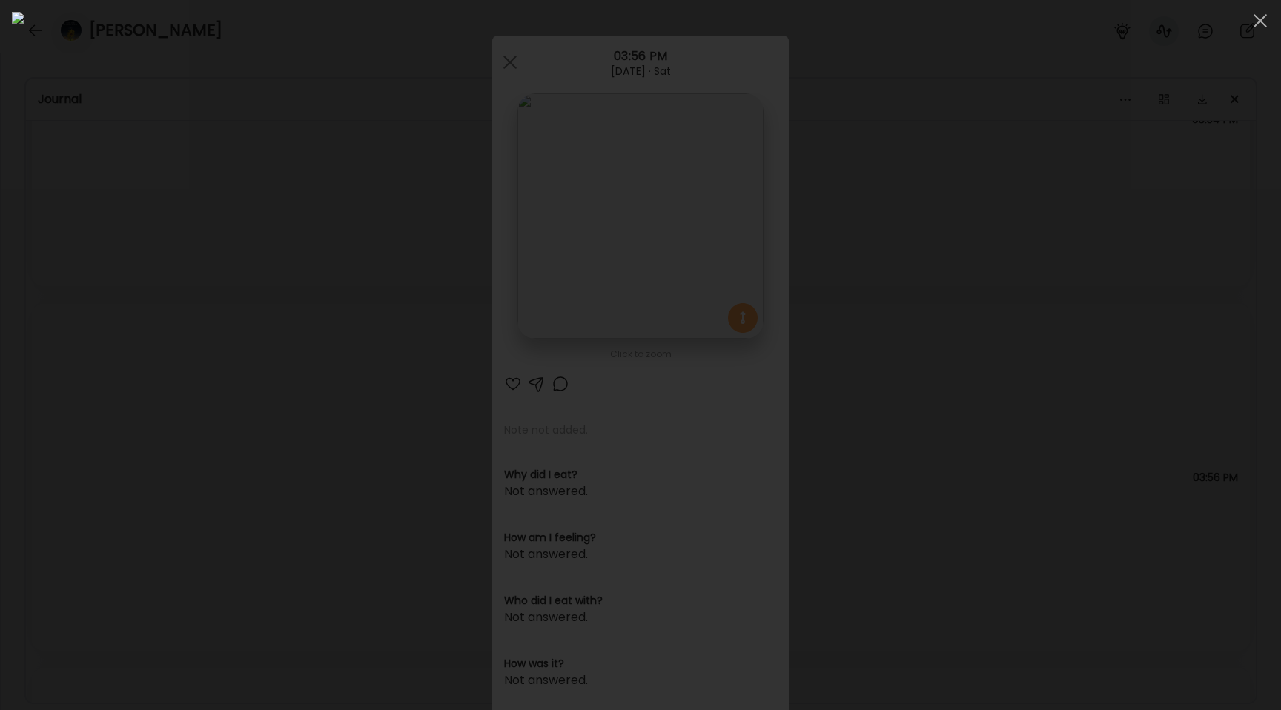
click at [264, 347] on div at bounding box center [640, 355] width 1257 height 686
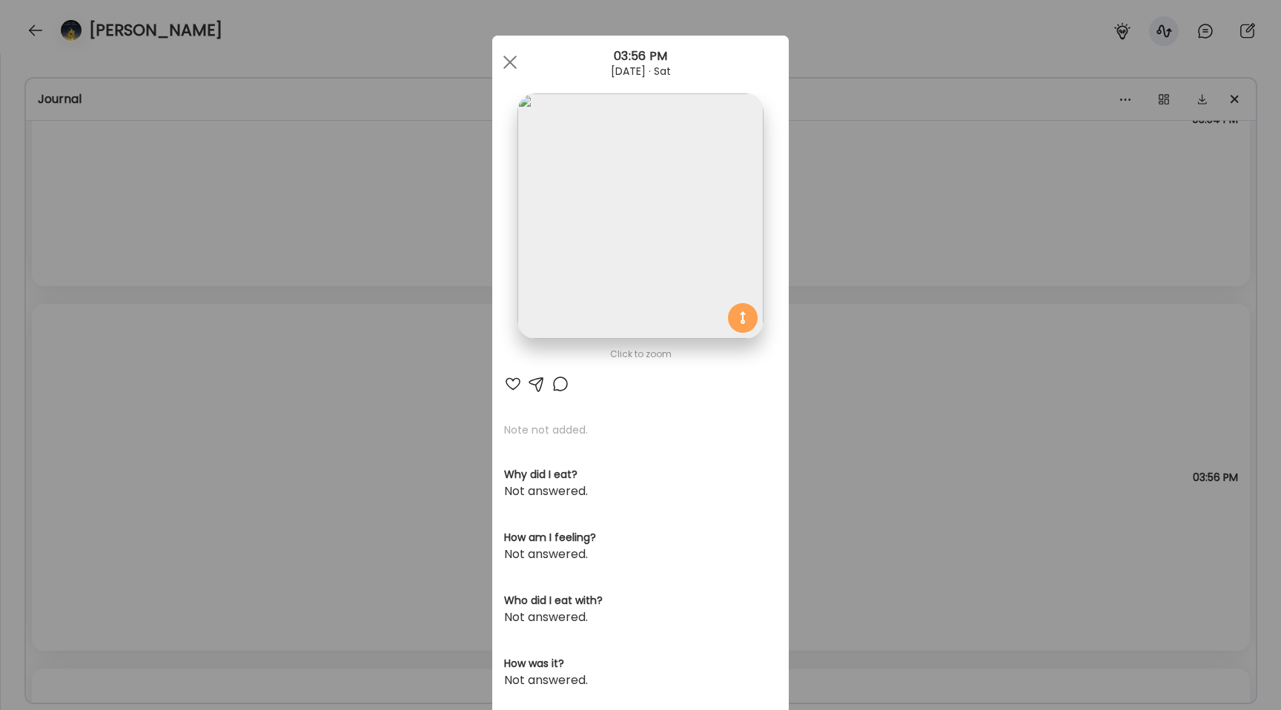
click at [264, 348] on div "Ate Coach Dashboard Wahoo! It’s official Take a moment to set up your Coach Pro…" at bounding box center [640, 355] width 1281 height 710
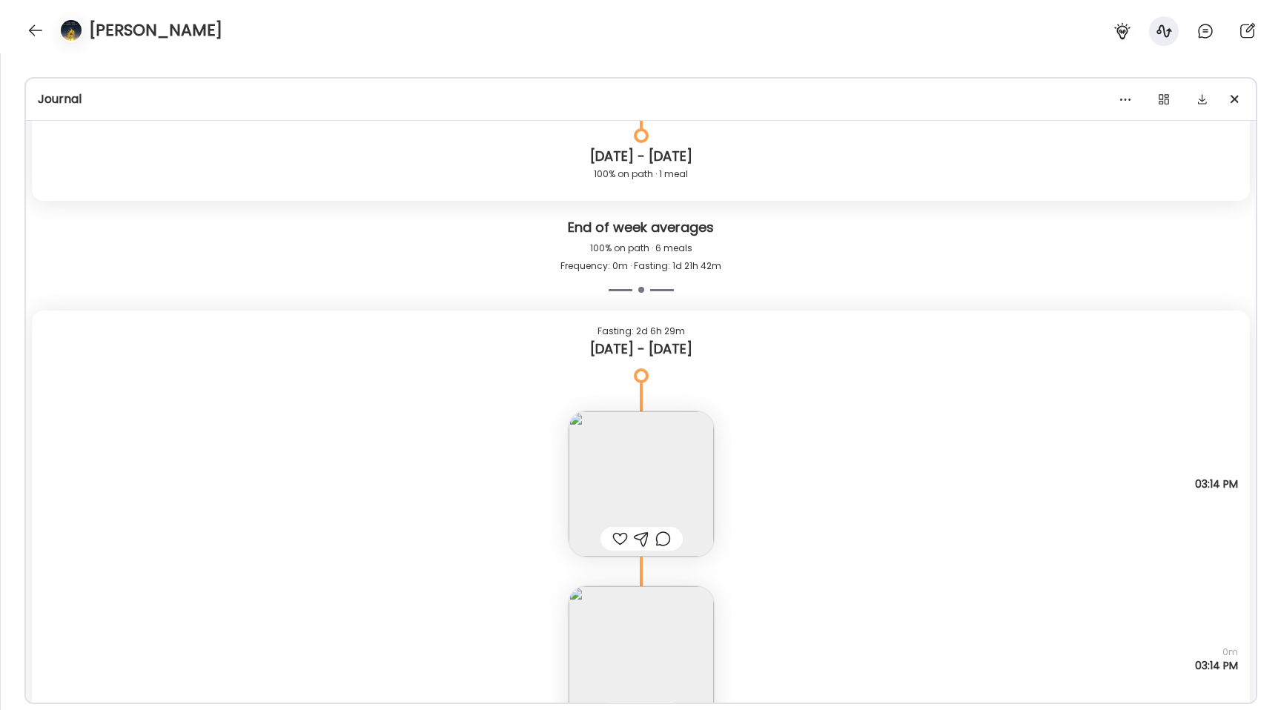
scroll to position [7549, 0]
